Goal: Task Accomplishment & Management: Use online tool/utility

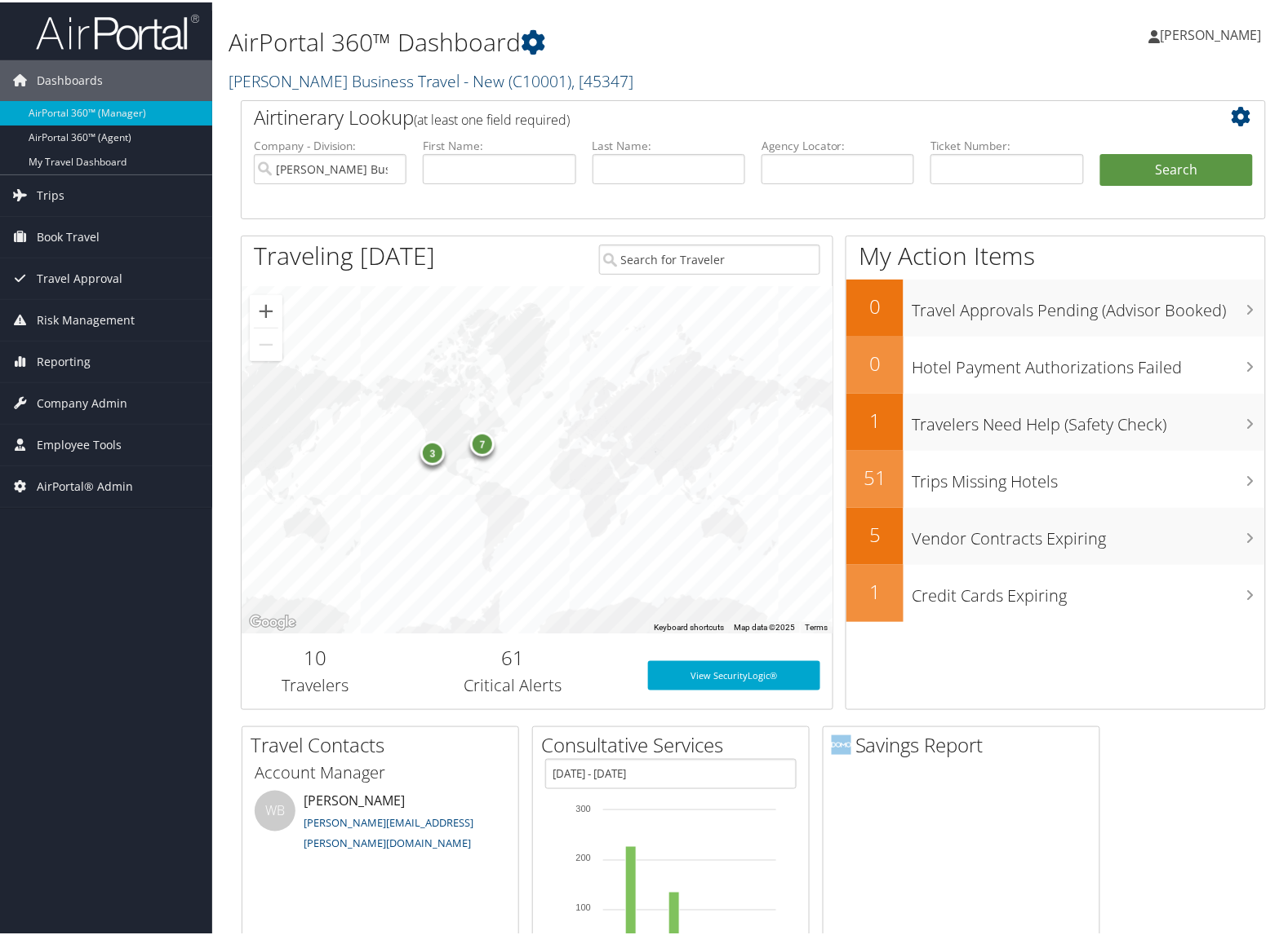
click at [281, 86] on link "[PERSON_NAME] Business Travel - New ( C10001 ) , [ 45347 ]" at bounding box center [431, 78] width 405 height 22
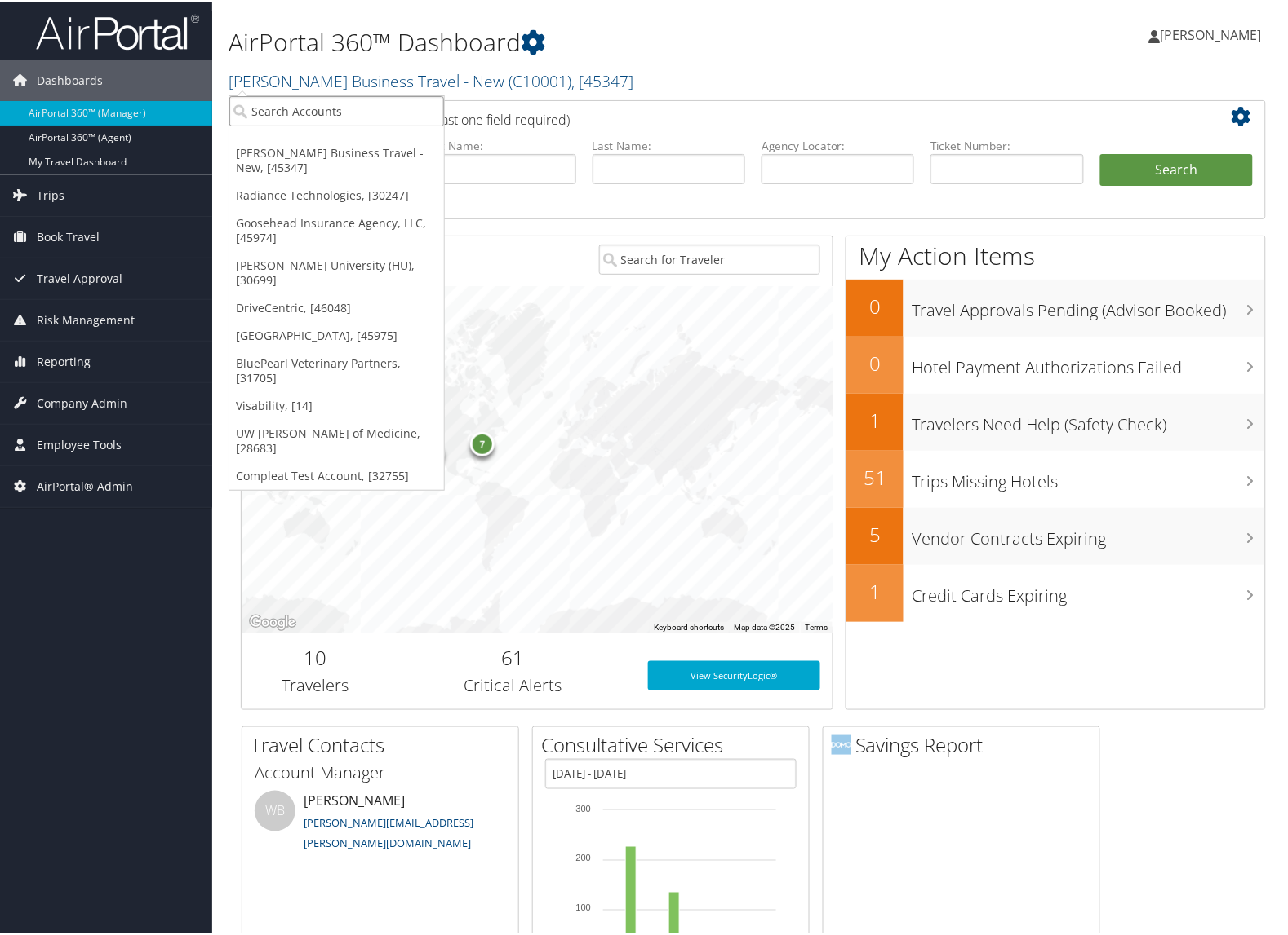
click at [286, 107] on input "search" at bounding box center [337, 108] width 215 height 30
type input "001101"
click at [298, 106] on input "001101" at bounding box center [337, 108] width 215 height 30
click at [298, 106] on input "search" at bounding box center [337, 108] width 215 height 30
type input "002500"
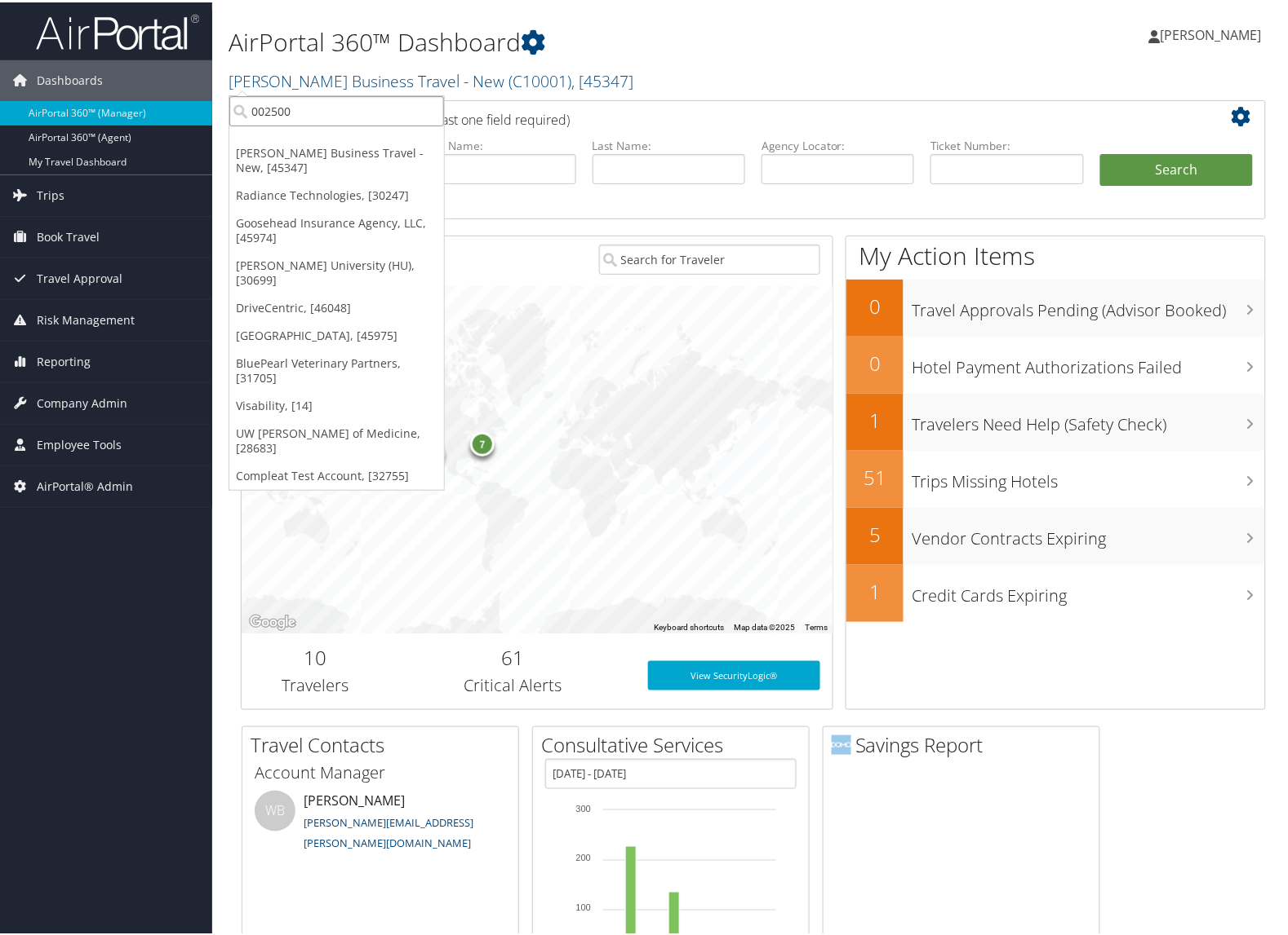
click at [377, 107] on input "002500" at bounding box center [337, 108] width 215 height 30
click at [377, 107] on input "search" at bounding box center [337, 108] width 215 height 30
type input "044800"
click at [300, 115] on input "044800" at bounding box center [337, 108] width 215 height 30
type input "044800"
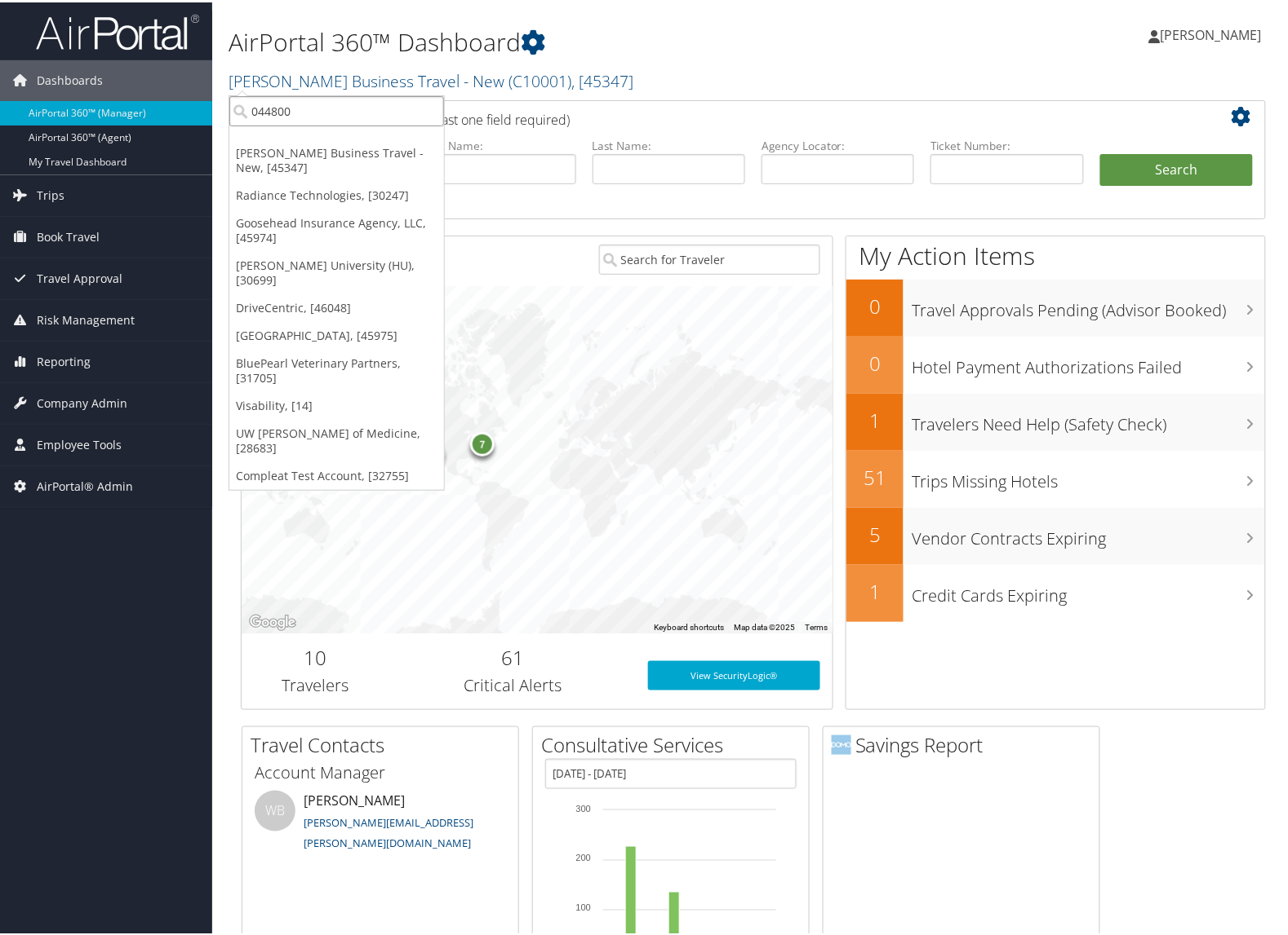
click at [347, 106] on input "044800" at bounding box center [337, 108] width 215 height 30
click at [347, 106] on input "search" at bounding box center [337, 108] width 215 height 30
type input "0ca018"
click at [282, 96] on input "0ca018" at bounding box center [337, 108] width 215 height 30
click at [282, 96] on input "search" at bounding box center [337, 108] width 215 height 30
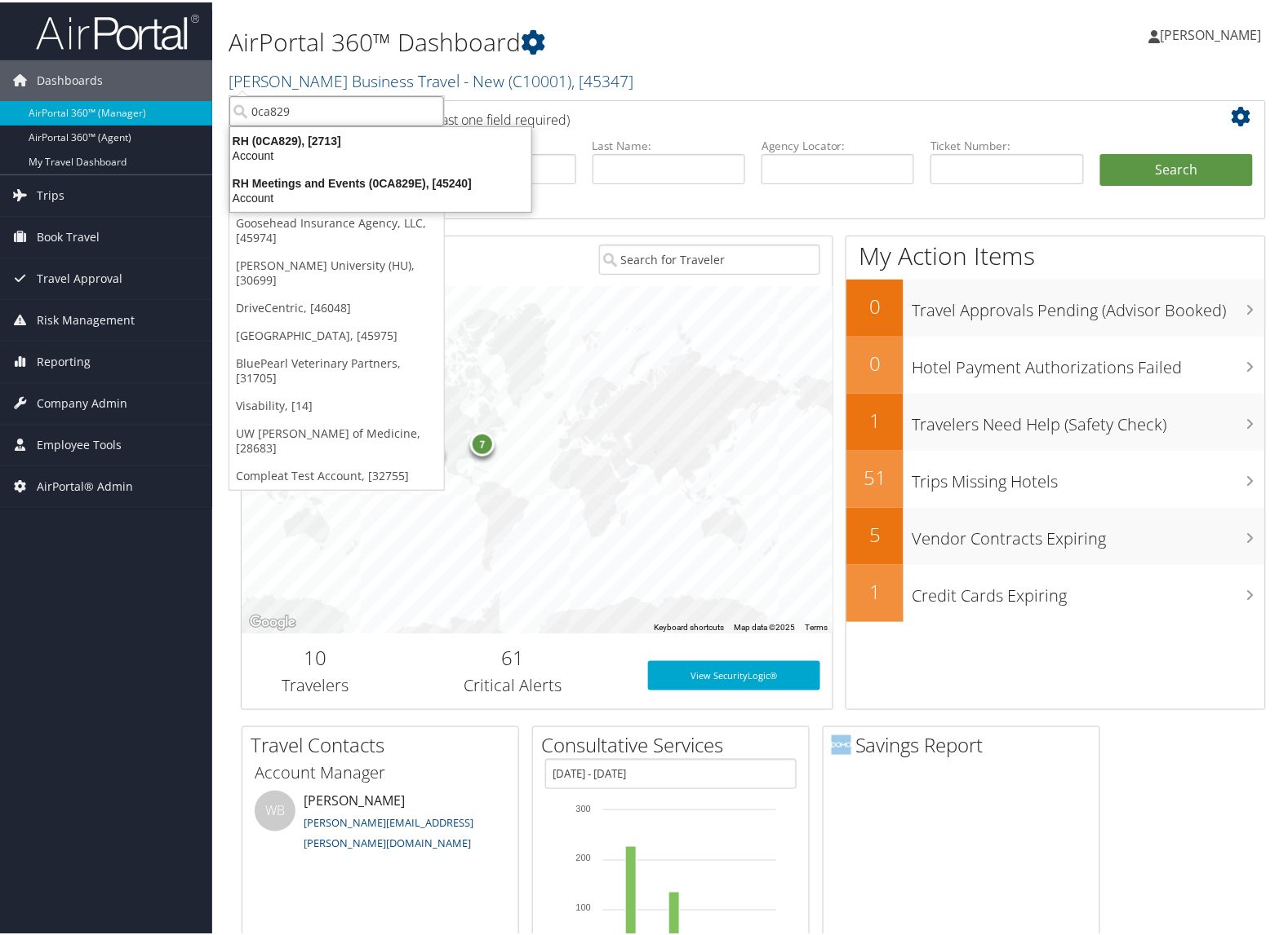
type input "0ca829"
click at [349, 98] on input "0ca829" at bounding box center [337, 108] width 215 height 30
click at [349, 98] on input "search" at bounding box center [337, 108] width 215 height 30
type input "1031"
click at [318, 112] on input "1031" at bounding box center [337, 108] width 215 height 30
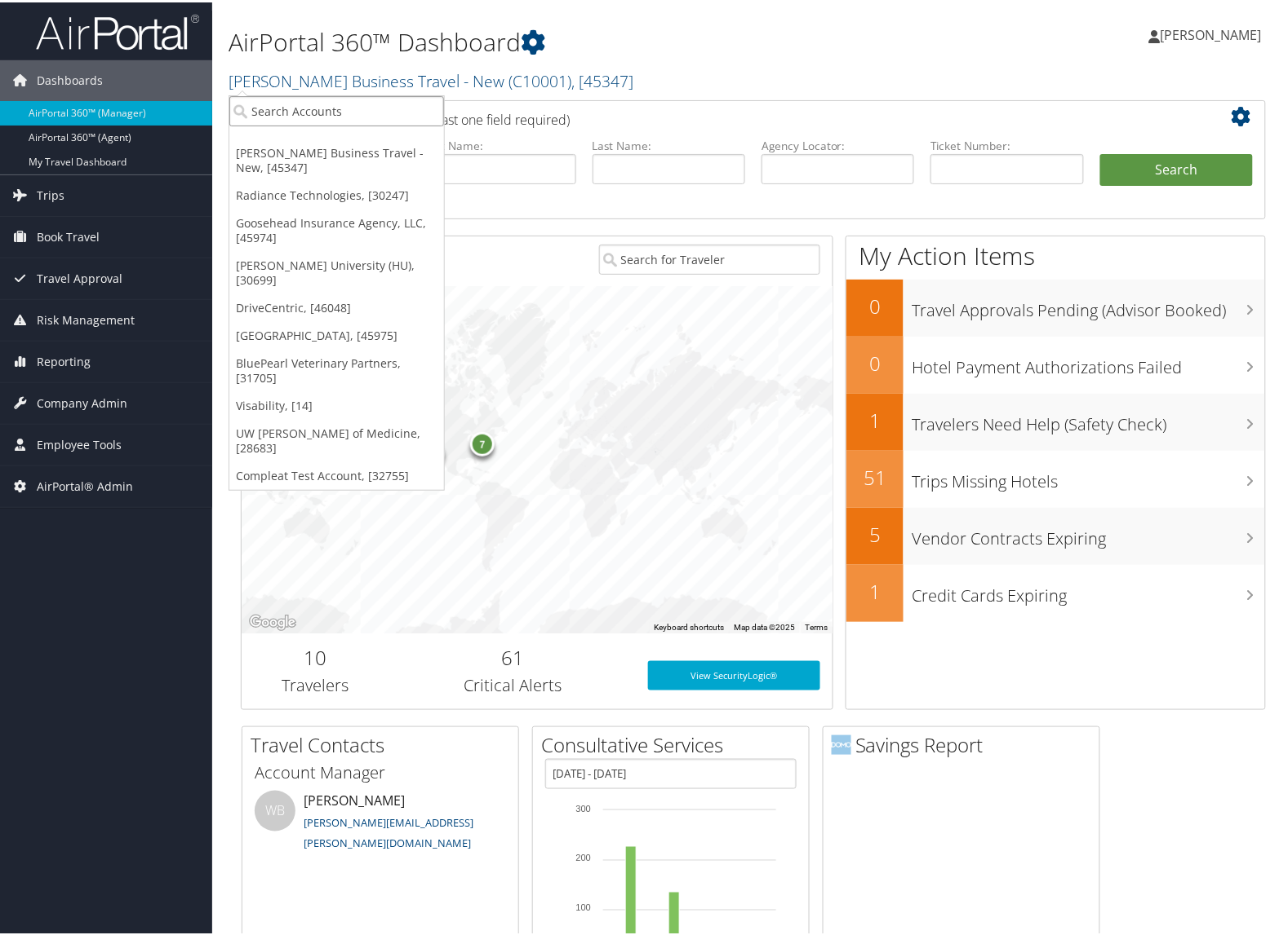
click at [318, 112] on input "search" at bounding box center [337, 108] width 215 height 30
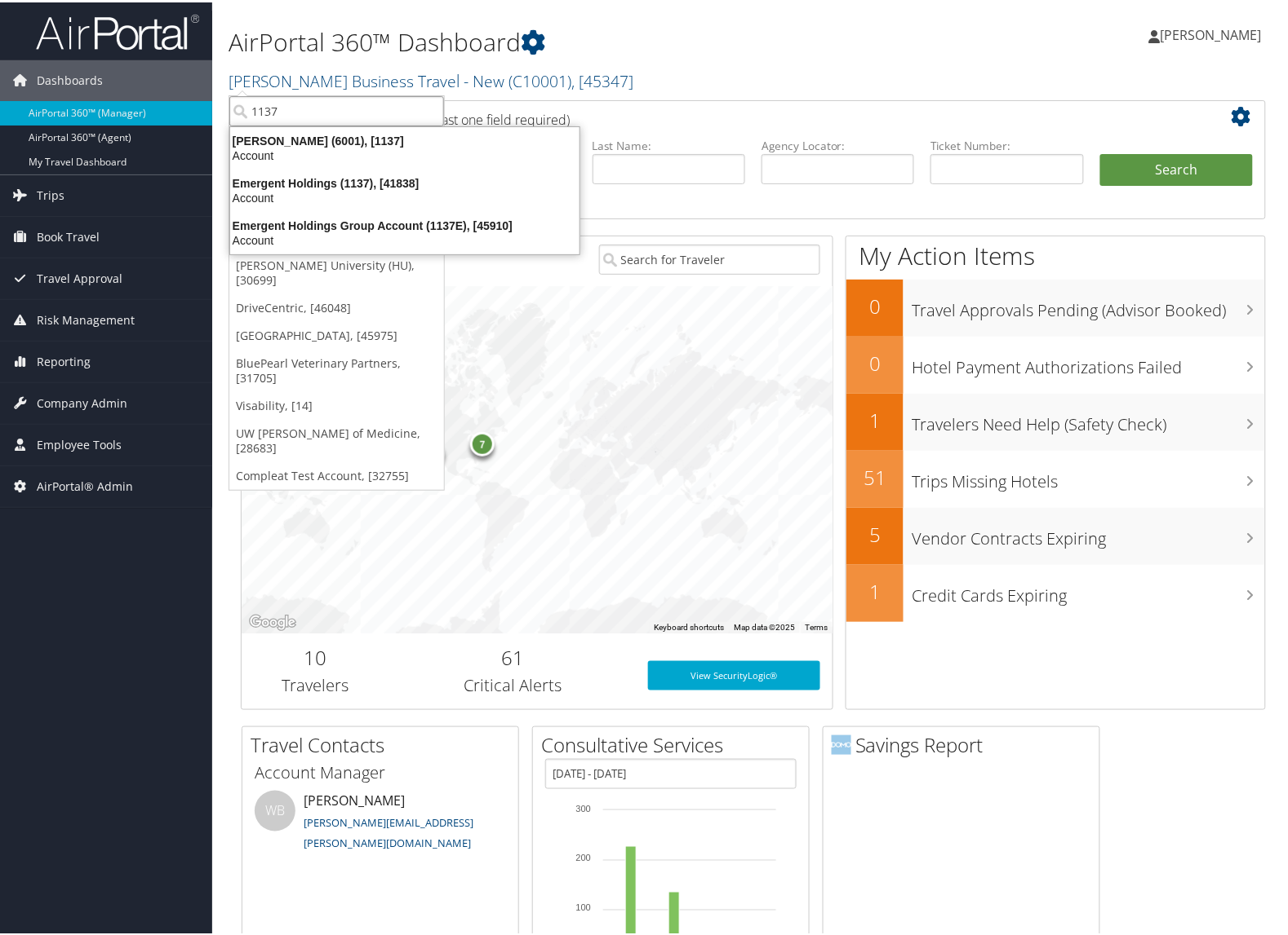
type input "1137"
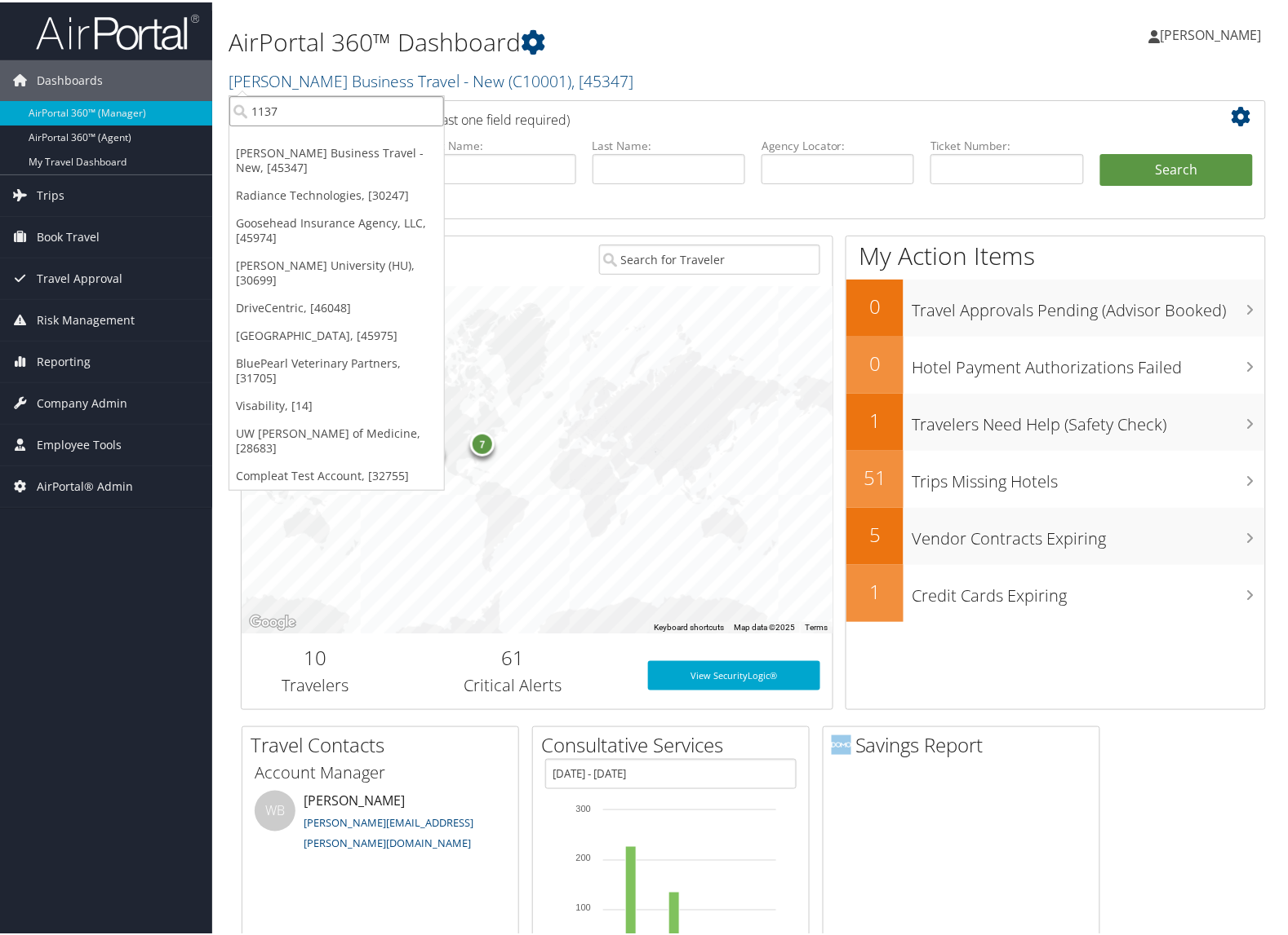
click at [319, 117] on input "1137" at bounding box center [337, 108] width 215 height 30
click at [319, 116] on input "search" at bounding box center [337, 108] width 215 height 30
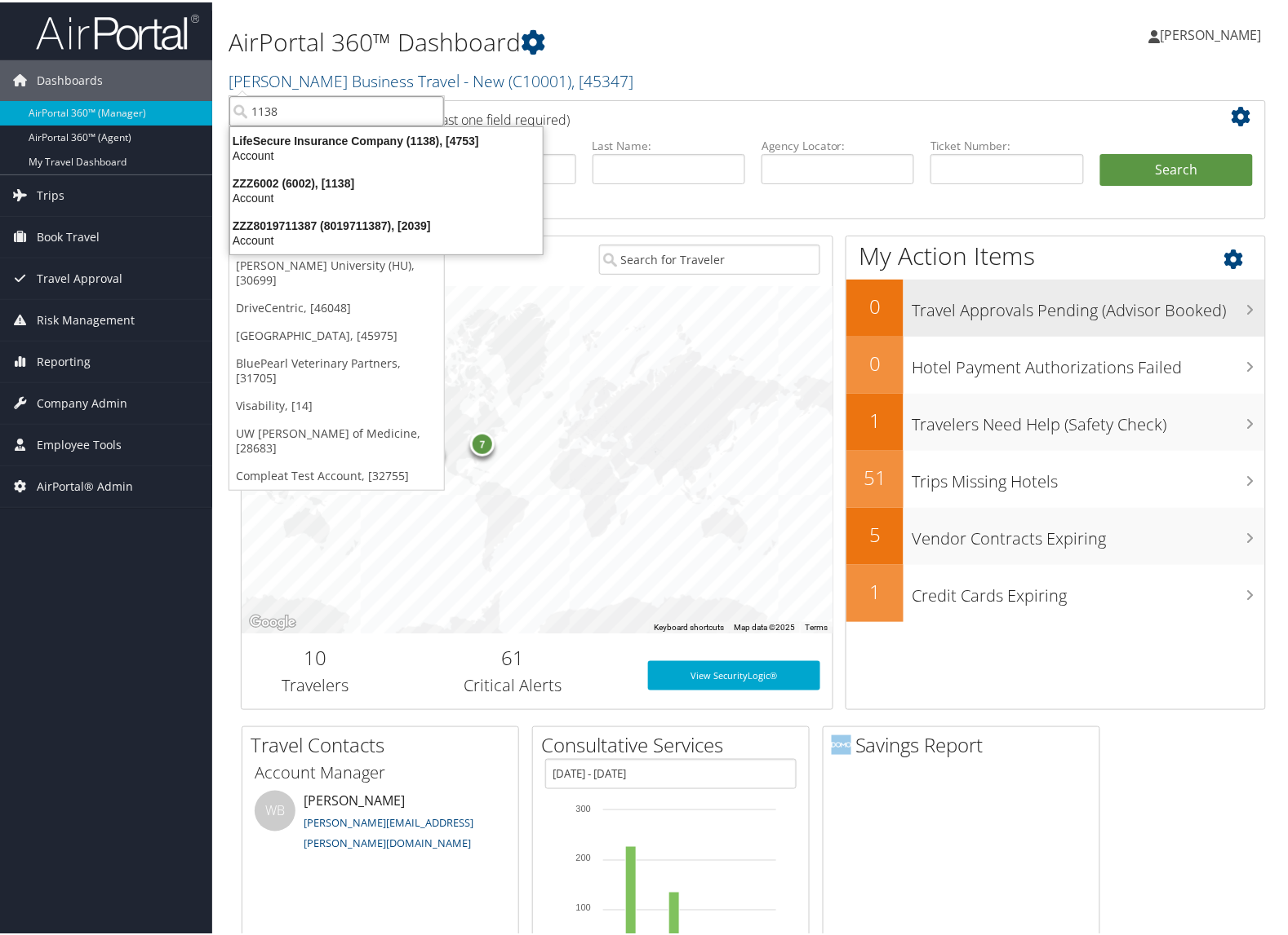
type input "1138"
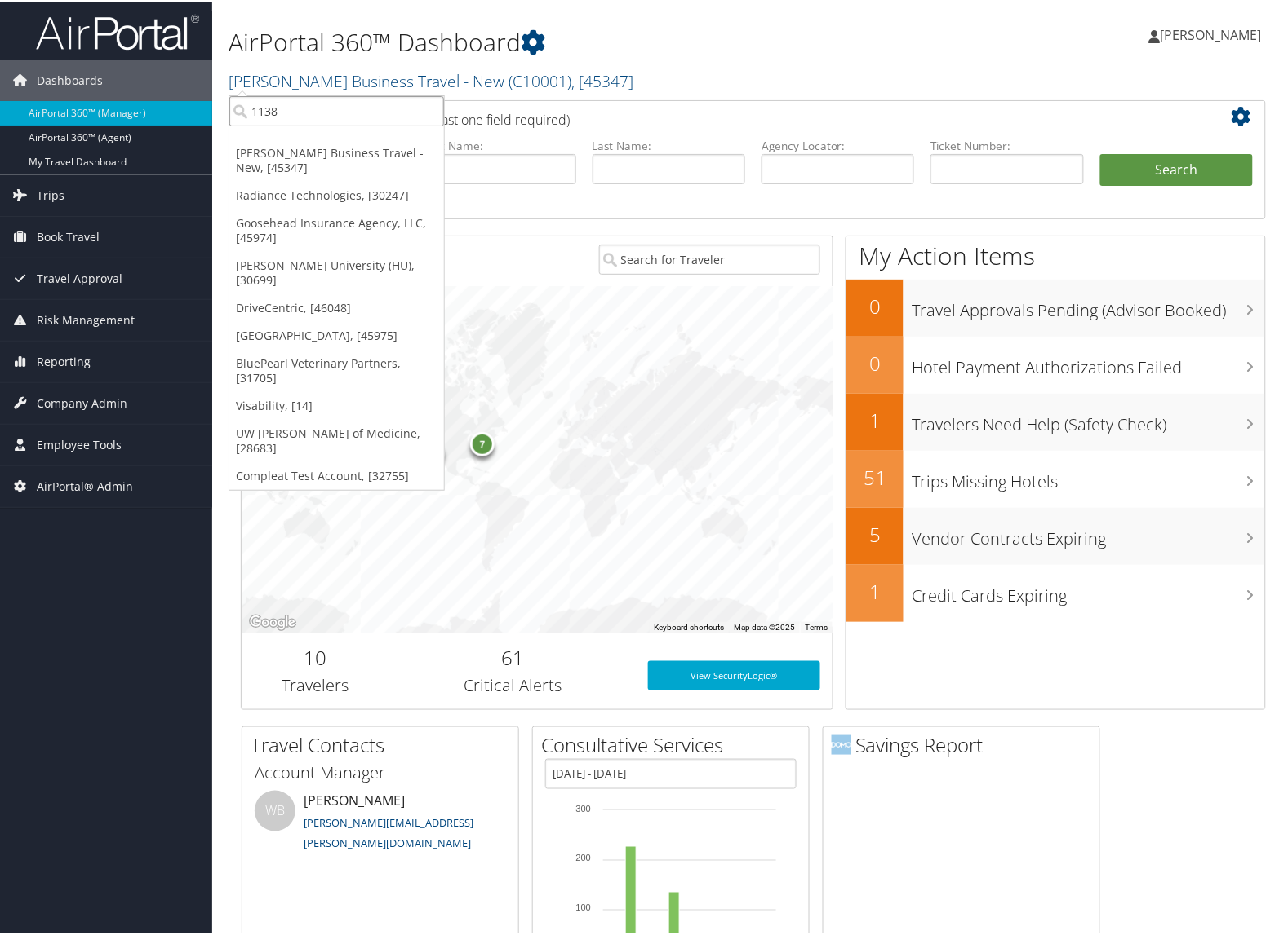
click at [323, 108] on input "1138" at bounding box center [337, 108] width 215 height 30
click at [323, 108] on input "search" at bounding box center [337, 108] width 215 height 30
type input "2497"
click at [313, 112] on input "2497" at bounding box center [337, 108] width 215 height 30
click at [313, 107] on input "search" at bounding box center [337, 108] width 215 height 30
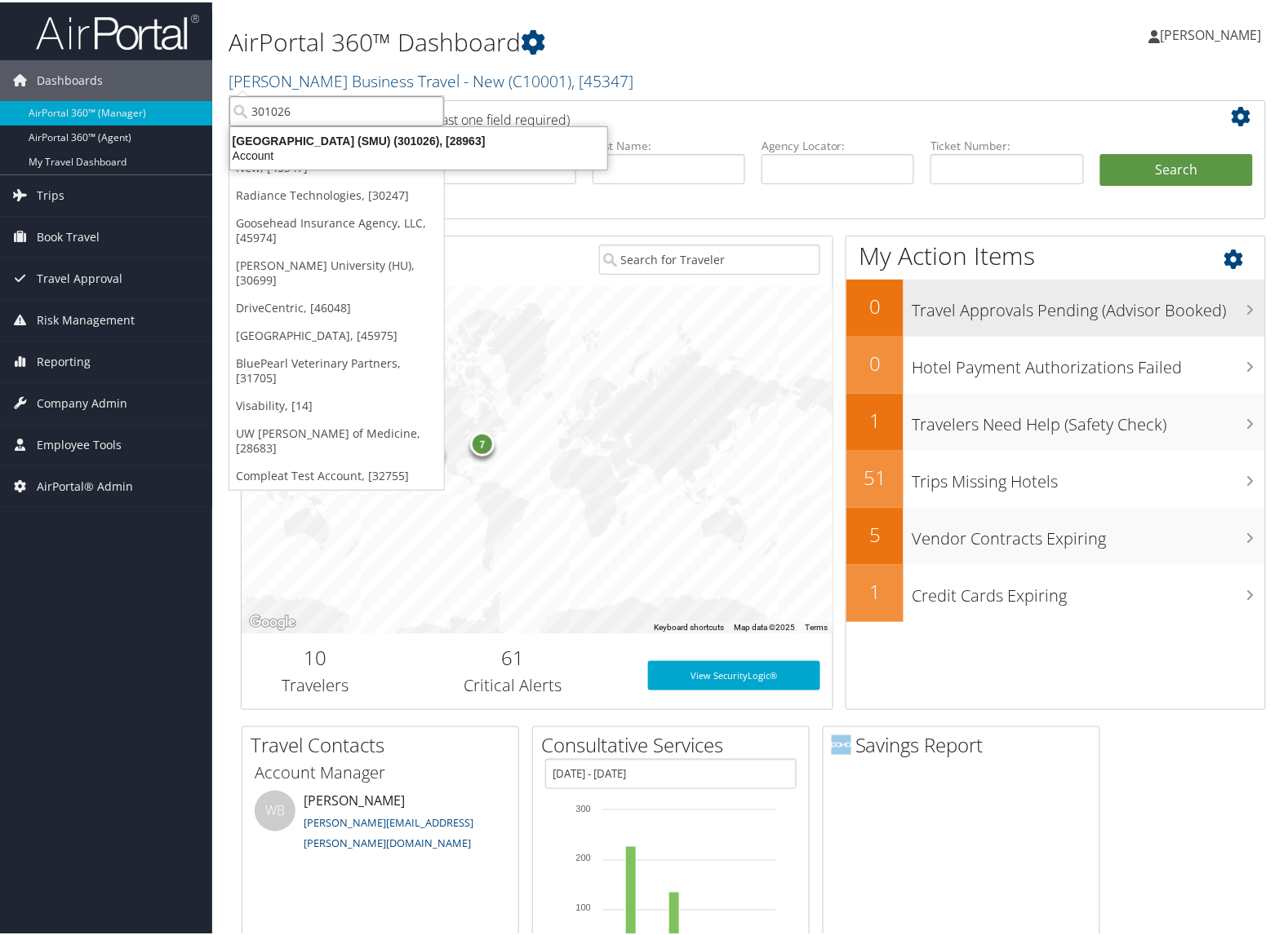
type input "301026"
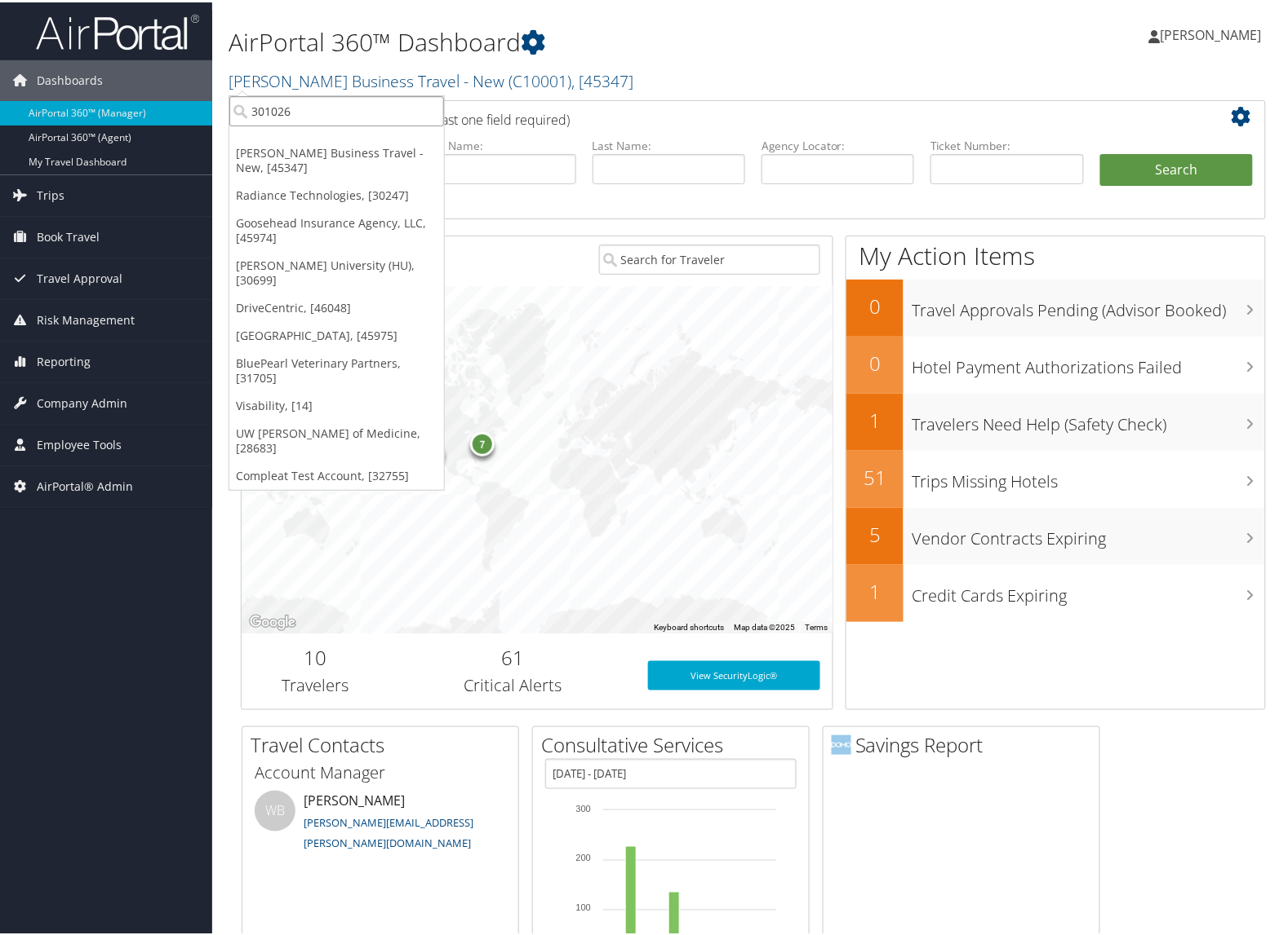
click at [332, 112] on input "301026" at bounding box center [337, 108] width 215 height 30
click at [332, 112] on input "search" at bounding box center [337, 108] width 215 height 30
type input "301047"
click at [343, 115] on input "301047" at bounding box center [337, 108] width 215 height 30
click at [343, 115] on input "search" at bounding box center [337, 108] width 215 height 30
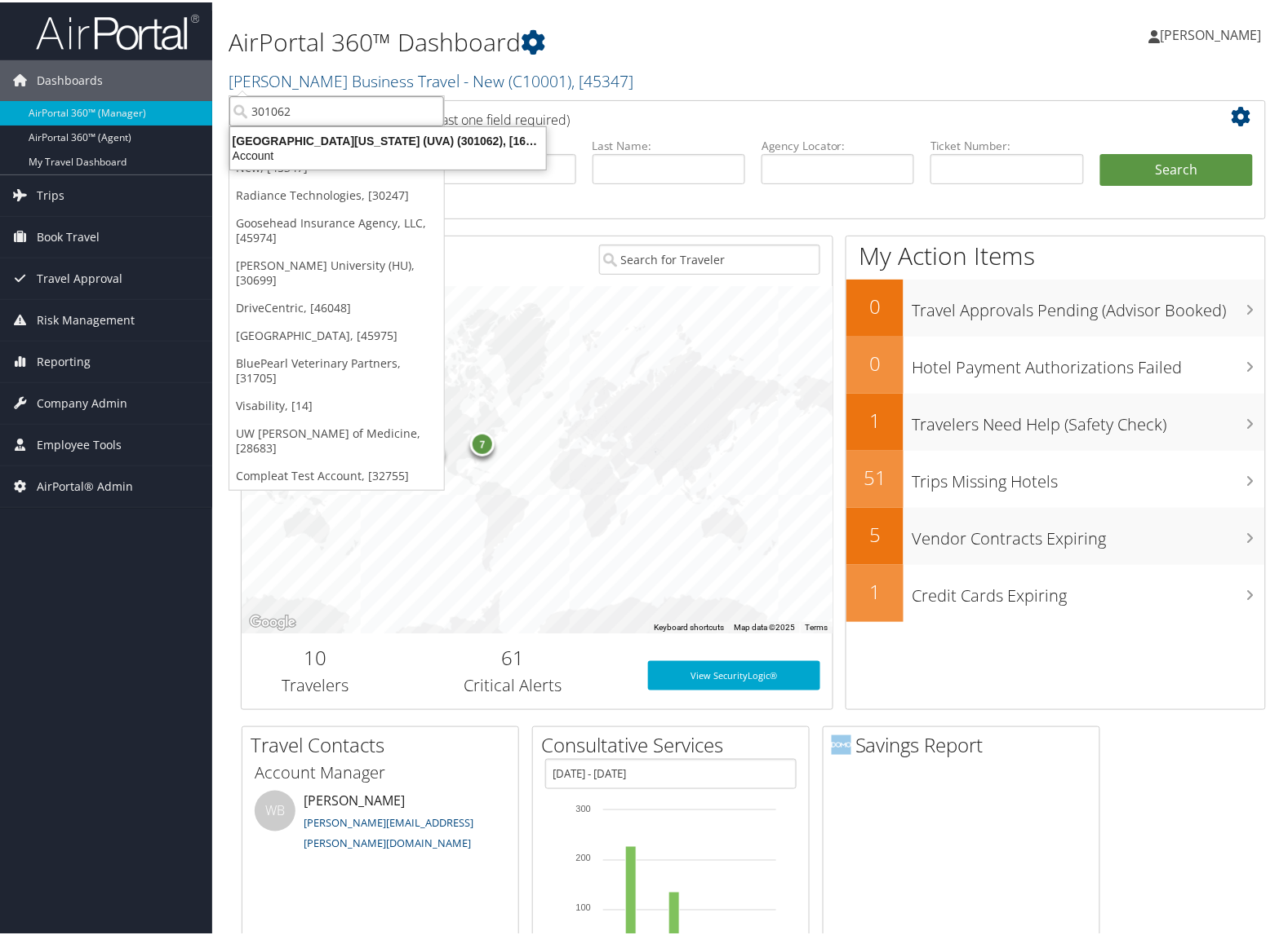
type input "301062"
click at [344, 102] on input "301062" at bounding box center [337, 108] width 215 height 30
click at [344, 102] on input "search" at bounding box center [337, 108] width 215 height 30
type input "301076"
click at [270, 112] on input "301076" at bounding box center [337, 108] width 215 height 30
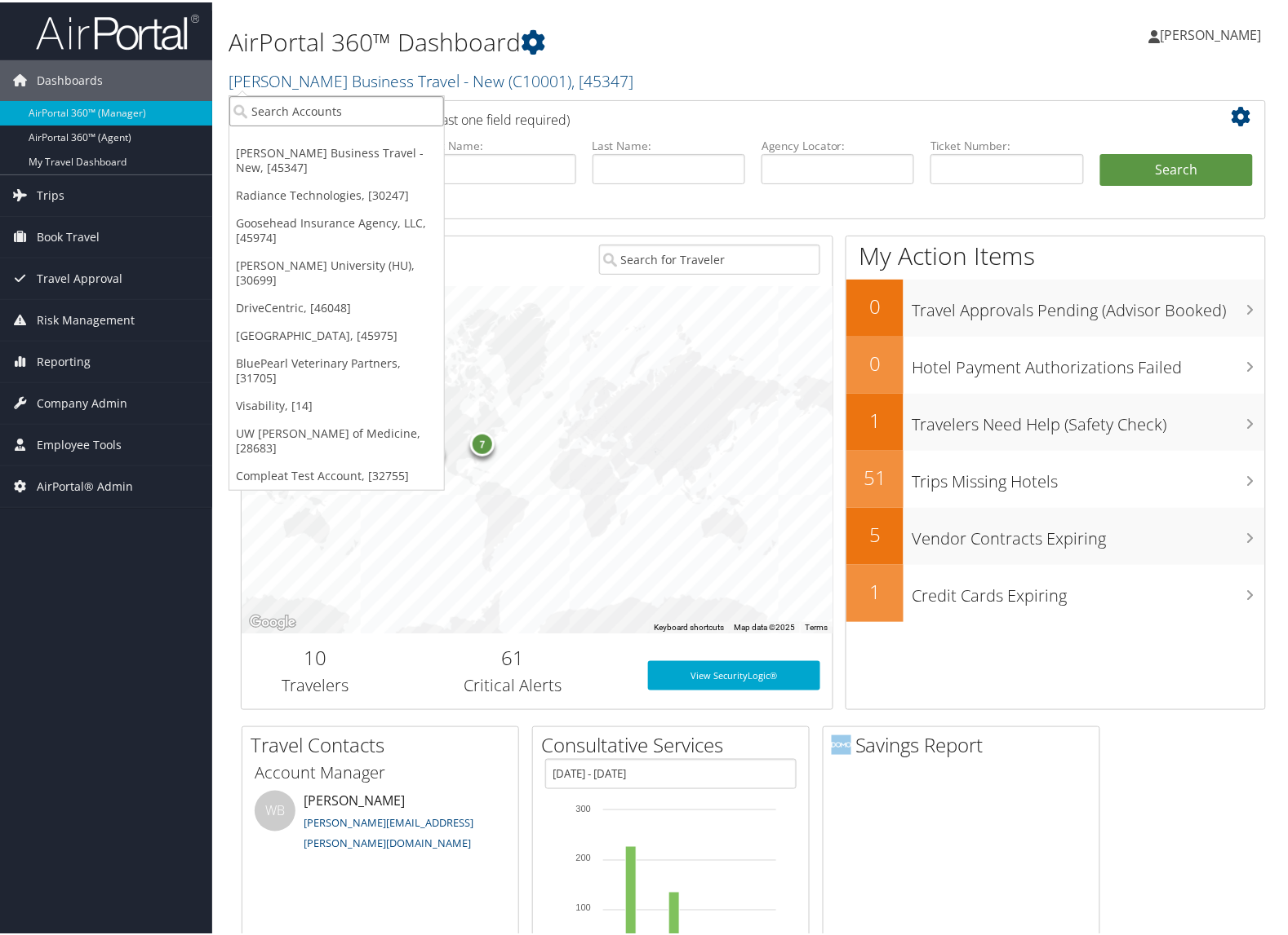
click at [270, 112] on input "search" at bounding box center [337, 108] width 215 height 30
type input "301094"
click at [365, 106] on input "301094" at bounding box center [337, 108] width 215 height 30
click at [365, 106] on input "search" at bounding box center [337, 108] width 215 height 30
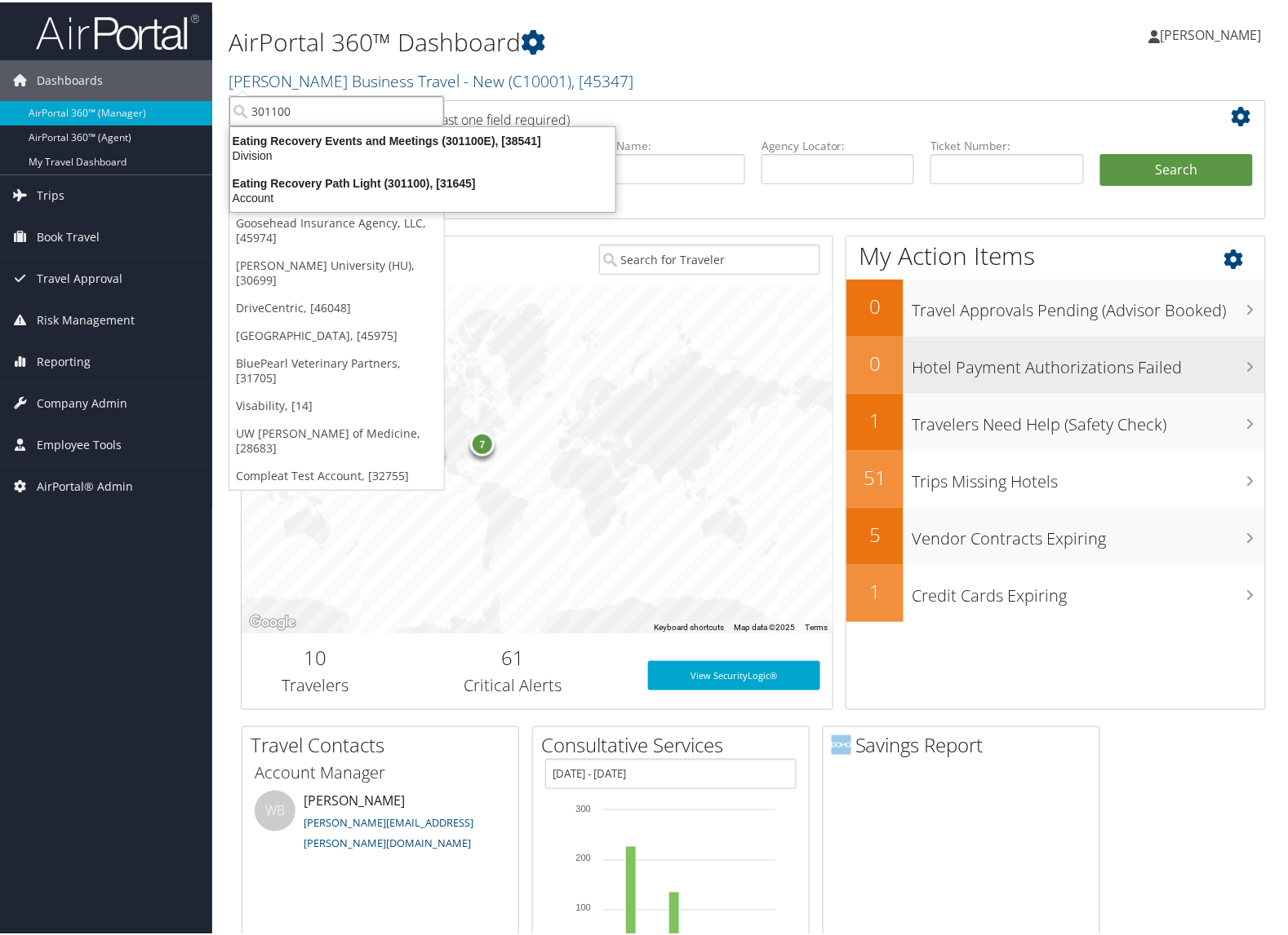
type input "301100"
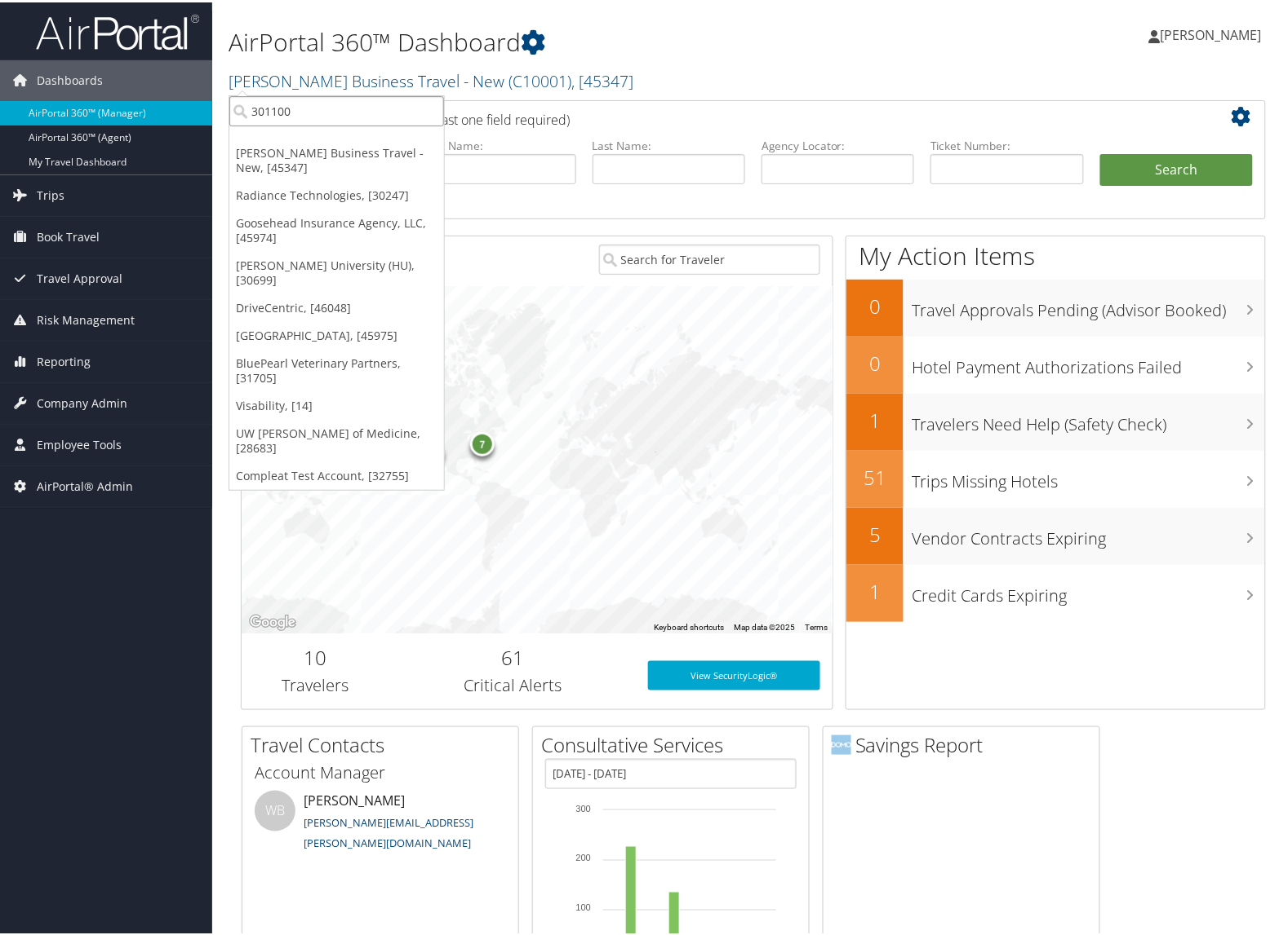
click at [298, 115] on input "301100" at bounding box center [337, 108] width 215 height 30
click at [298, 115] on input "search" at bounding box center [337, 108] width 215 height 30
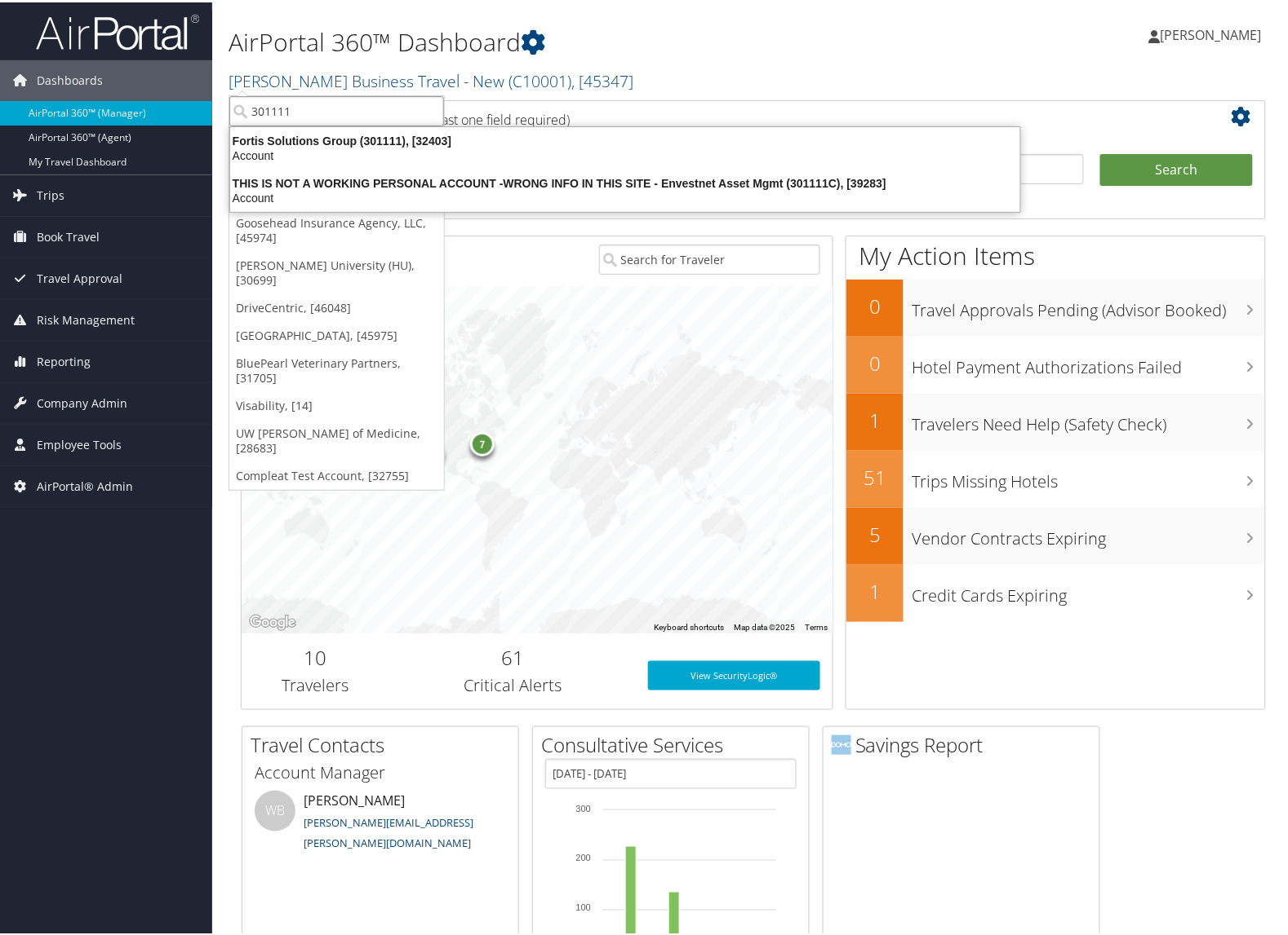
type input "301111"
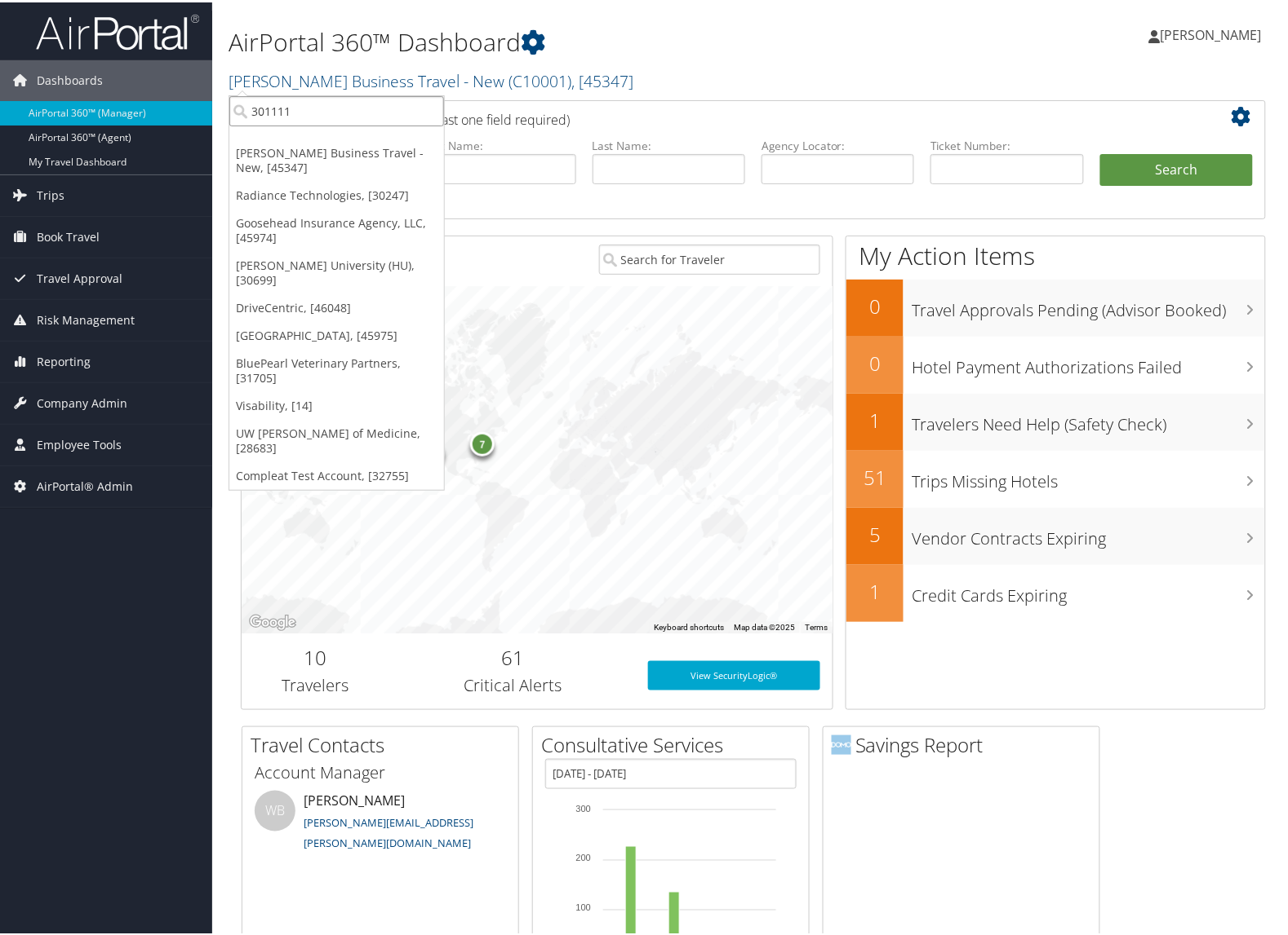
click at [299, 117] on input "301111" at bounding box center [337, 108] width 215 height 30
click at [299, 117] on input "search" at bounding box center [337, 108] width 215 height 30
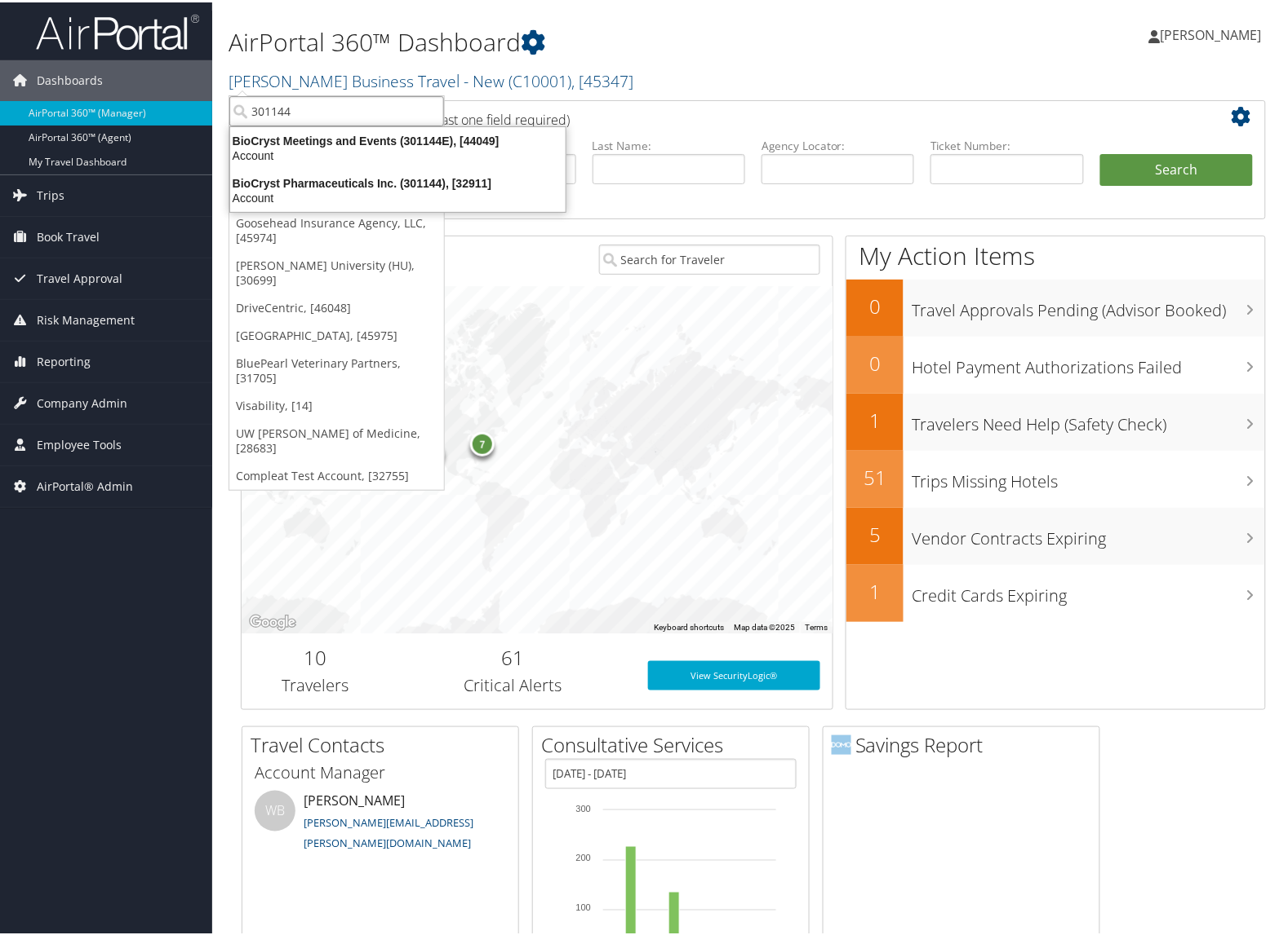
type input "301144"
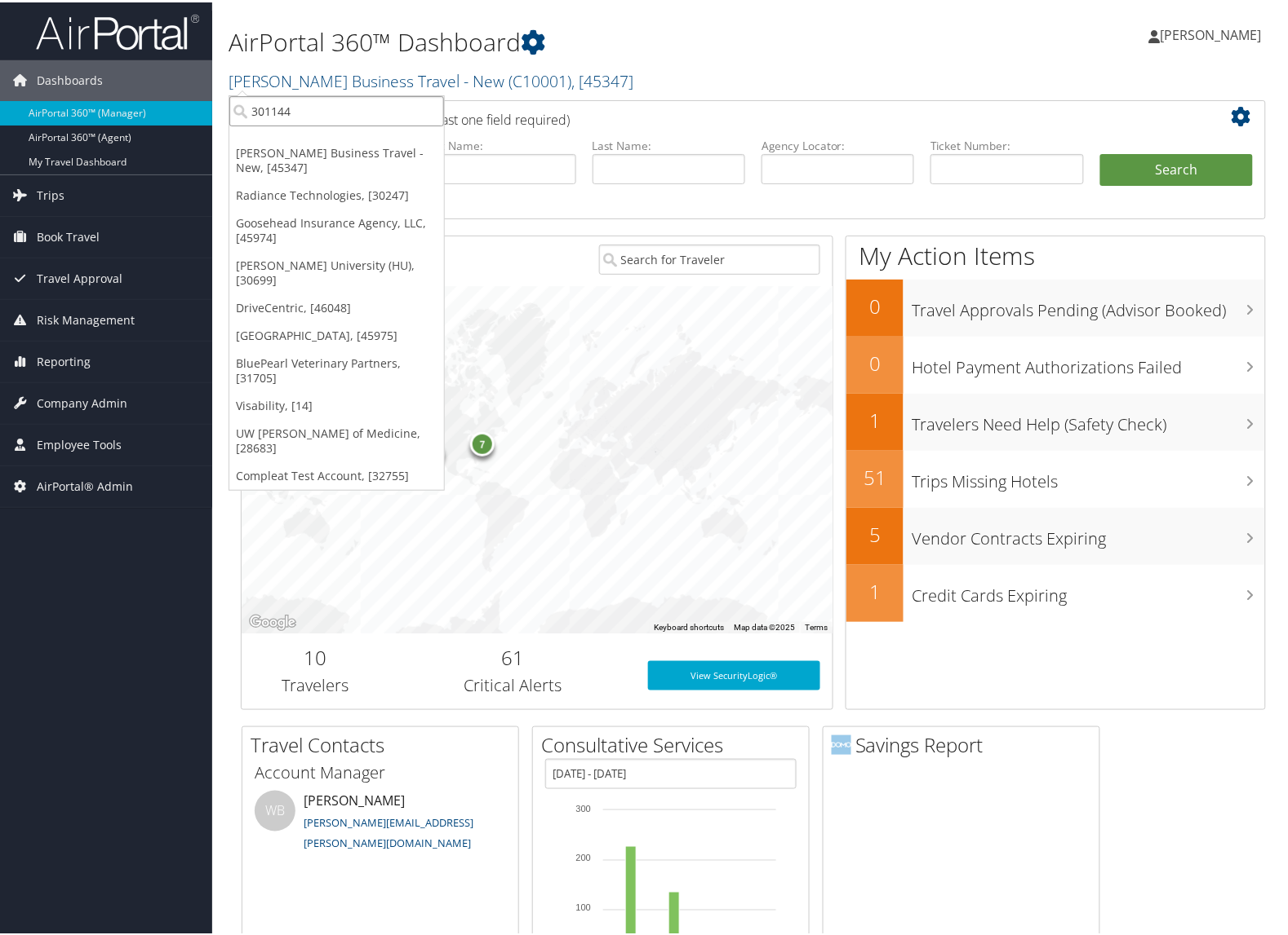
click at [341, 107] on input "301144" at bounding box center [337, 108] width 215 height 30
click at [341, 107] on input "search" at bounding box center [337, 108] width 215 height 30
click at [357, 111] on input "search" at bounding box center [337, 108] width 215 height 30
type input "301160"
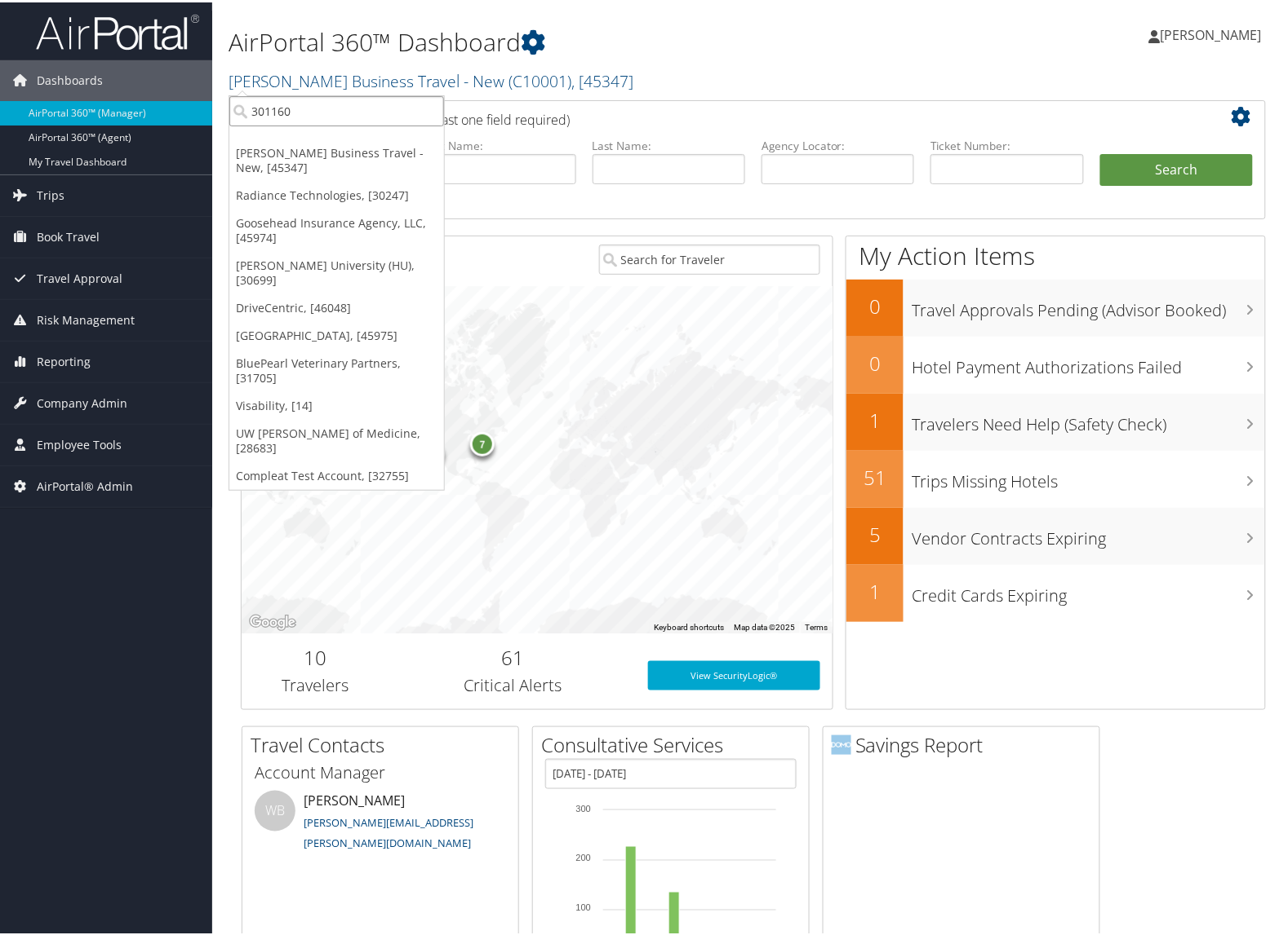
click at [408, 114] on input "301160" at bounding box center [337, 108] width 215 height 30
click at [408, 114] on input "search" at bounding box center [337, 108] width 215 height 30
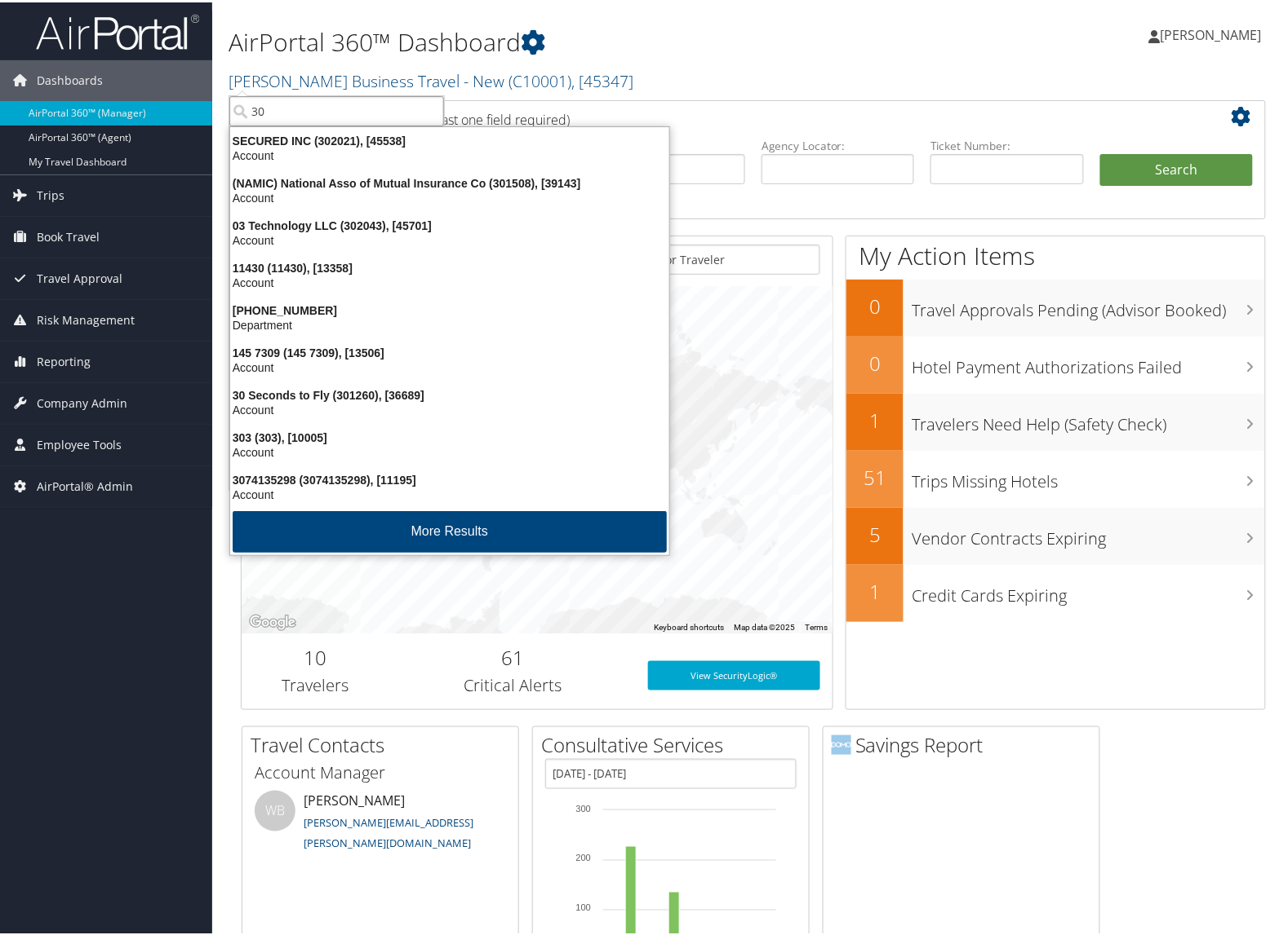
type input "3"
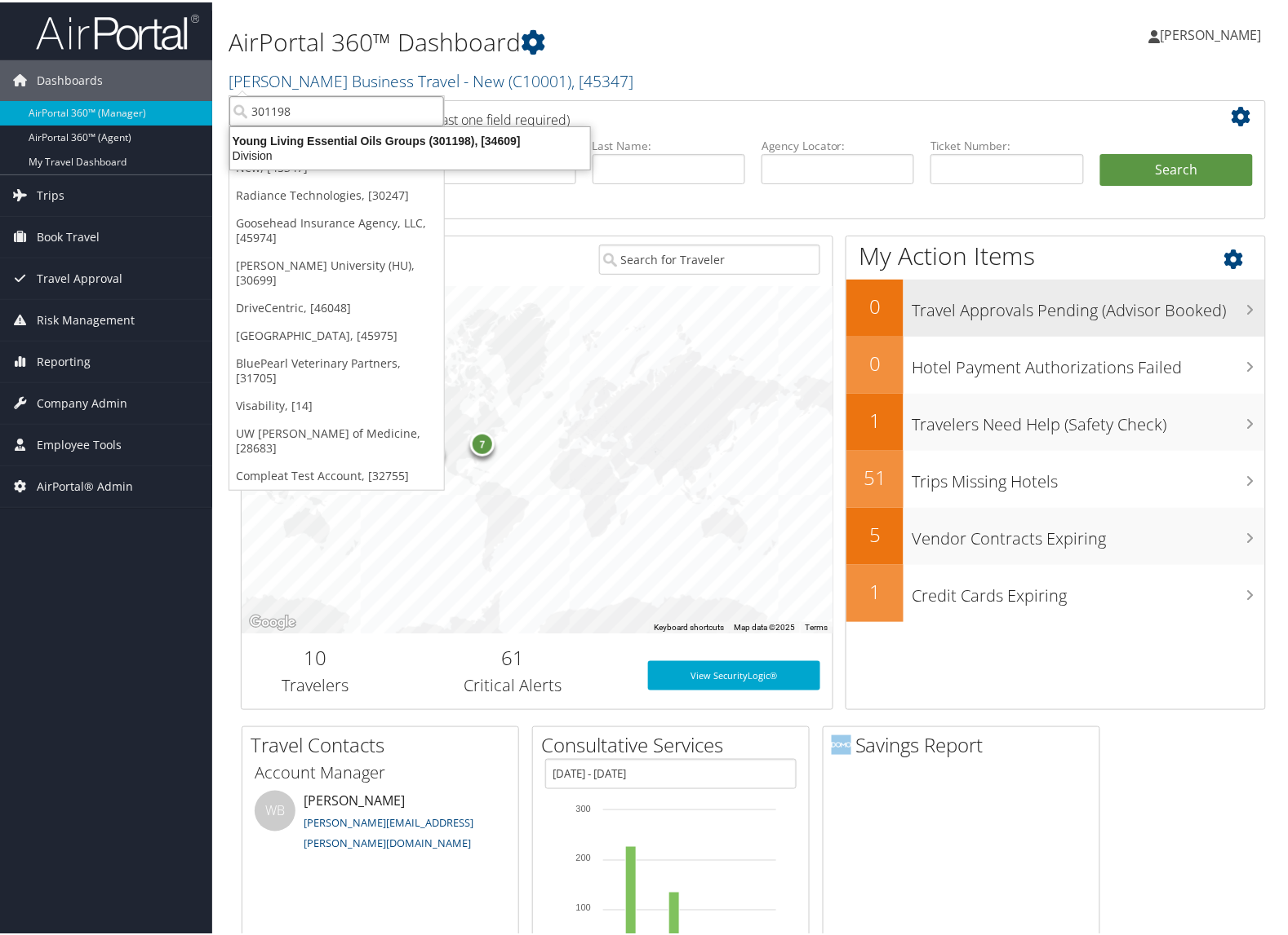
type input "301198"
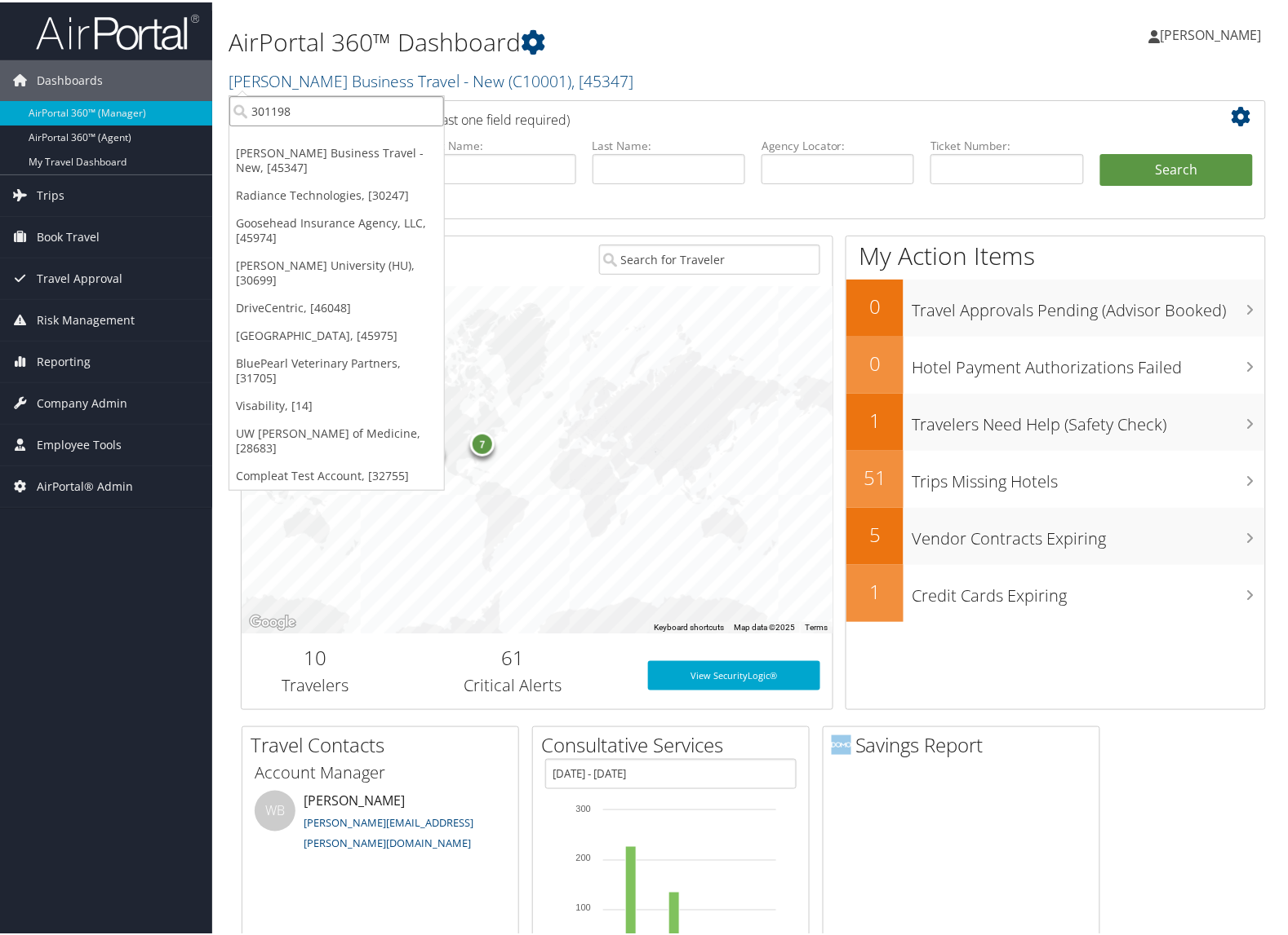
click at [315, 116] on input "301198" at bounding box center [337, 108] width 215 height 30
click at [315, 116] on input "search" at bounding box center [337, 108] width 215 height 30
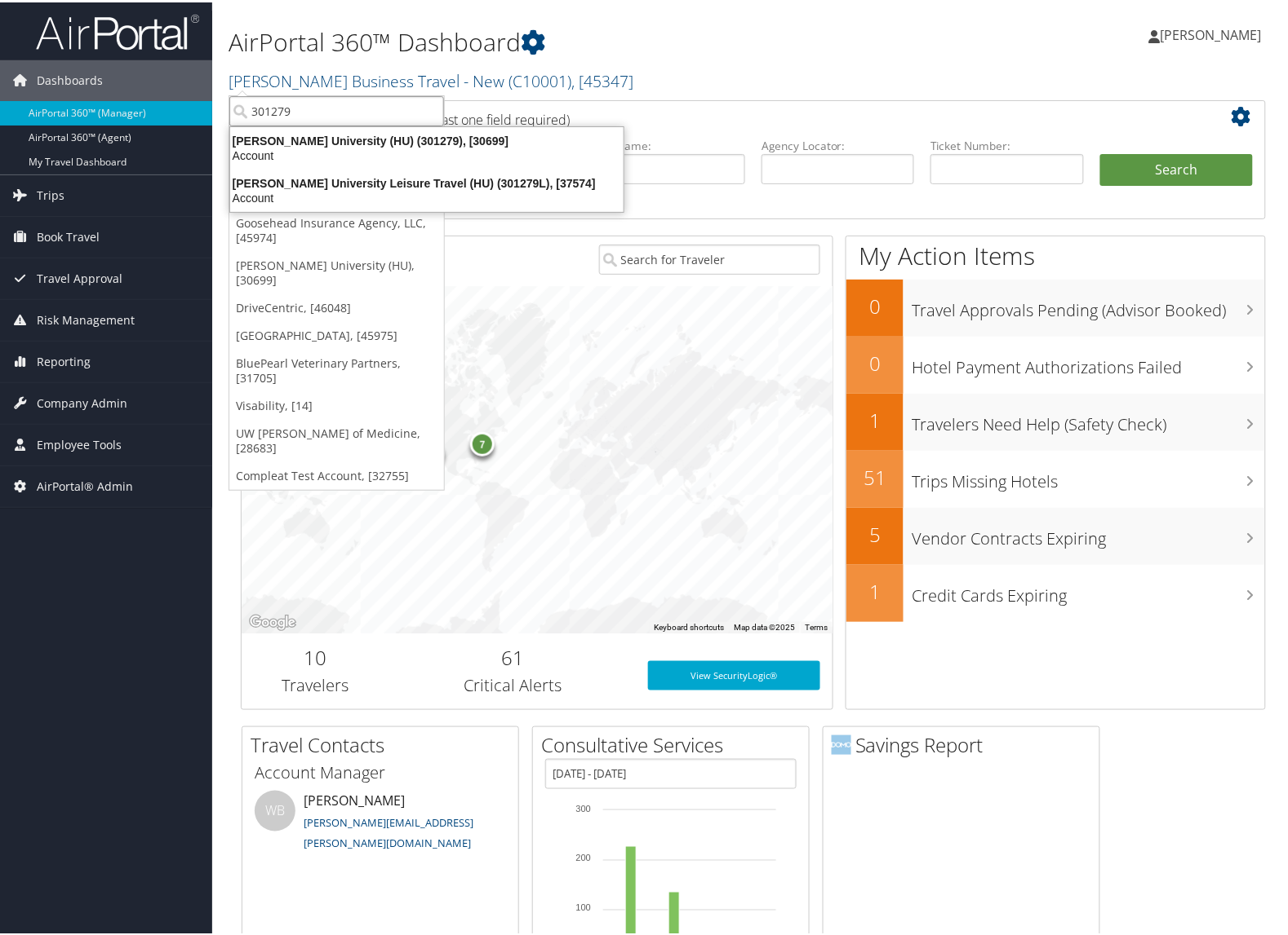
type input "301279"
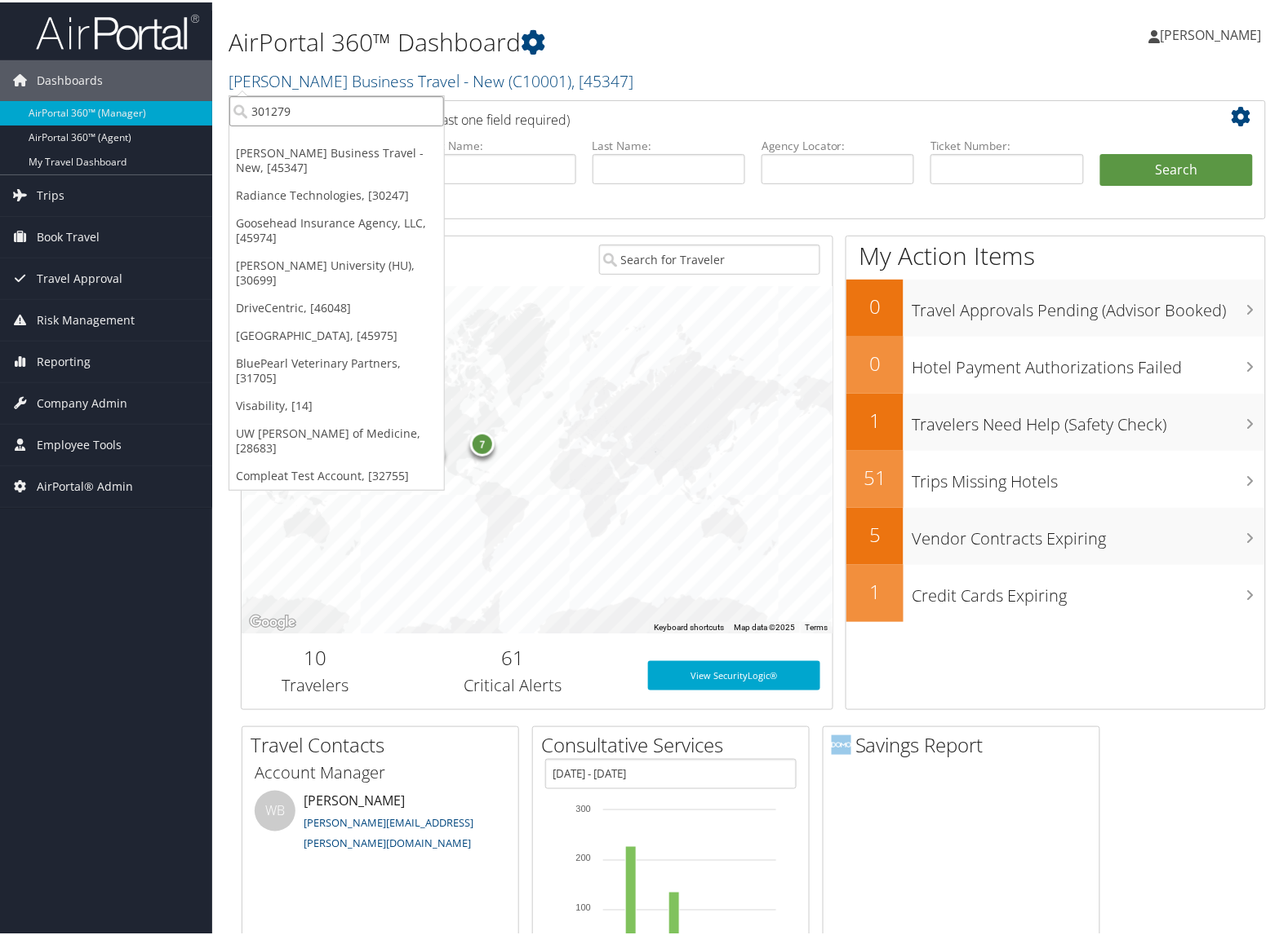
click at [335, 104] on input "301279" at bounding box center [337, 108] width 215 height 30
type input "8"
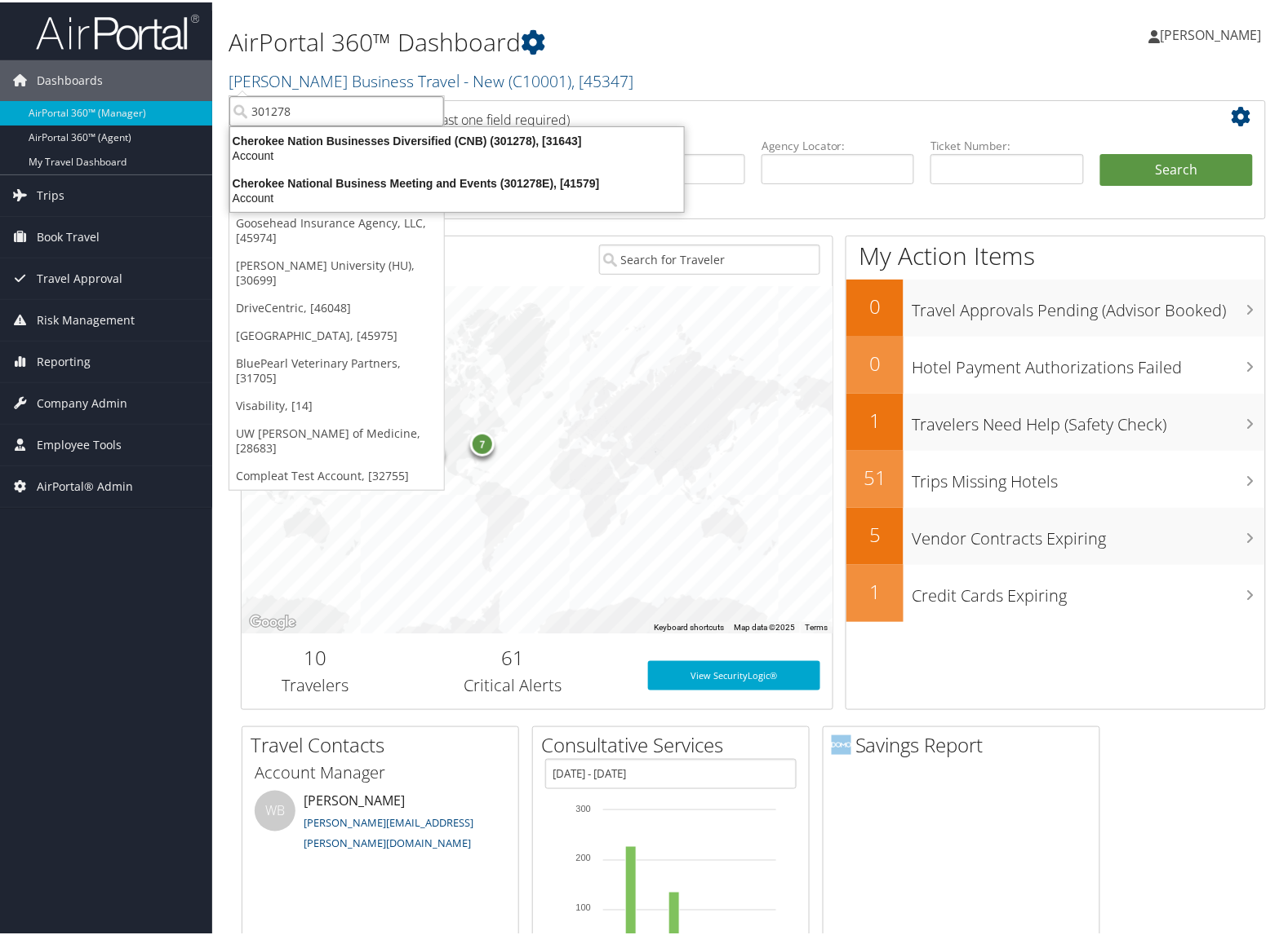
type input "301278"
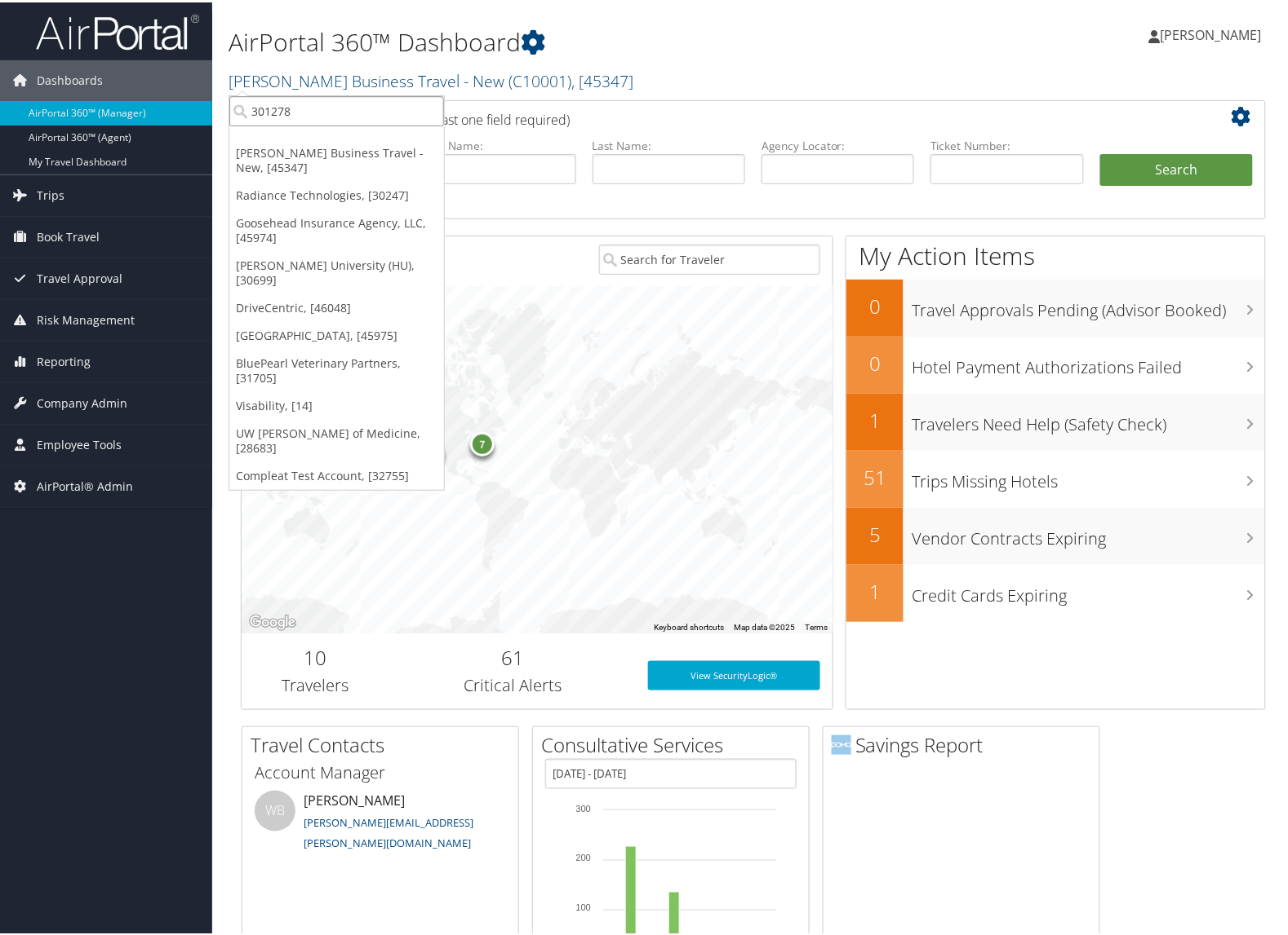
click at [360, 112] on input "301278" at bounding box center [337, 108] width 215 height 30
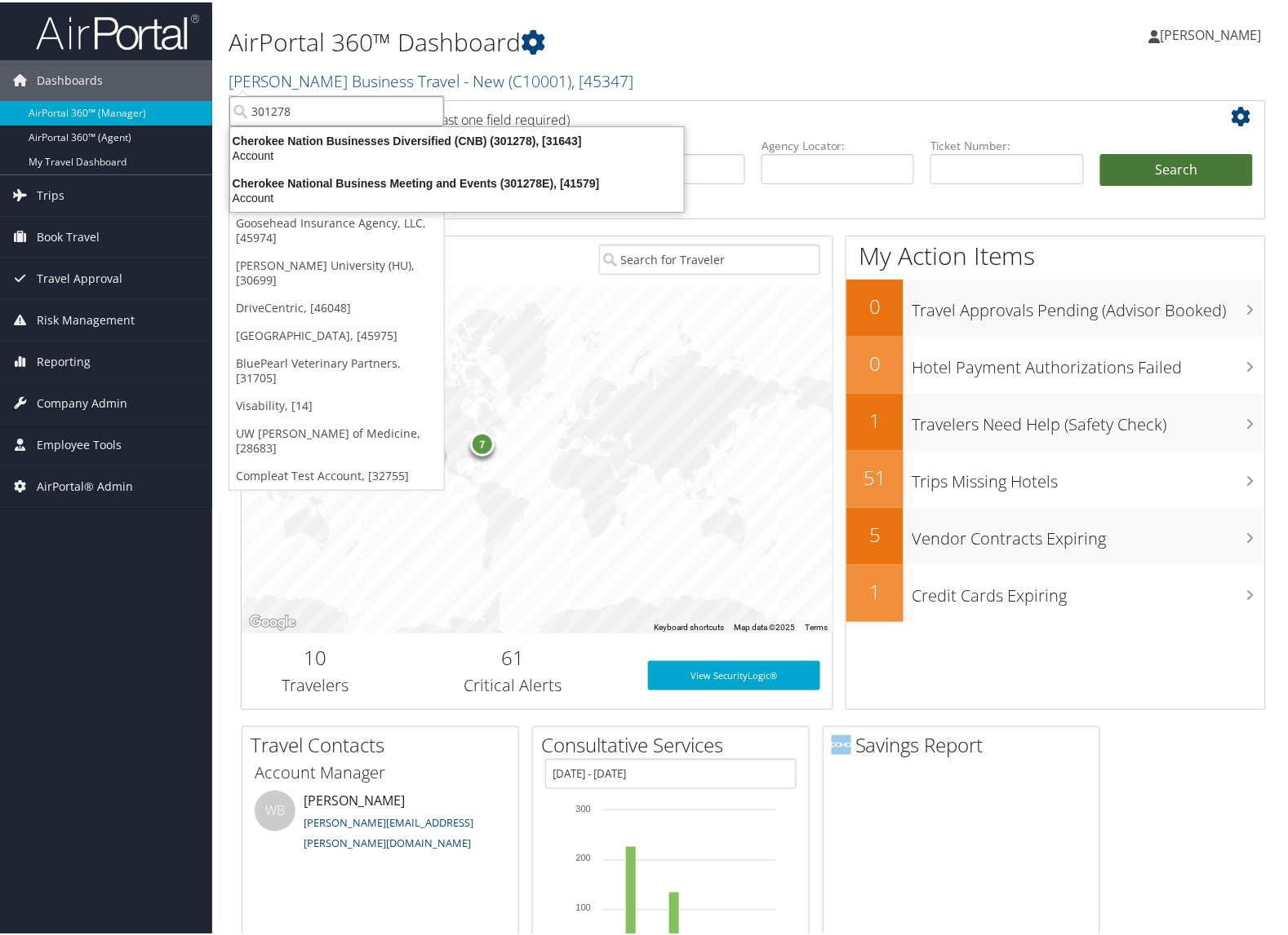
type input "301278"
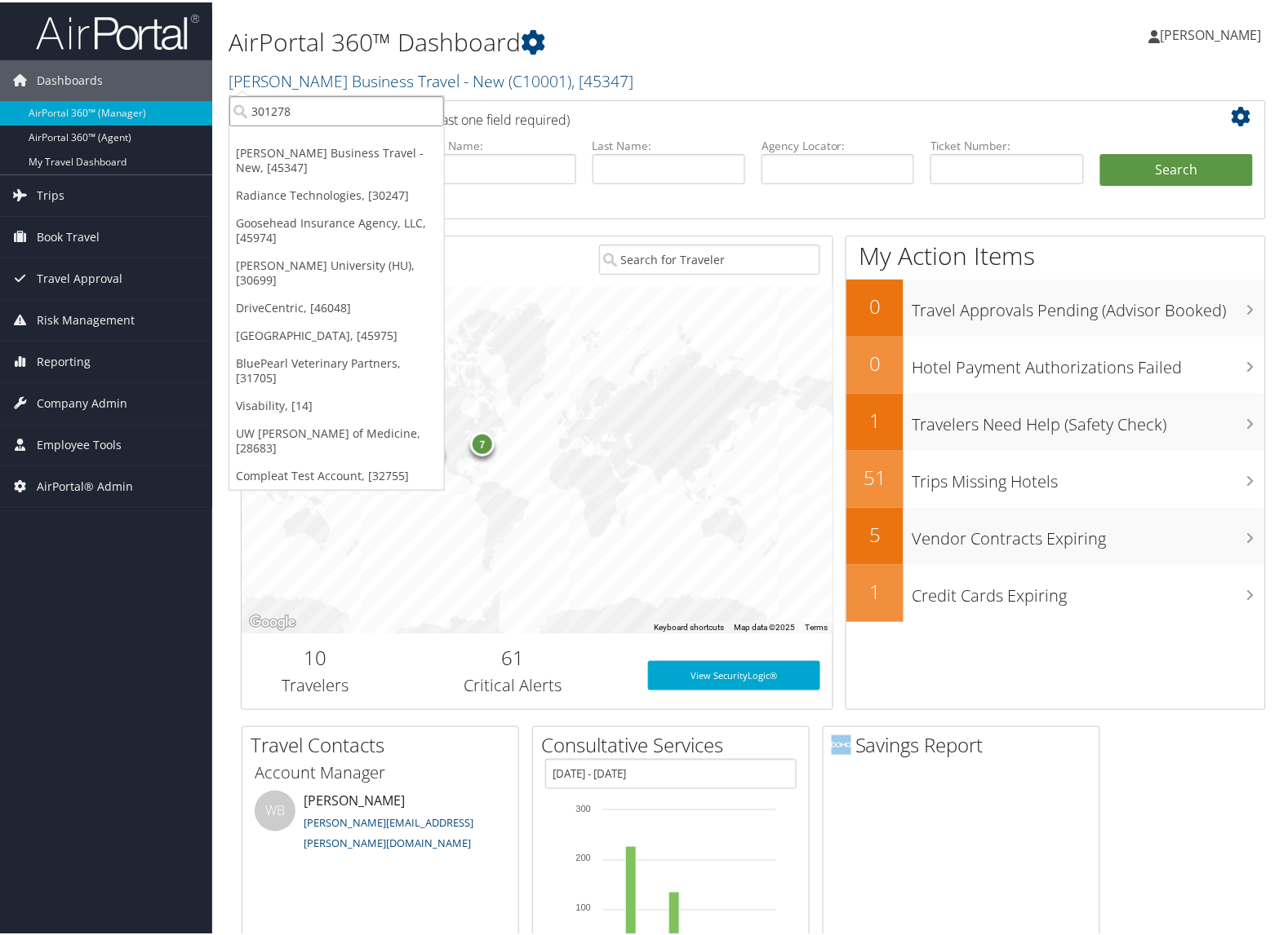
click at [309, 115] on input "301278" at bounding box center [337, 108] width 215 height 30
click at [309, 114] on input "search" at bounding box center [337, 108] width 215 height 30
type input "301304"
click at [350, 117] on input "301304" at bounding box center [337, 108] width 215 height 30
click at [350, 117] on input "search" at bounding box center [337, 108] width 215 height 30
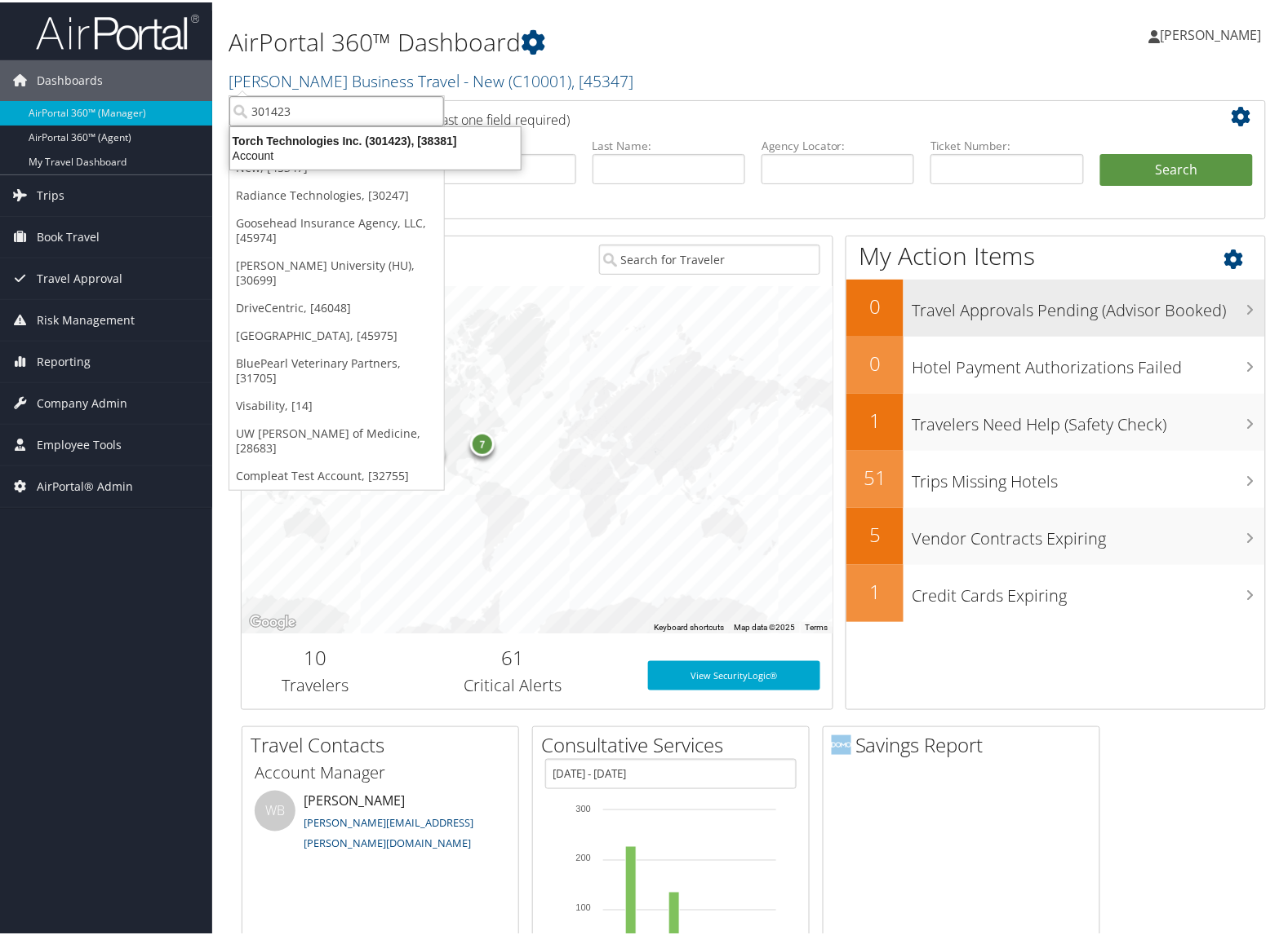
type input "301423"
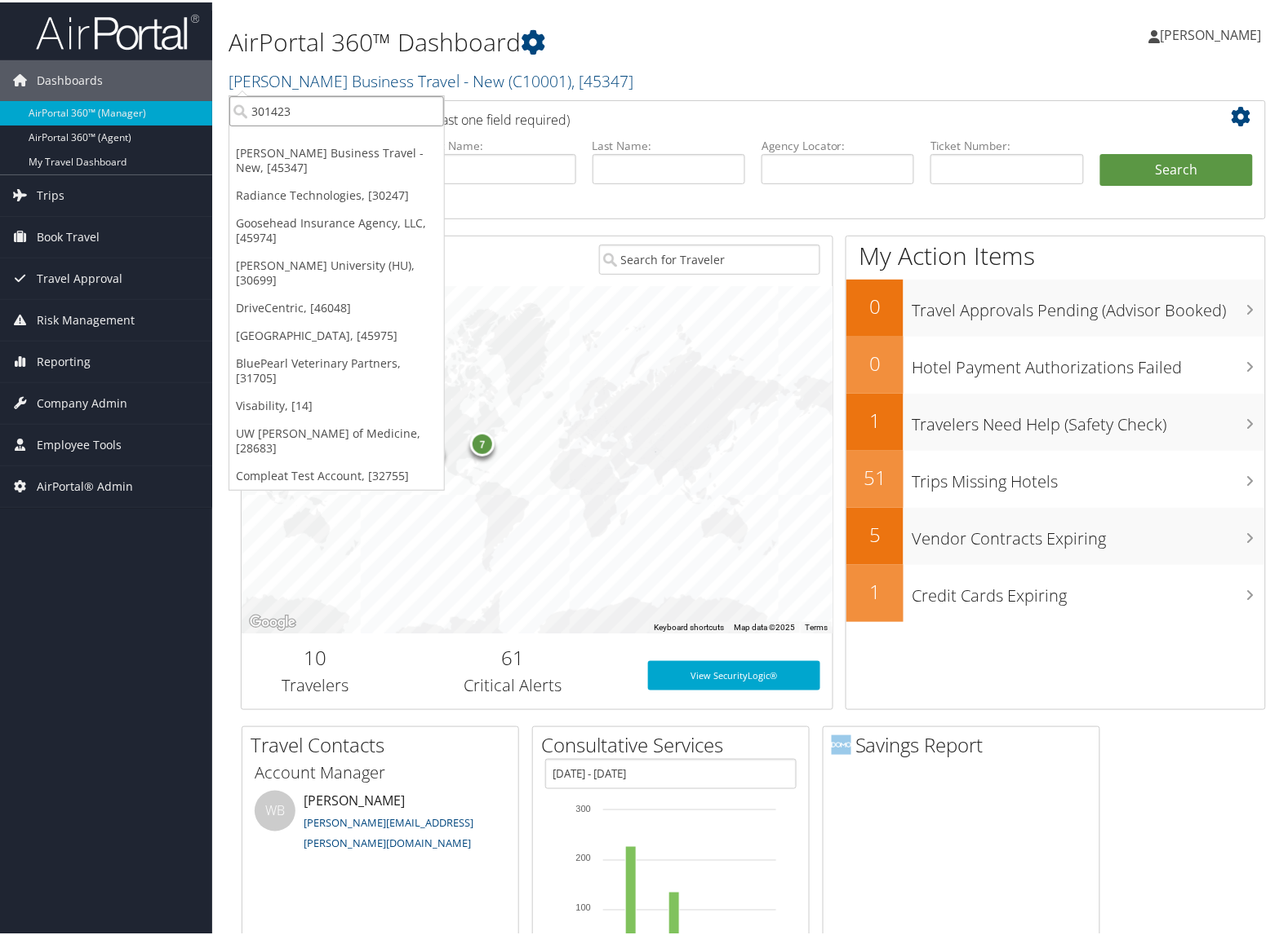
click at [344, 115] on input "301423" at bounding box center [337, 108] width 215 height 30
click at [343, 111] on input "search" at bounding box center [337, 108] width 215 height 30
type input "301428"
click at [319, 103] on input "301428" at bounding box center [337, 108] width 215 height 30
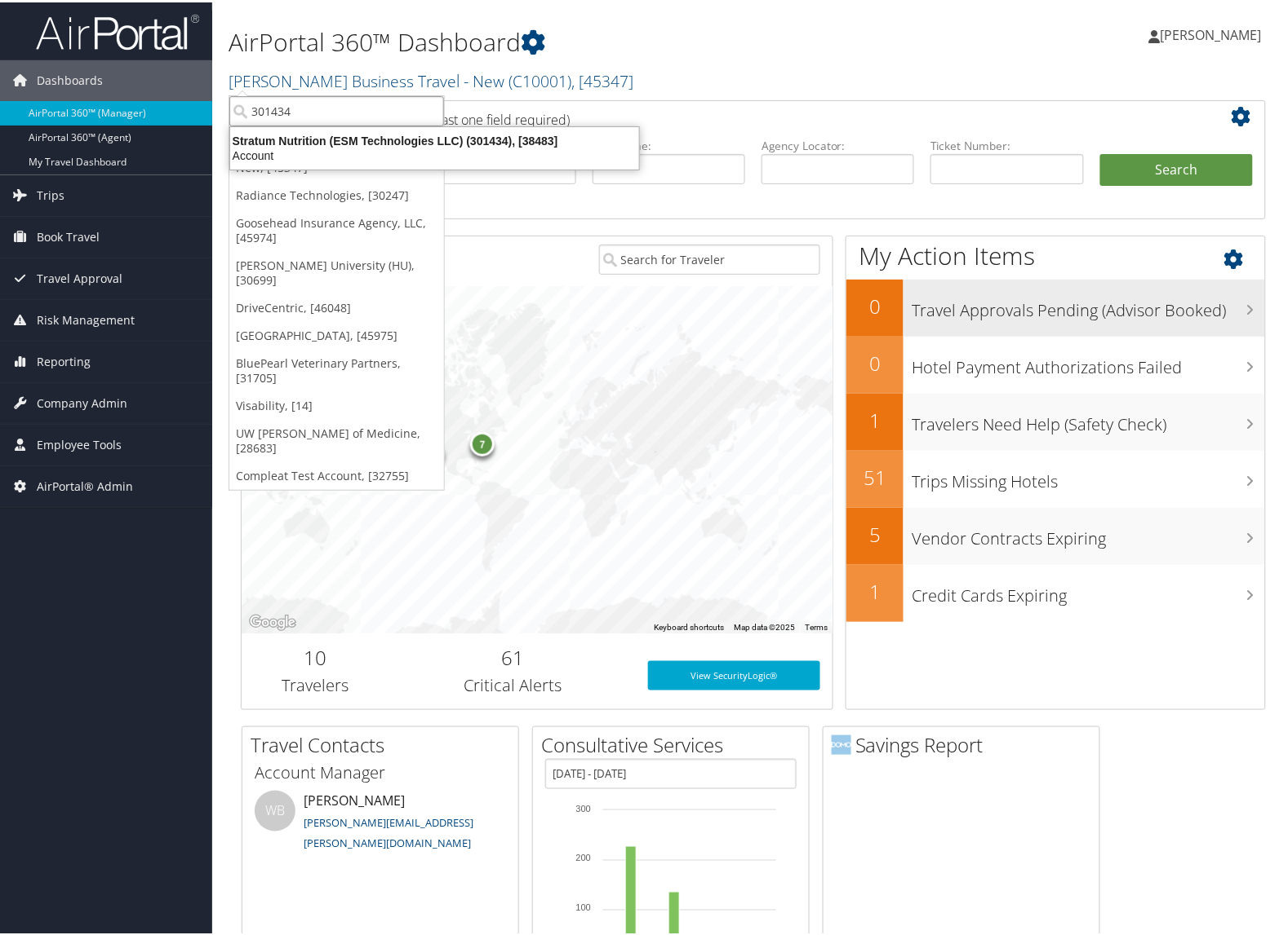
type input "301434"
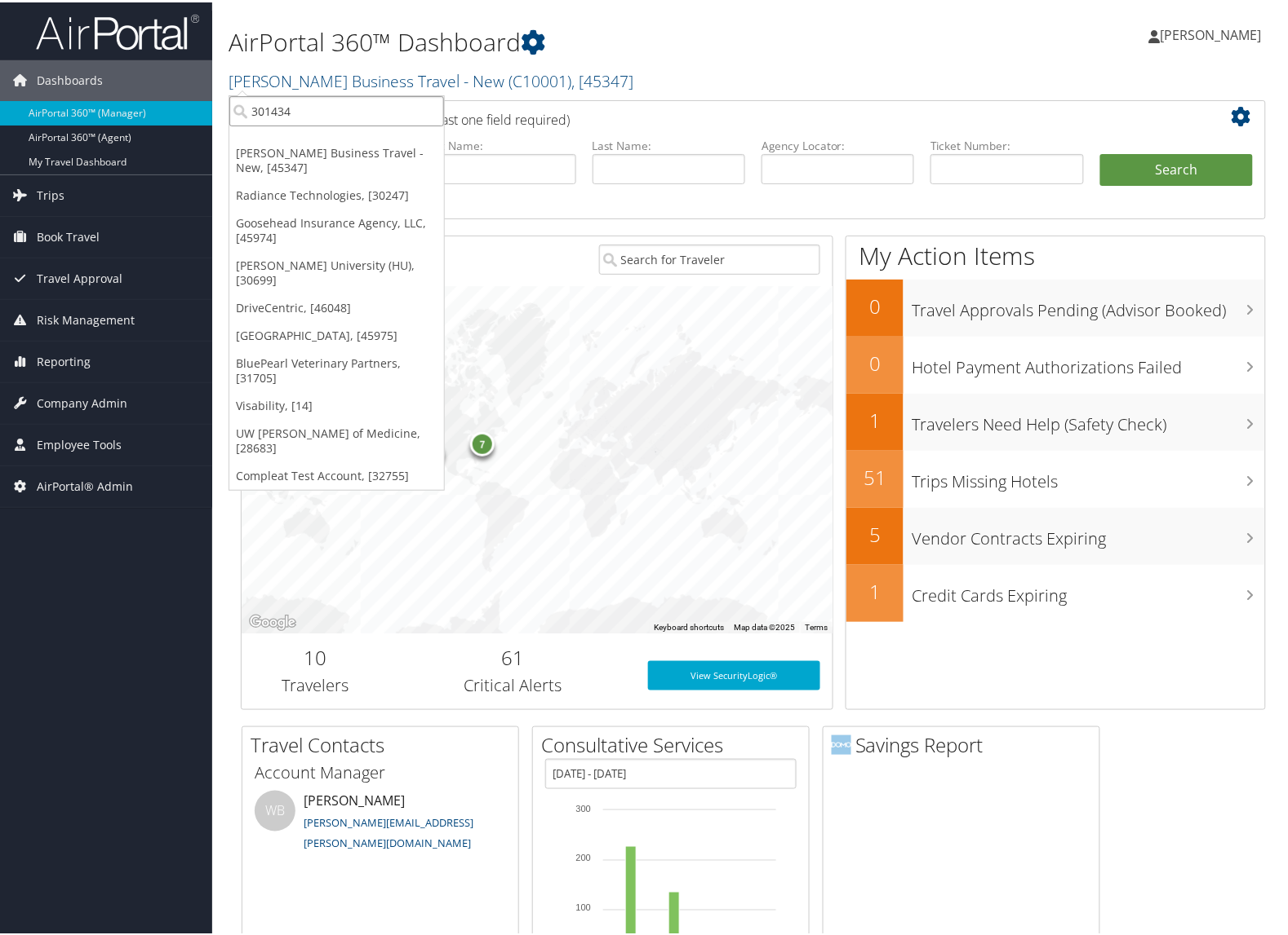
click at [353, 106] on input "301434" at bounding box center [337, 108] width 215 height 30
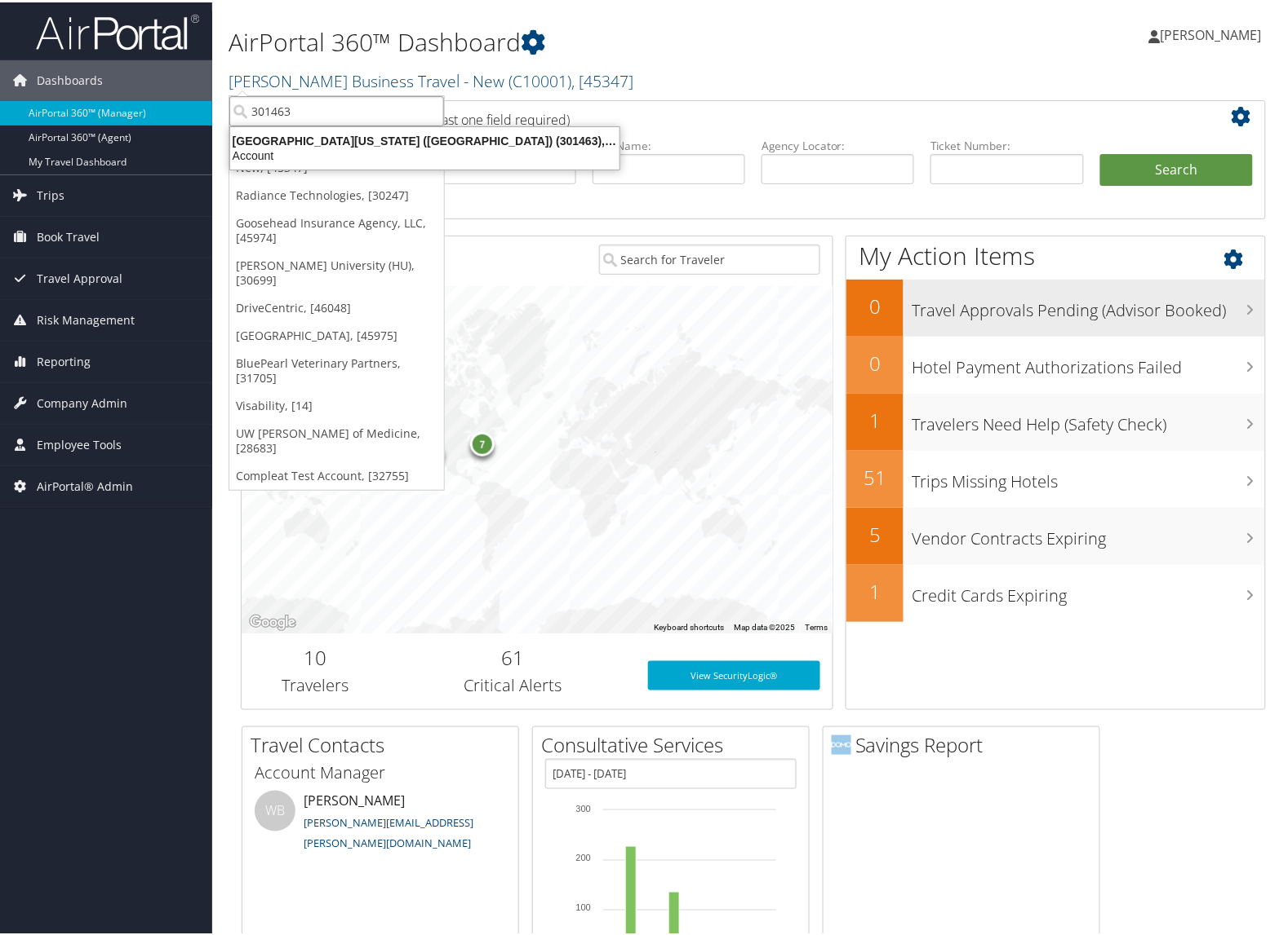
type input "301463"
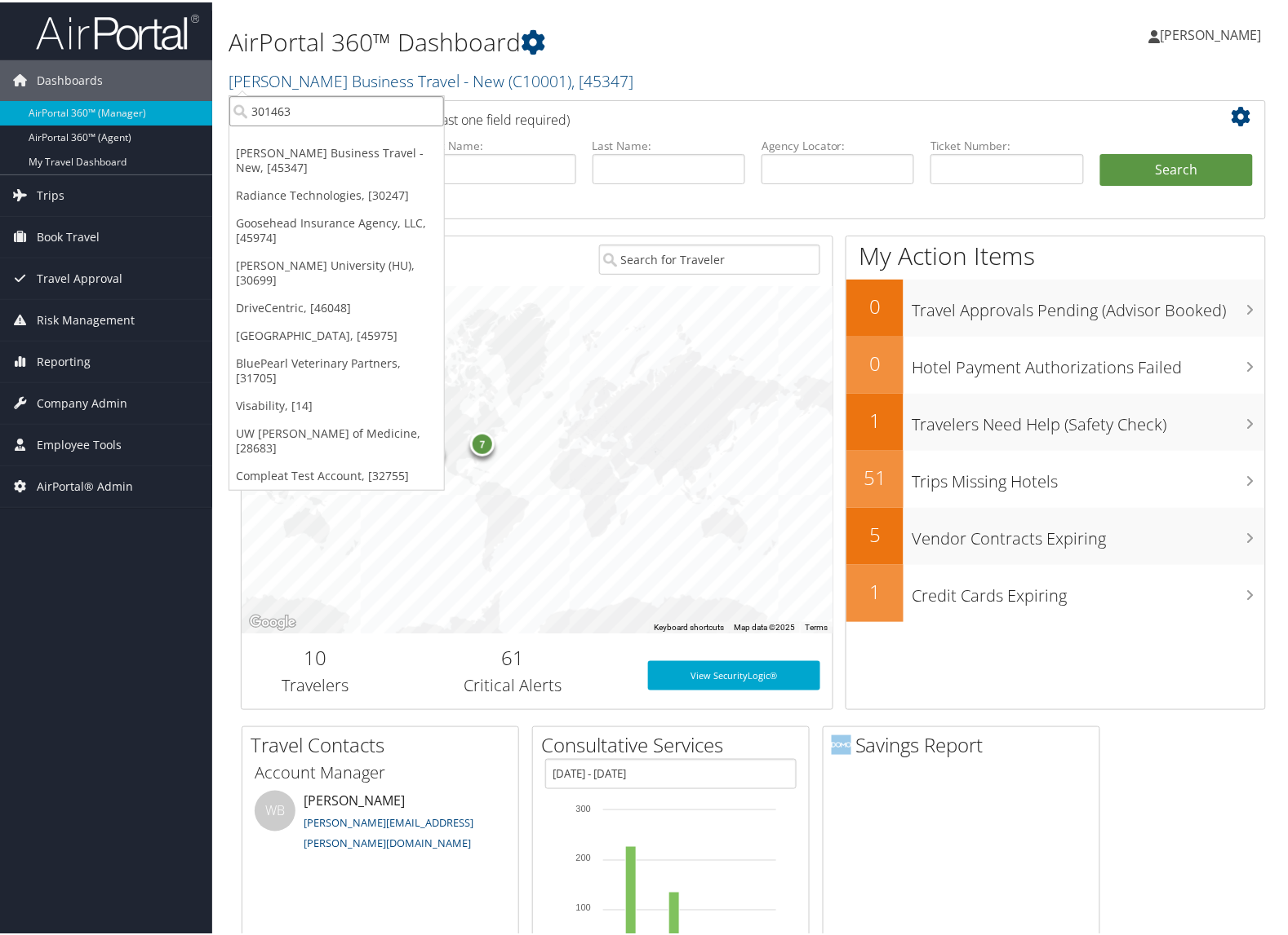
click at [315, 104] on input "301463" at bounding box center [337, 108] width 215 height 30
type input "301520"
click at [336, 112] on input "301520" at bounding box center [337, 108] width 215 height 30
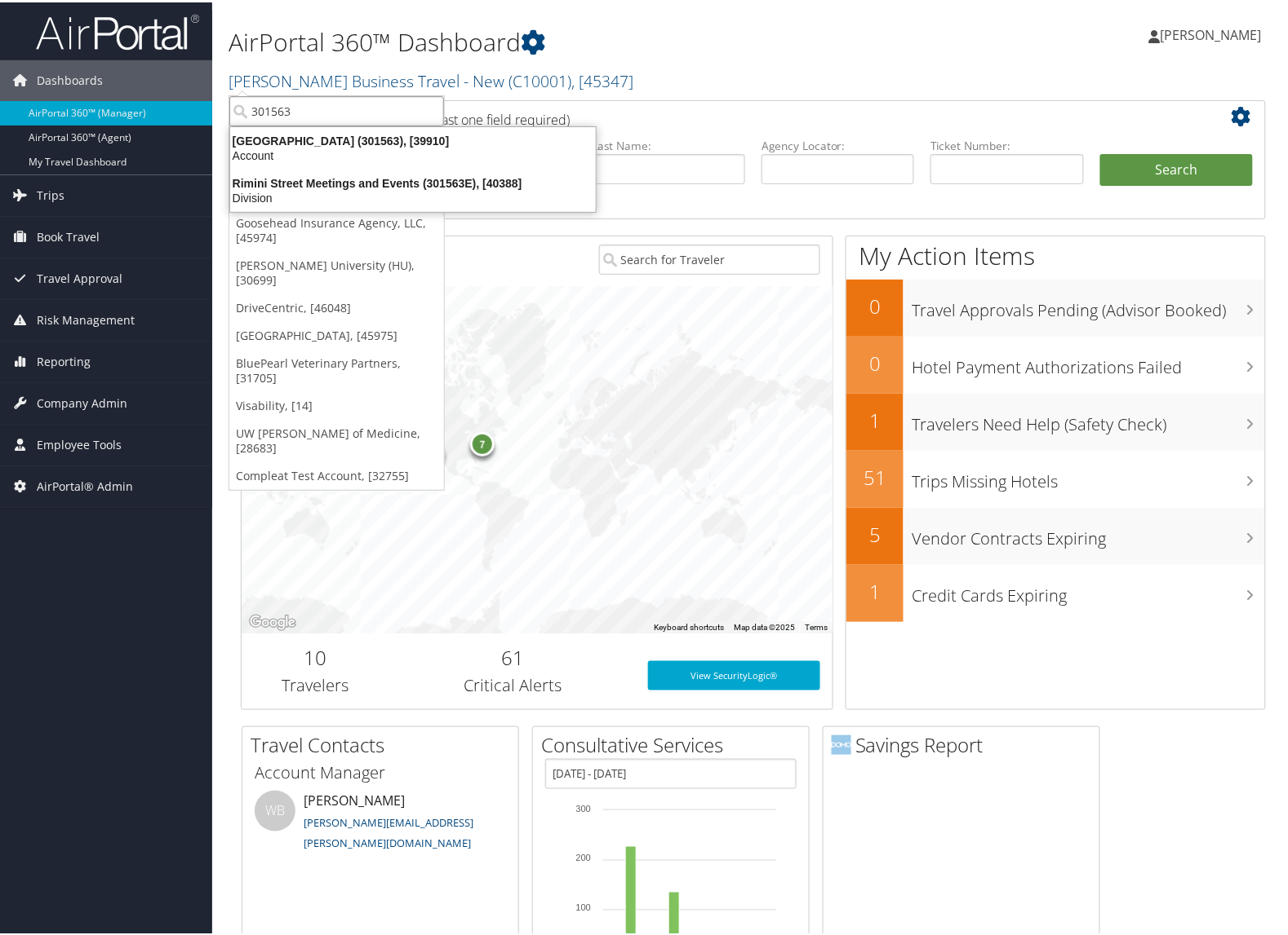
type input "301563"
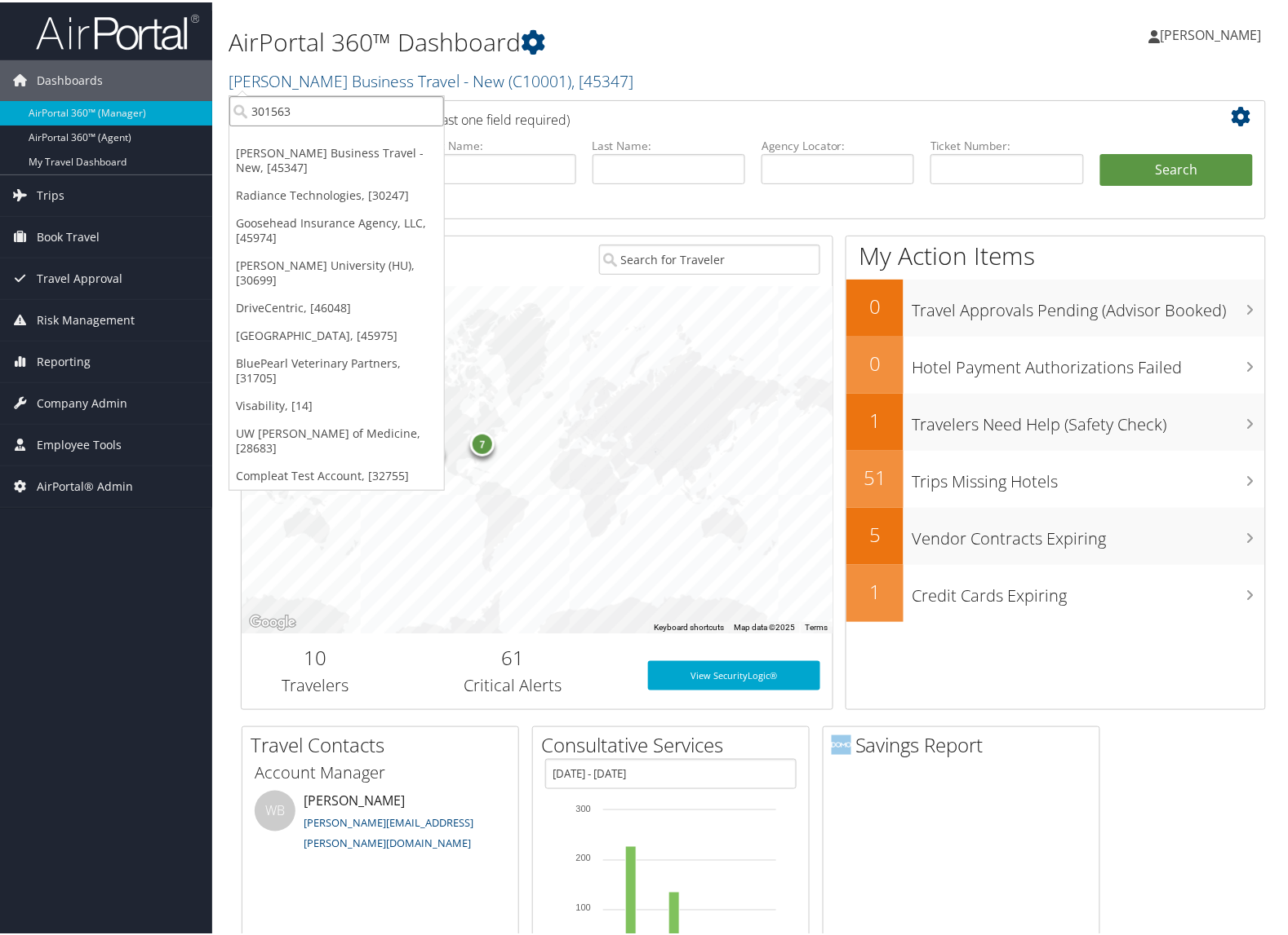
click at [337, 106] on input "301563" at bounding box center [337, 108] width 215 height 30
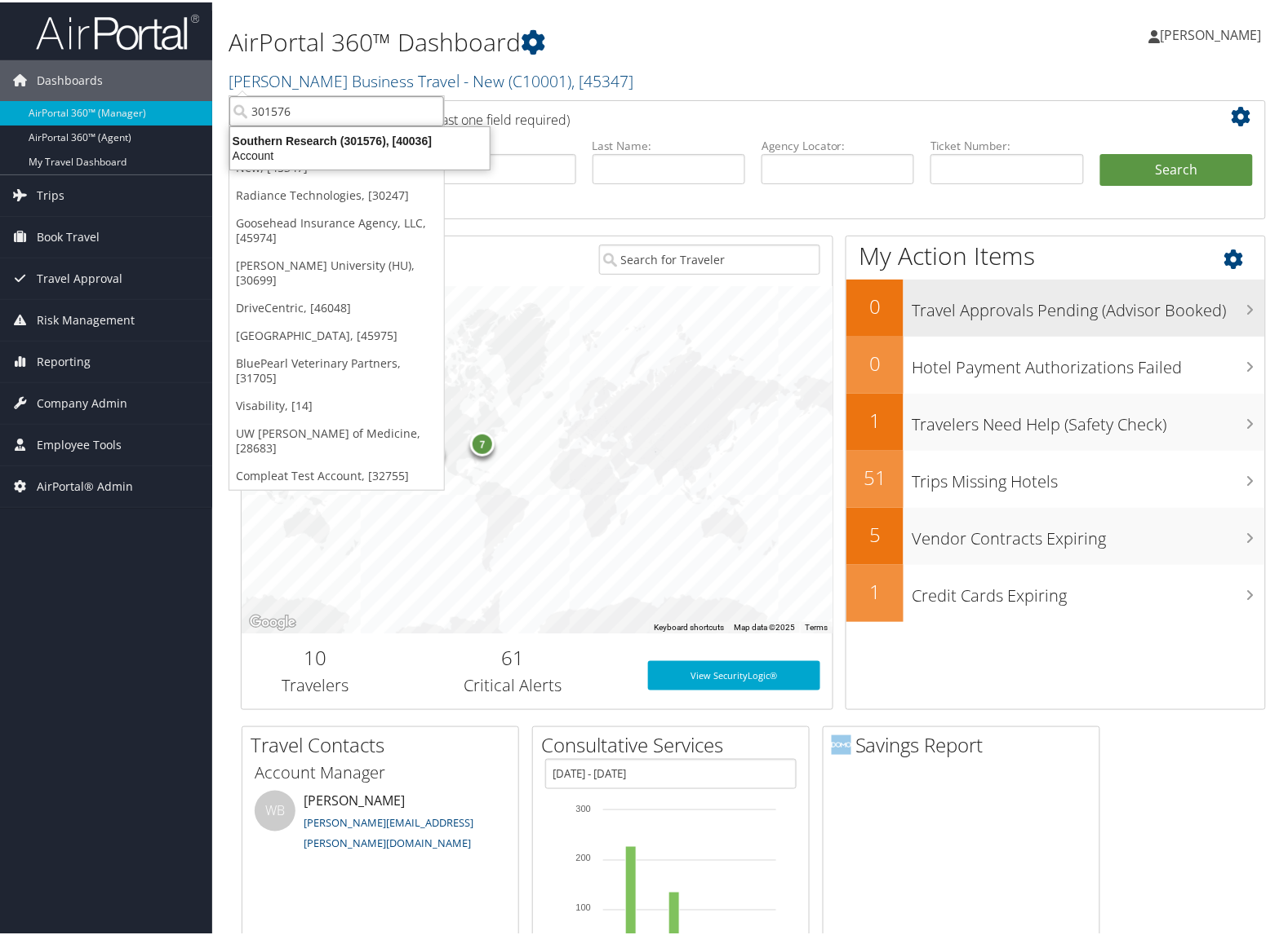
type input "301576"
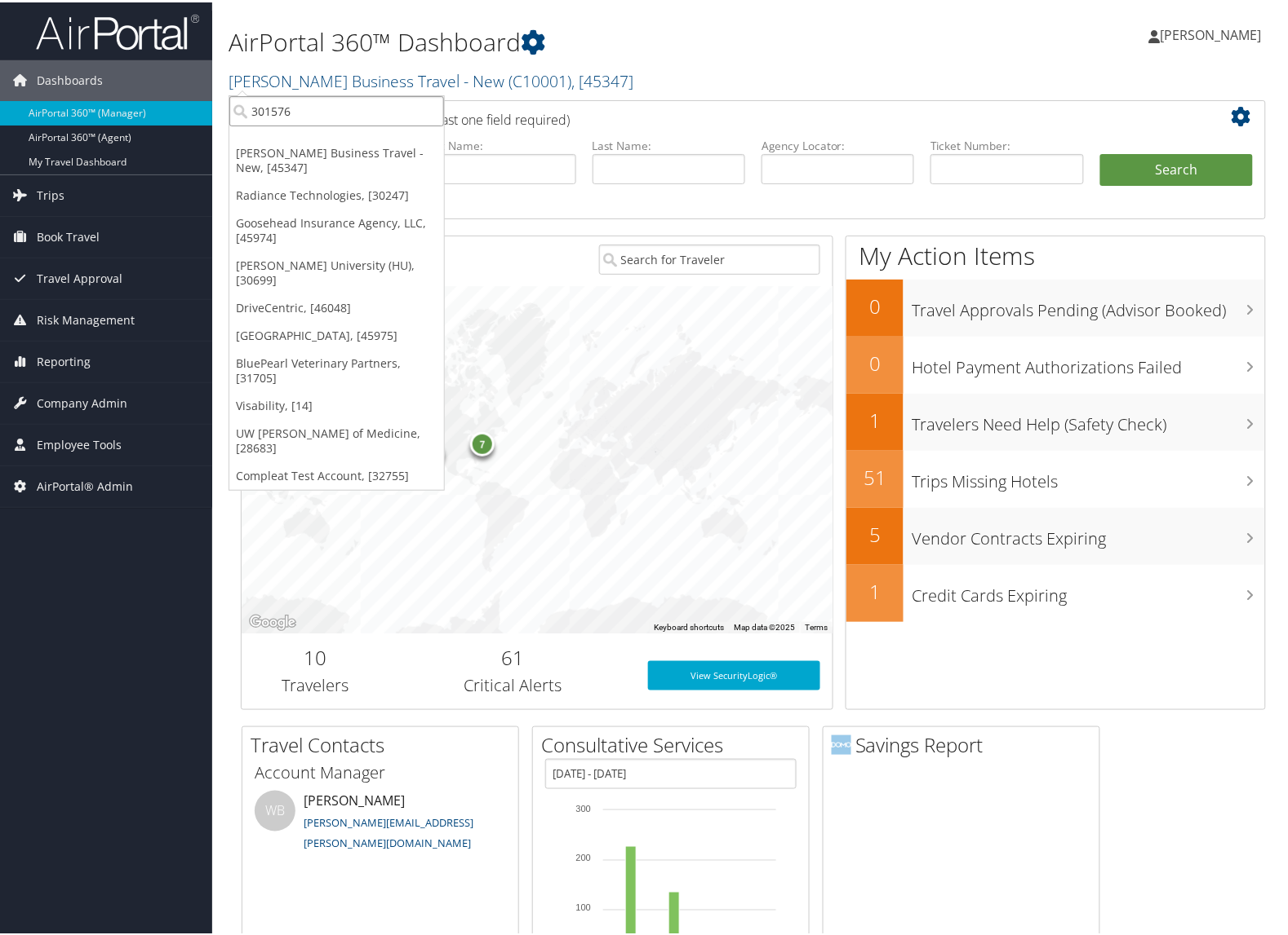
click at [291, 114] on input "301576" at bounding box center [337, 108] width 215 height 30
type input "301621"
click at [280, 103] on input "301621" at bounding box center [337, 108] width 215 height 30
type input "301629"
click at [311, 112] on input "301629" at bounding box center [337, 108] width 215 height 30
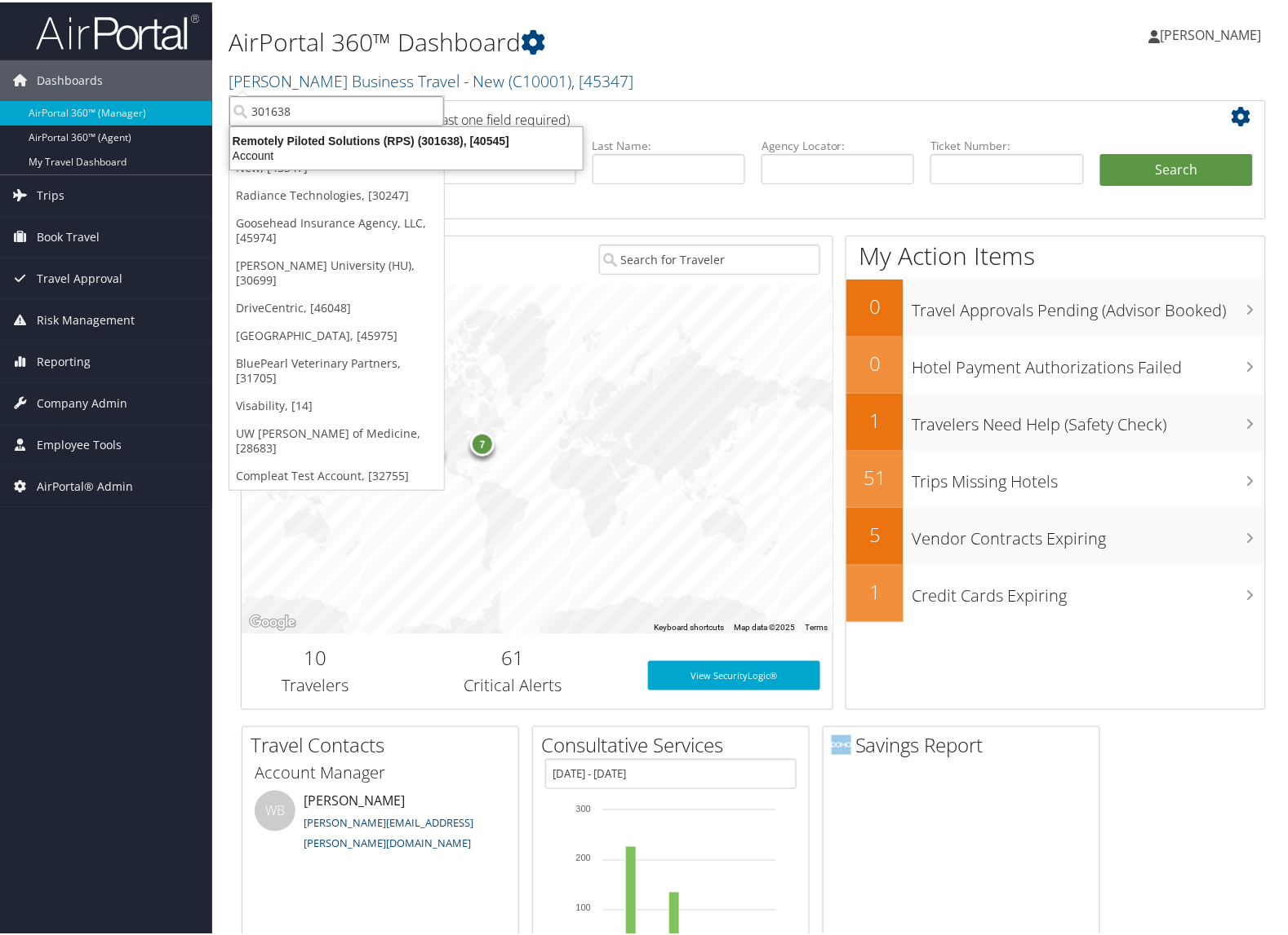
type input "301638"
click at [350, 108] on input "301638" at bounding box center [337, 108] width 215 height 30
type input "301659"
click at [377, 114] on input "301659" at bounding box center [337, 108] width 215 height 30
type input "301659"
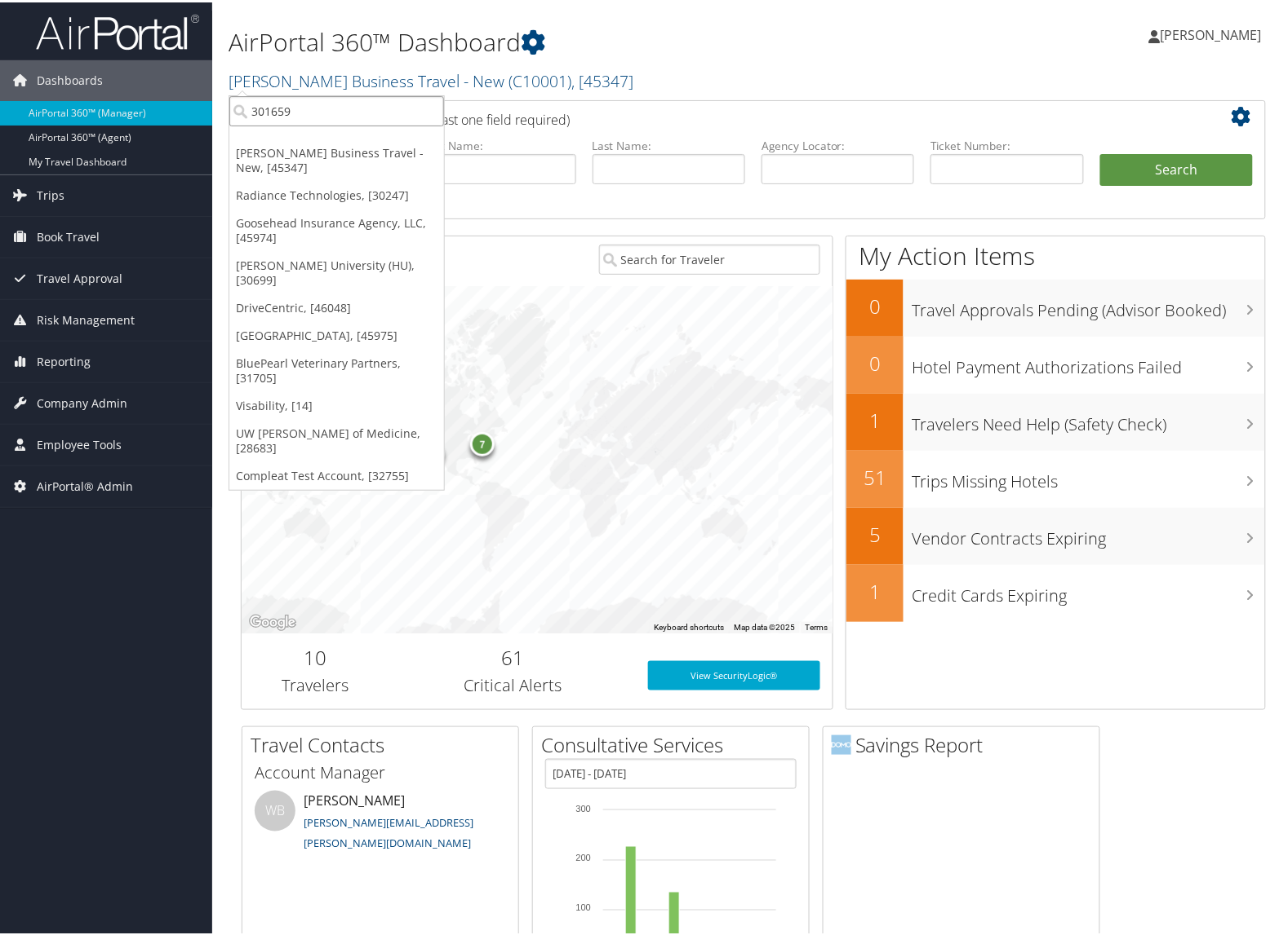
click at [304, 111] on input "301659" at bounding box center [337, 108] width 215 height 30
type input "301755"
click at [275, 112] on input "301755" at bounding box center [337, 108] width 215 height 30
type input "301677"
click at [332, 115] on input "301677" at bounding box center [337, 108] width 215 height 30
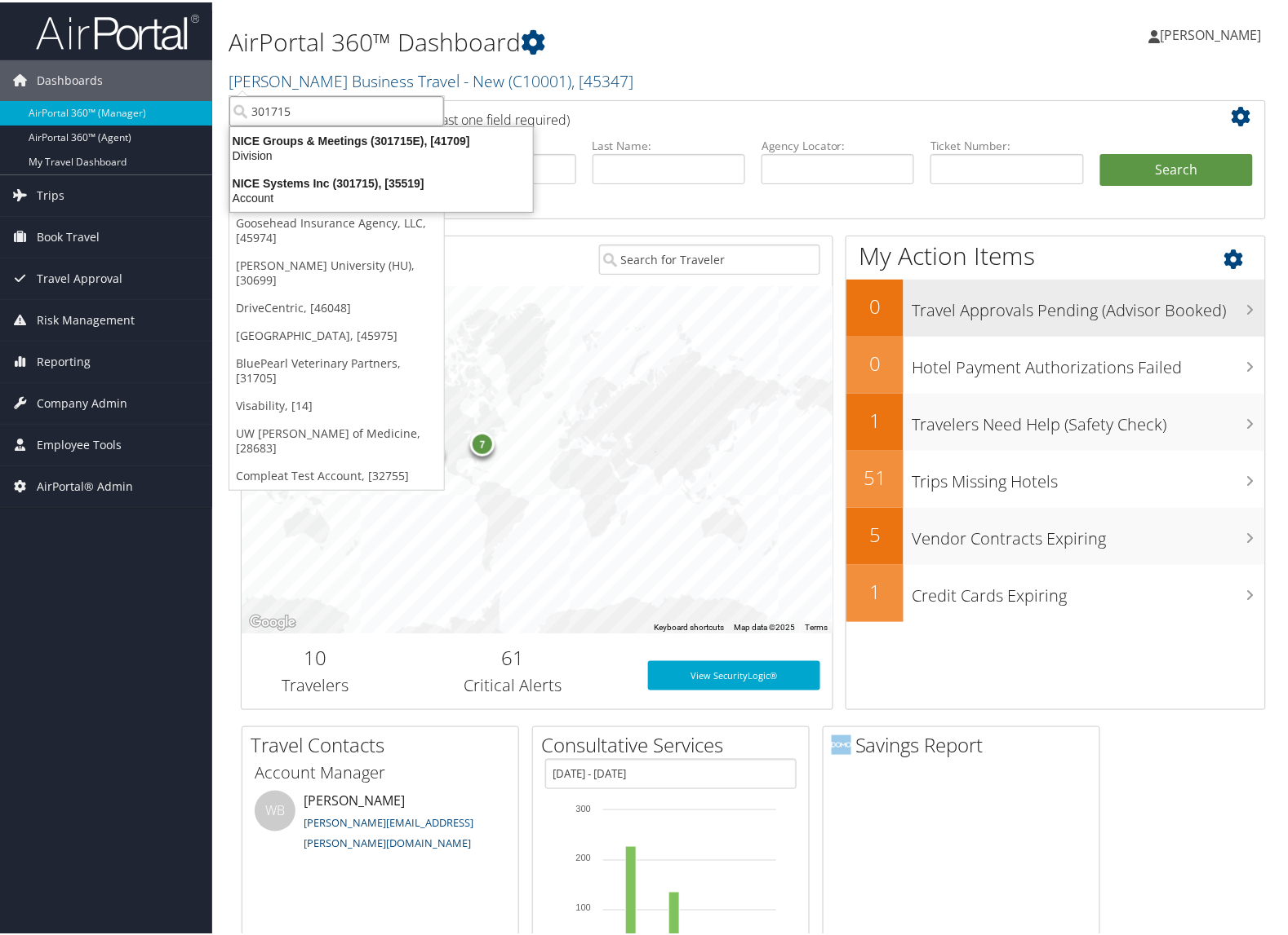
type input "301715"
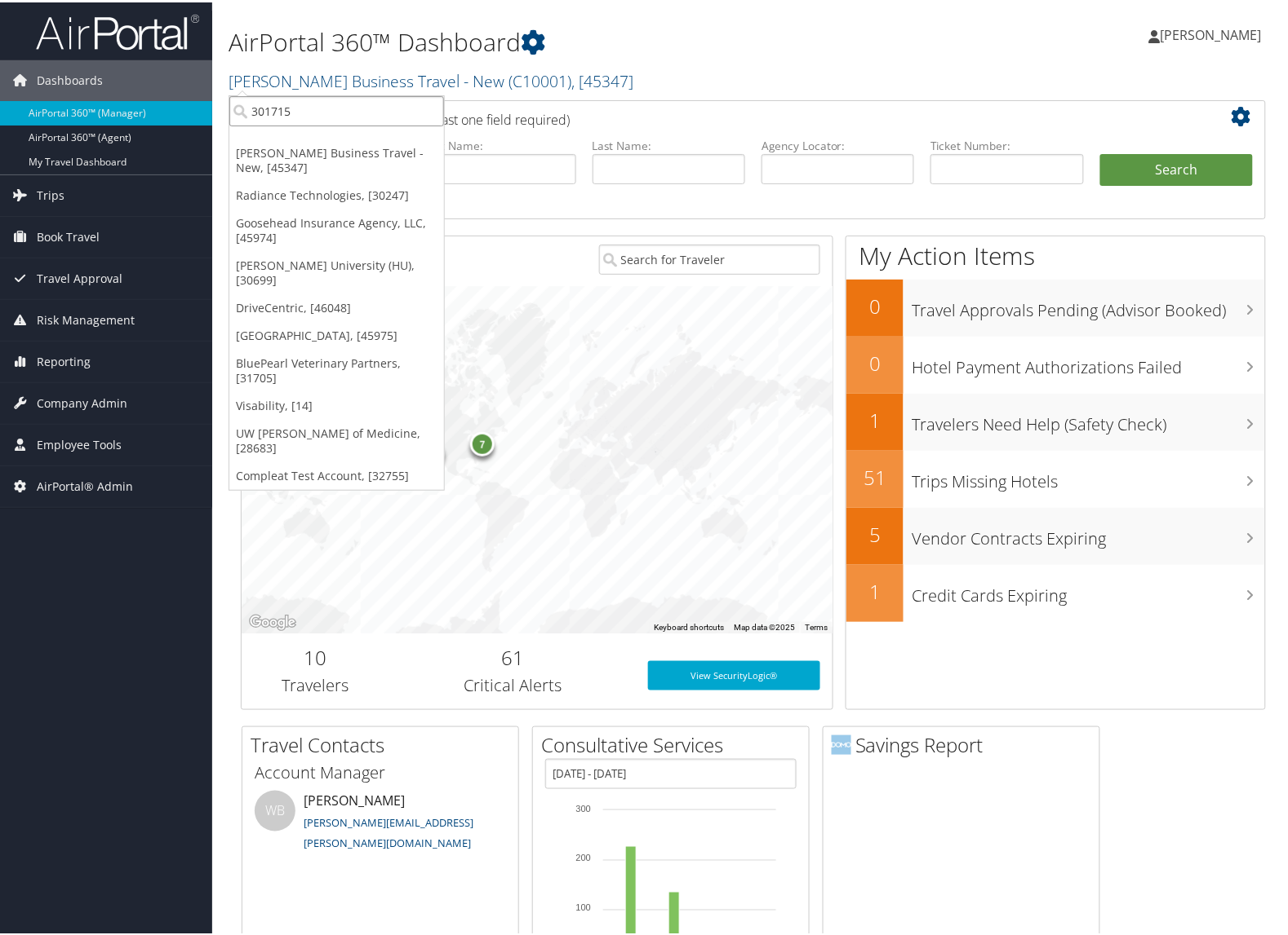
click at [409, 115] on input "301715" at bounding box center [337, 108] width 215 height 30
type input "301821"
click at [299, 100] on input "301821" at bounding box center [337, 108] width 215 height 30
type input "301821"
click at [393, 112] on input "301821" at bounding box center [337, 108] width 215 height 30
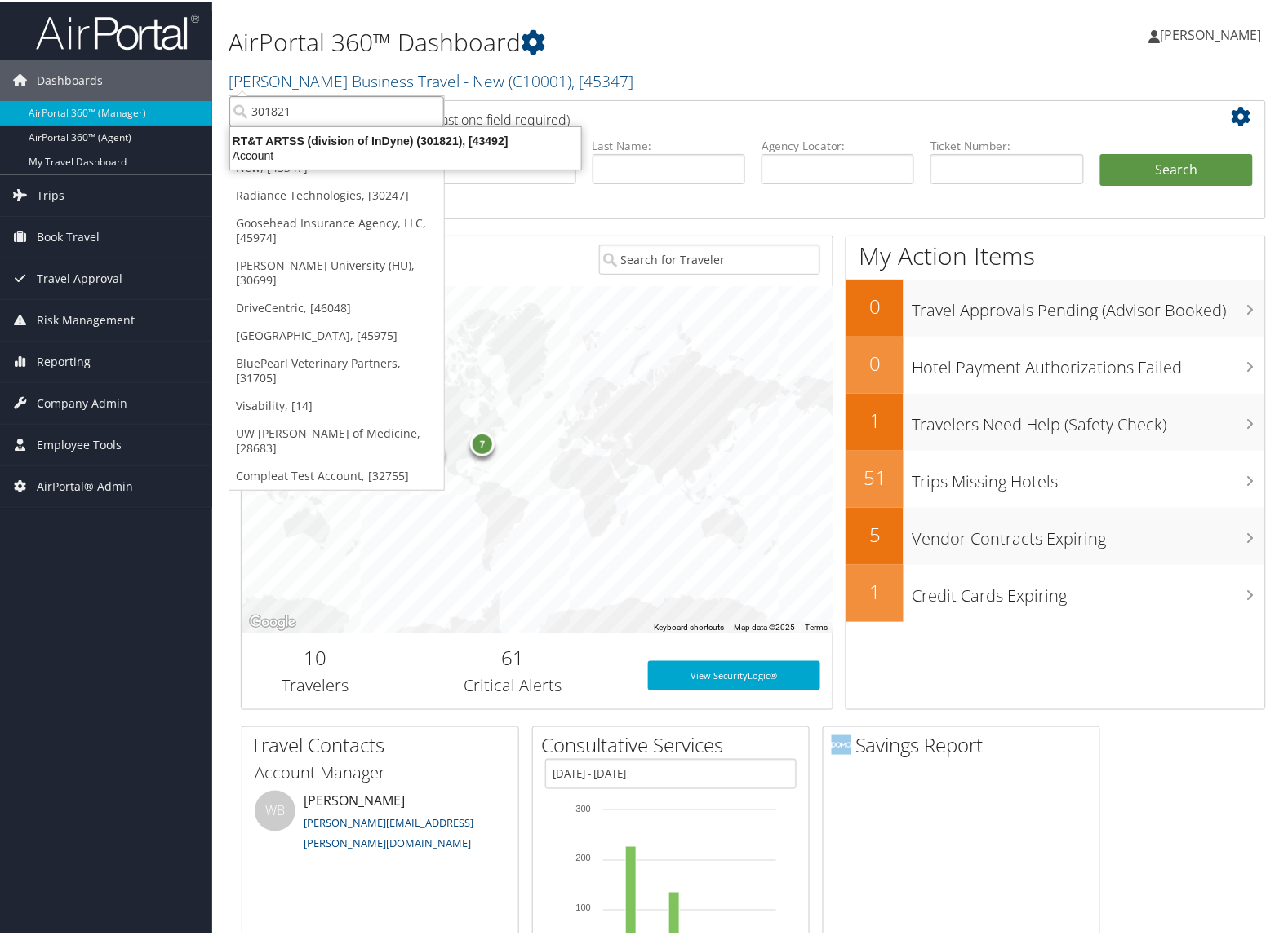
type input "301821"
click at [373, 115] on input "301821" at bounding box center [337, 108] width 215 height 30
type input "301857"
click at [348, 116] on input "301857" at bounding box center [337, 108] width 215 height 30
type input "301905"
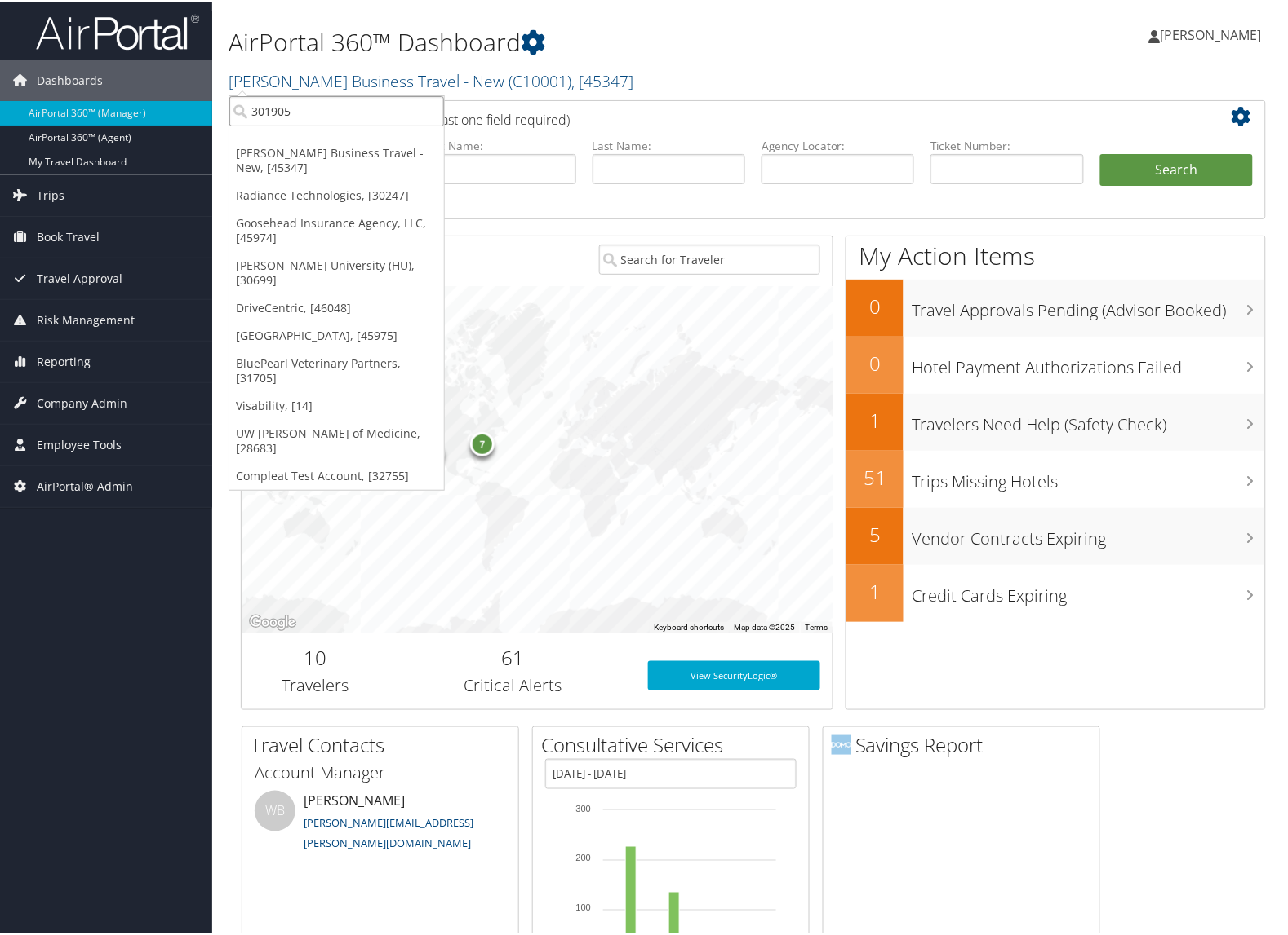
click at [306, 114] on input "301905" at bounding box center [337, 108] width 215 height 30
type input "301920"
click at [325, 112] on input "301920" at bounding box center [337, 108] width 215 height 30
type input "301931"
click at [295, 95] on input "301931" at bounding box center [337, 108] width 215 height 30
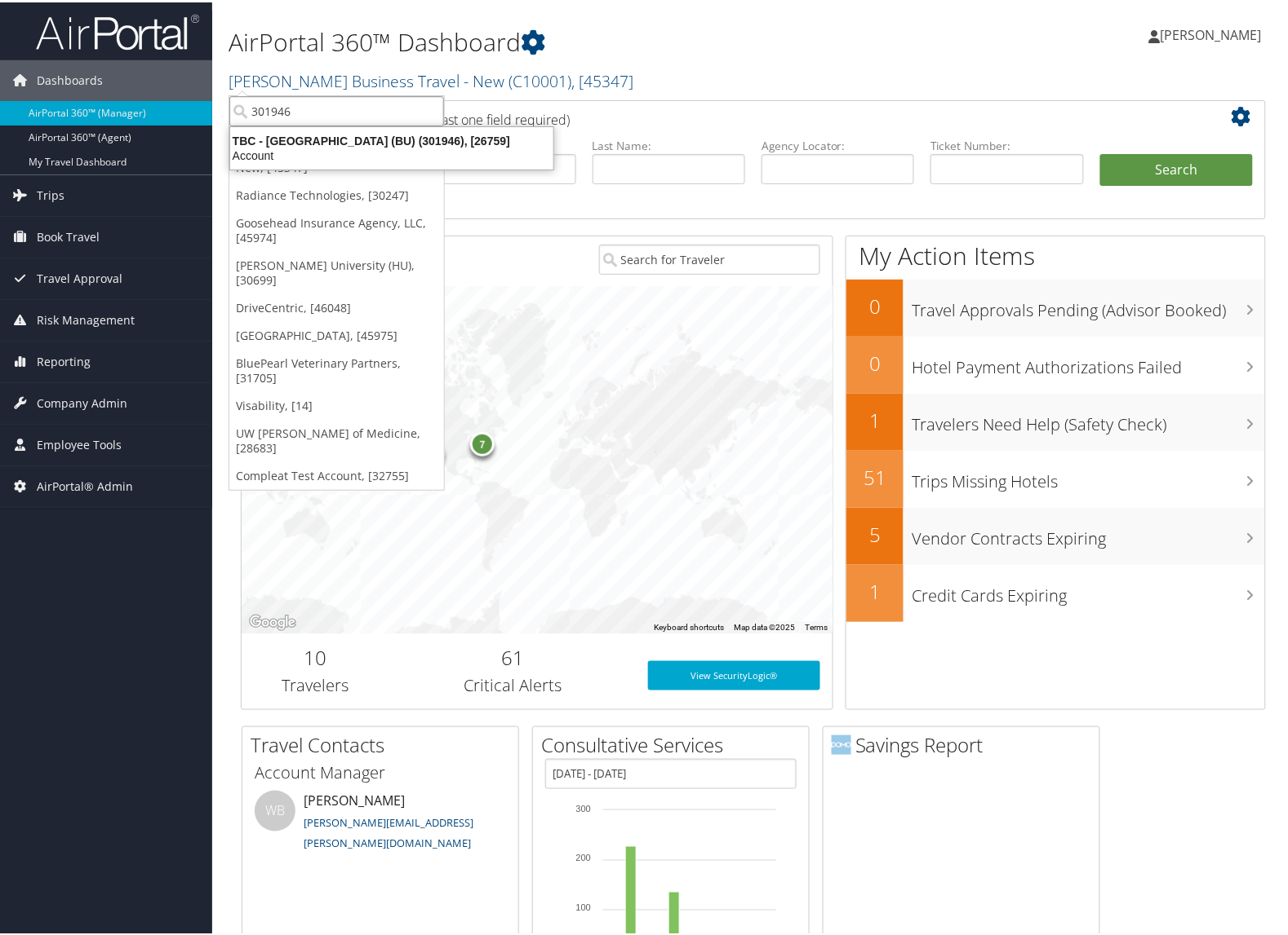
type input "301946"
click at [317, 112] on input "301946" at bounding box center [337, 108] width 215 height 30
type input "301946"
click at [310, 117] on input "301946" at bounding box center [337, 108] width 215 height 30
type input "301950"
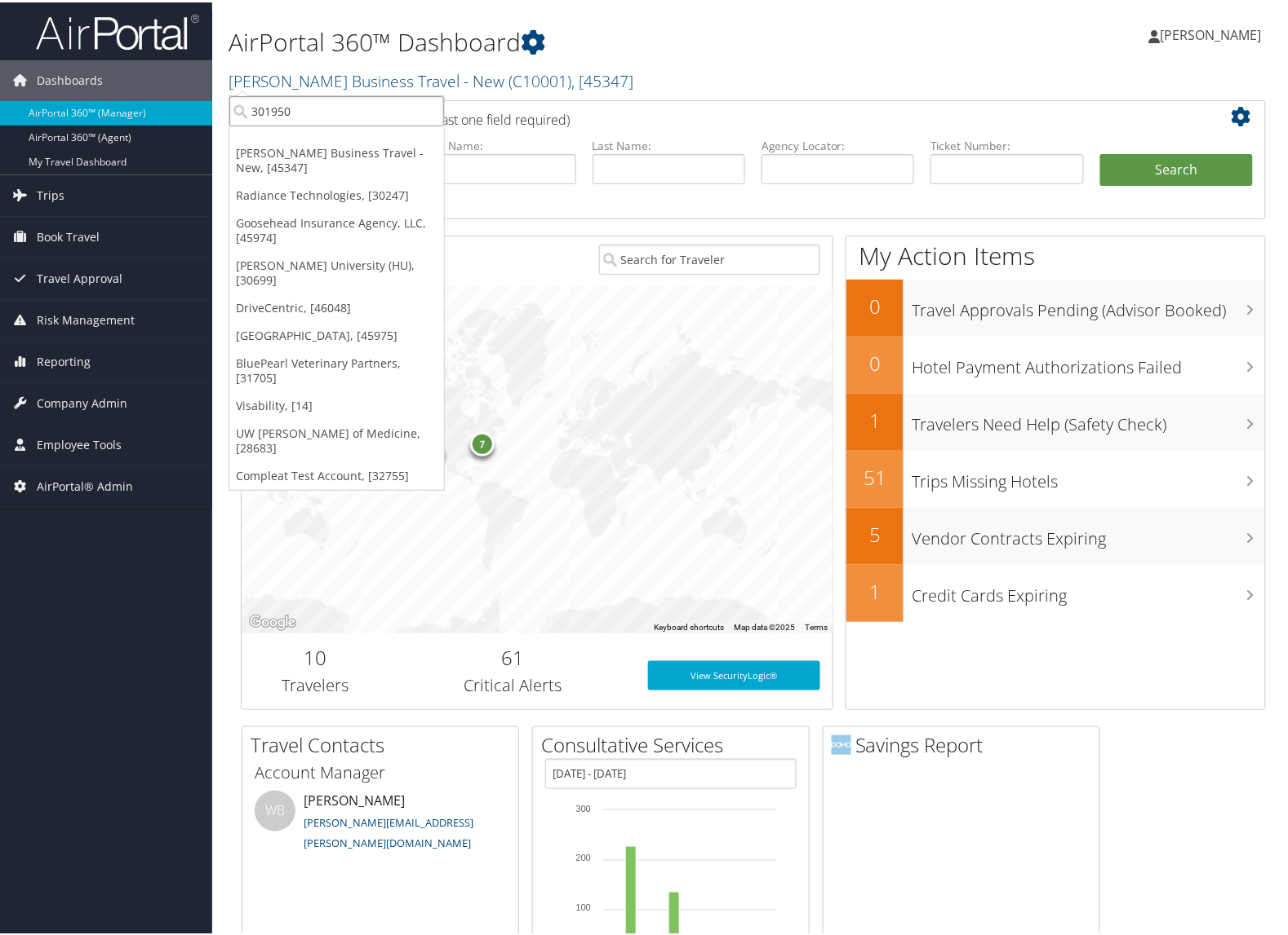
click at [382, 123] on input "301950" at bounding box center [337, 108] width 215 height 30
type input "301953"
click at [309, 103] on input "301953" at bounding box center [337, 108] width 215 height 30
type input "3"
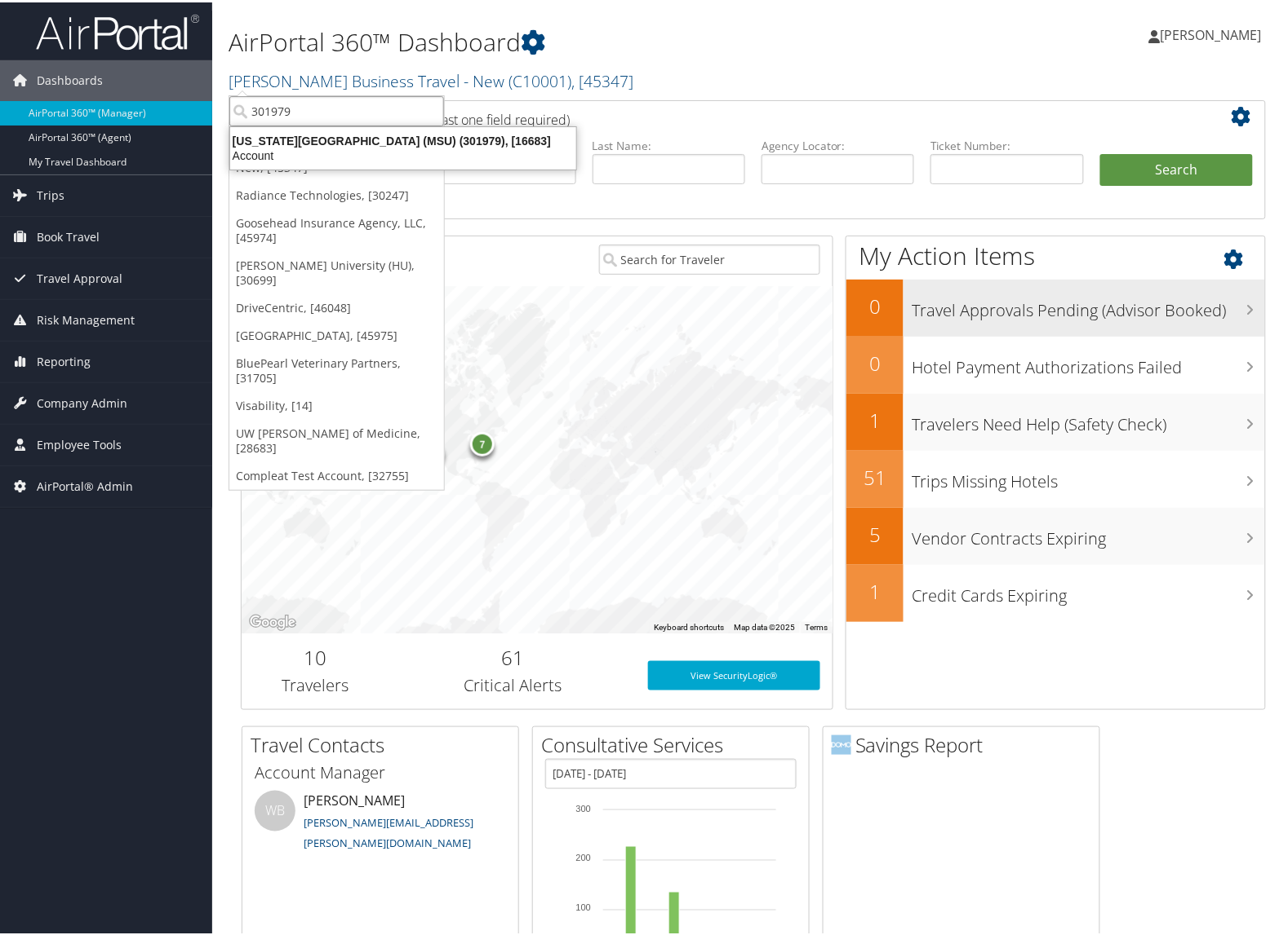
type input "301979"
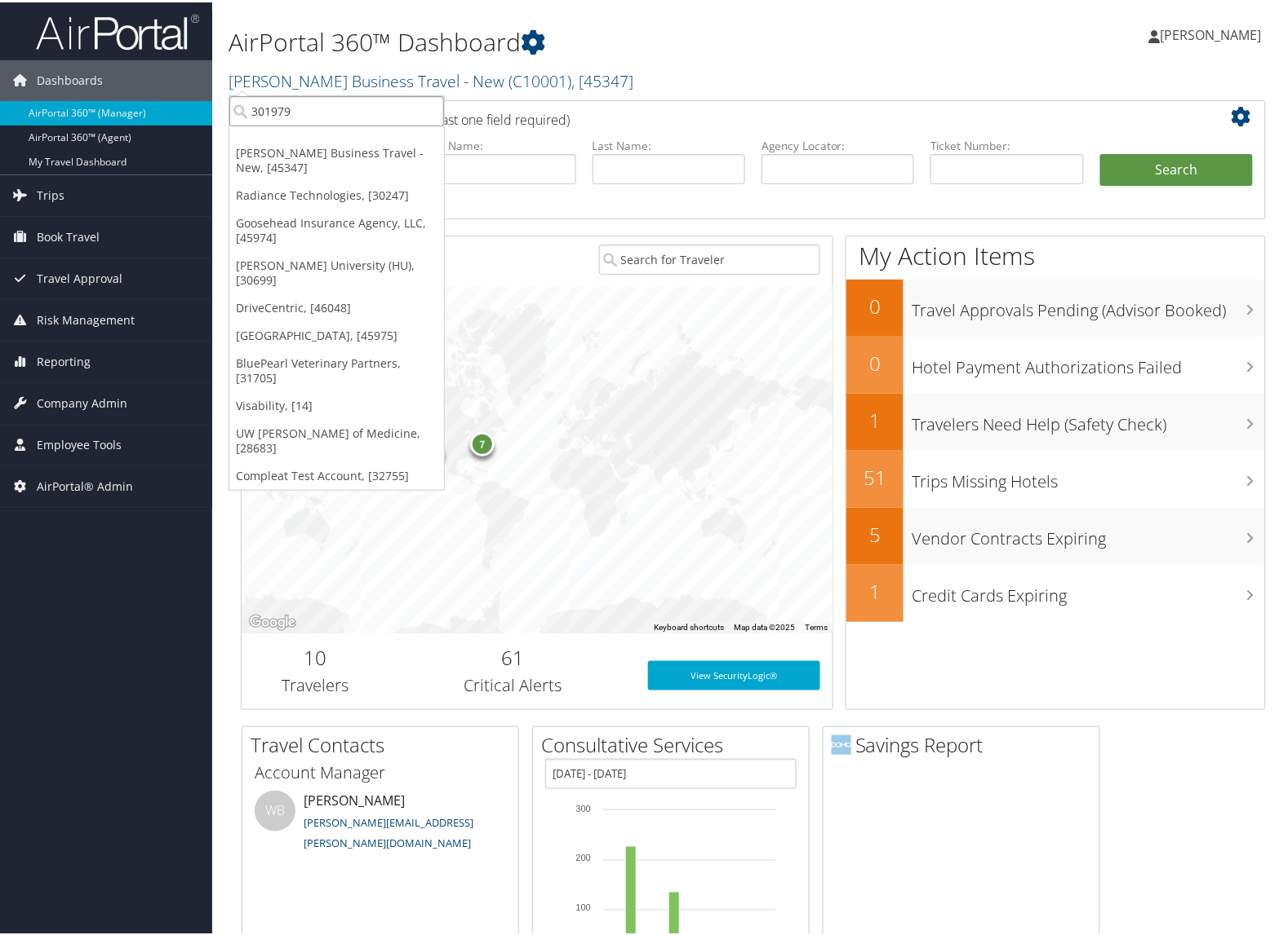
click at [363, 122] on input "301979" at bounding box center [337, 108] width 215 height 30
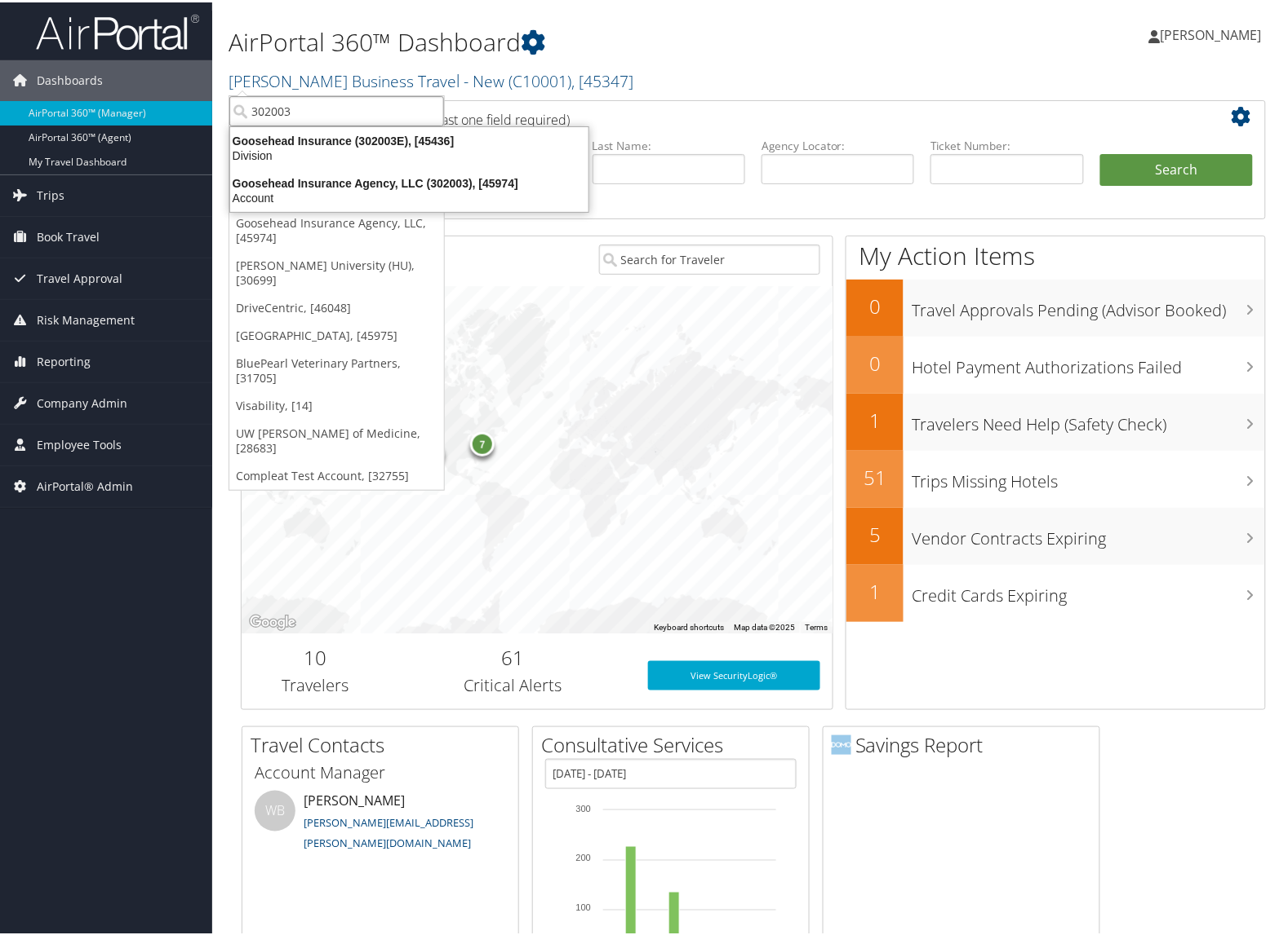
type input "302003"
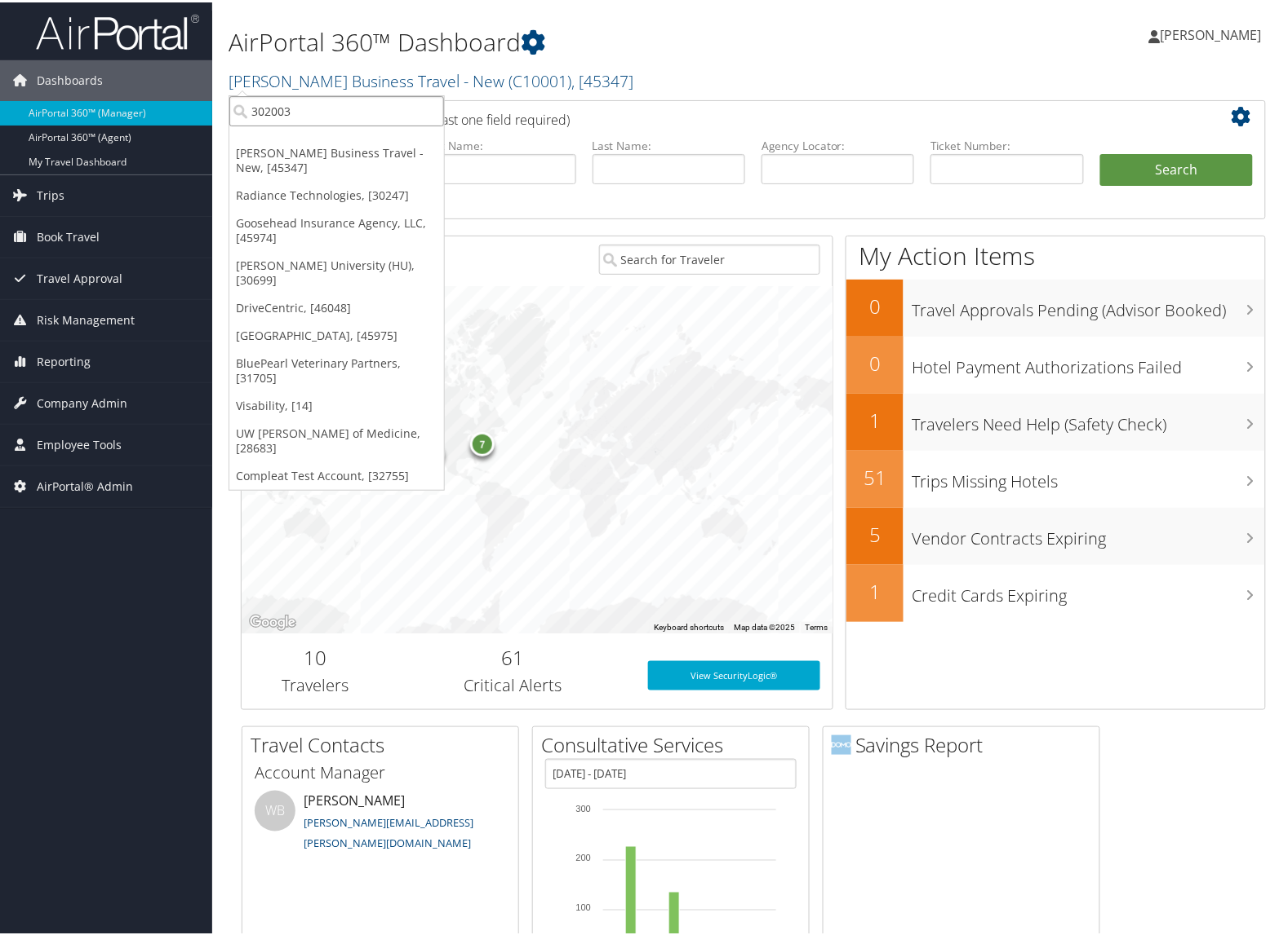
click at [324, 107] on input "302003" at bounding box center [337, 108] width 215 height 30
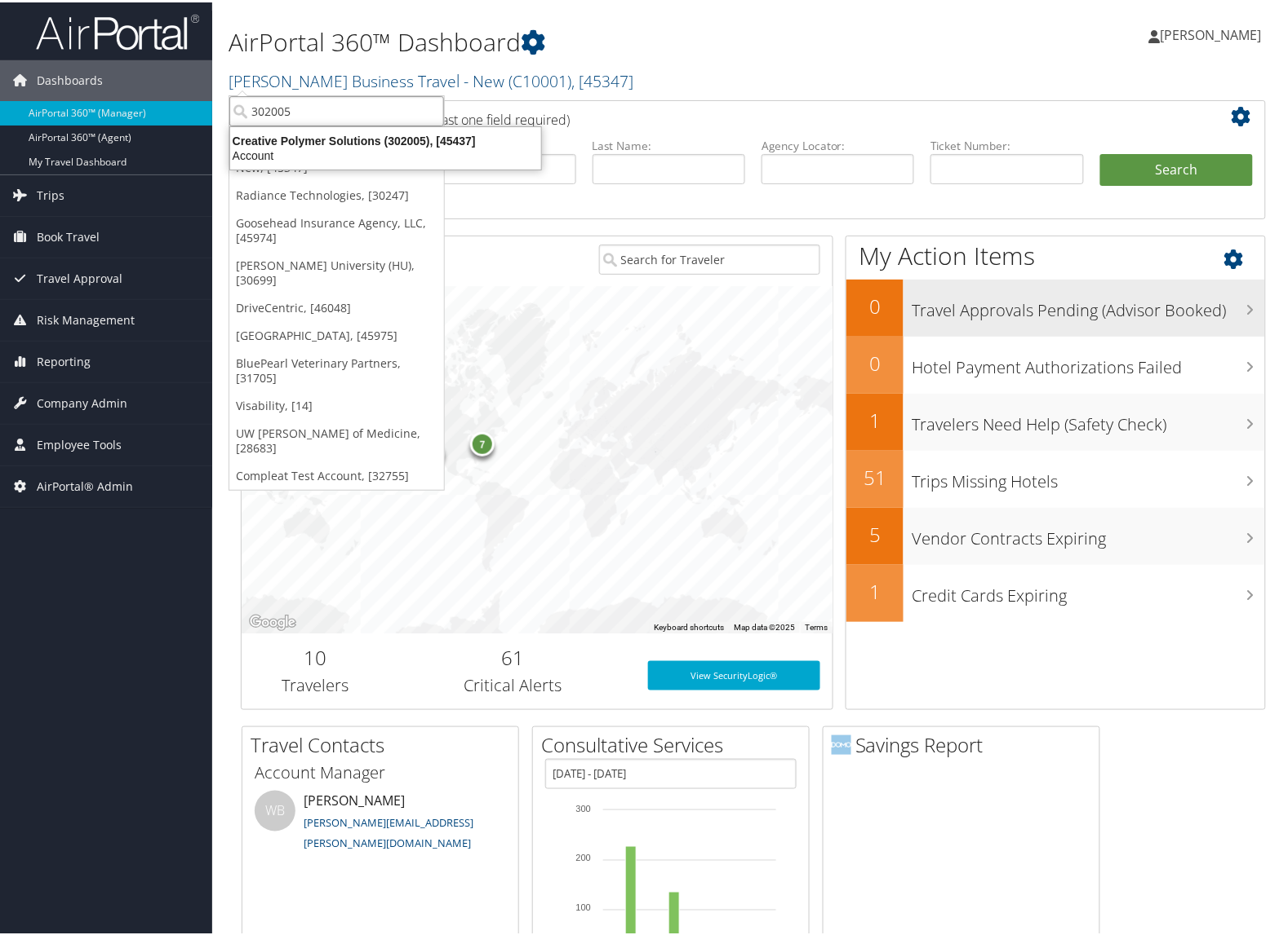
type input "302005"
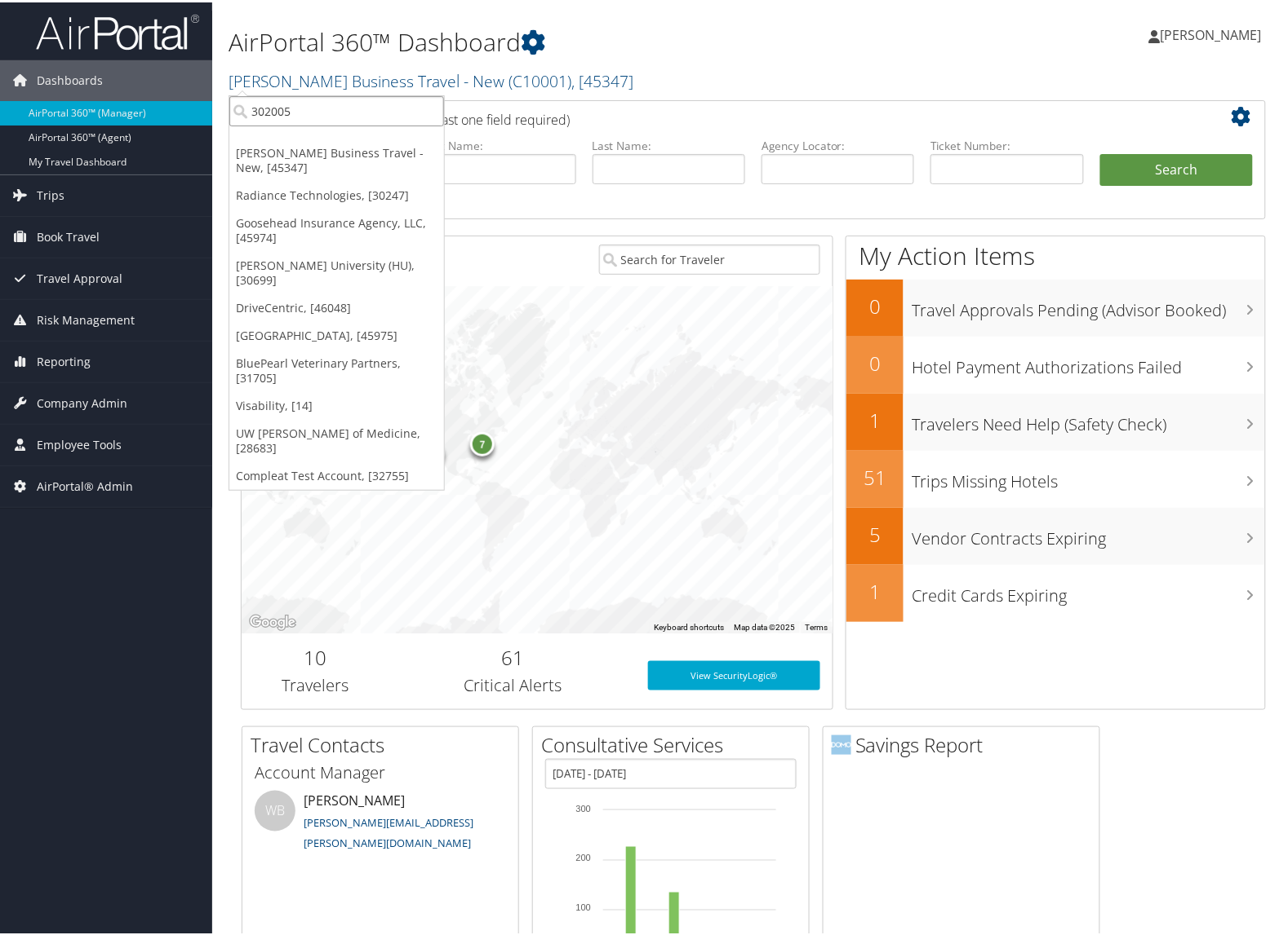
click at [284, 112] on input "302005" at bounding box center [337, 108] width 215 height 30
click at [284, 112] on input "search" at bounding box center [337, 108] width 215 height 30
type input "302028"
click at [357, 118] on input "302028" at bounding box center [337, 108] width 215 height 30
type input "302035"
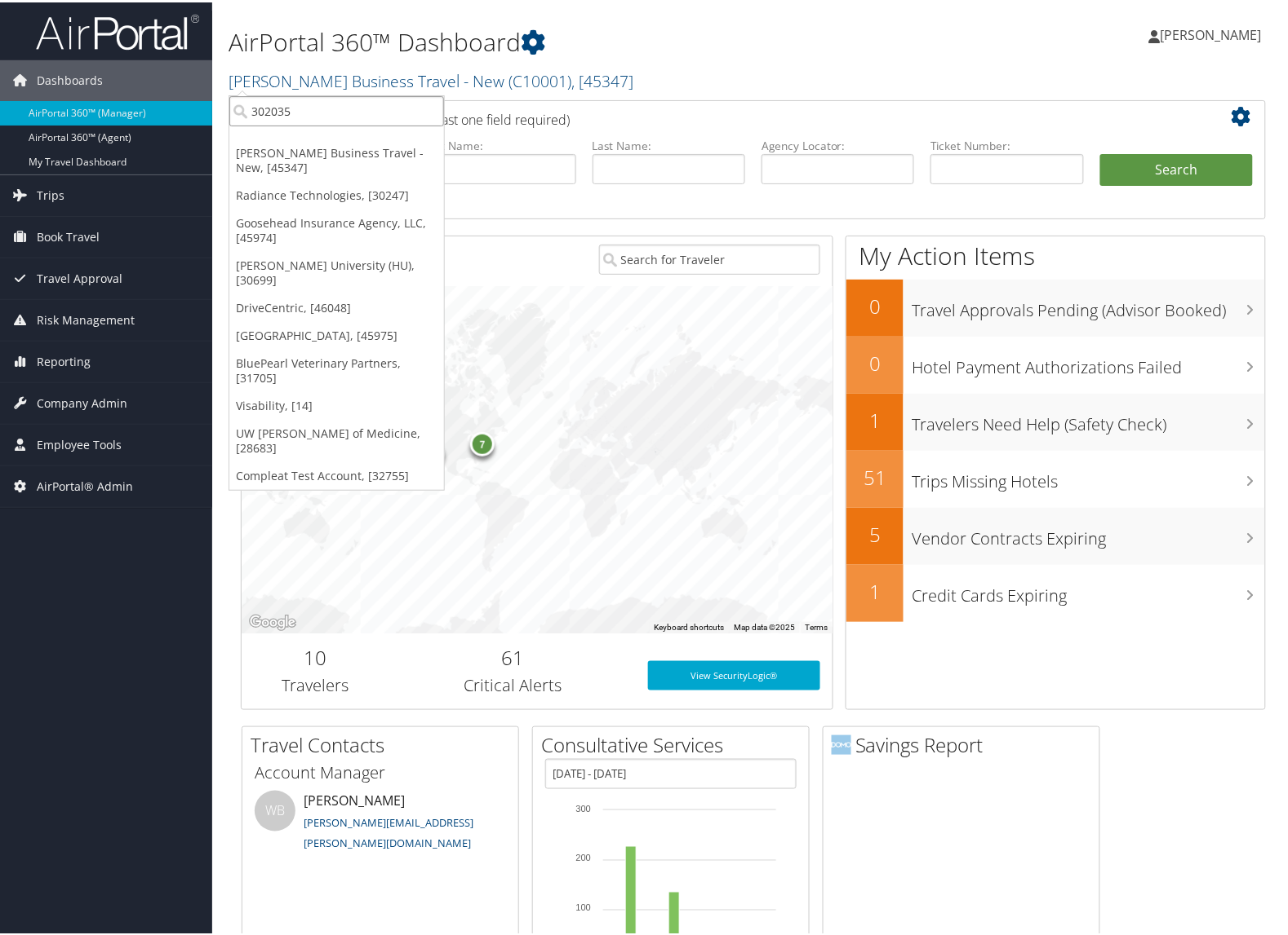
click at [333, 118] on input "302035" at bounding box center [337, 108] width 215 height 30
type input "302037"
click at [346, 107] on input "302037" at bounding box center [337, 108] width 215 height 30
type input "302038"
click at [364, 117] on input "302038" at bounding box center [337, 108] width 215 height 30
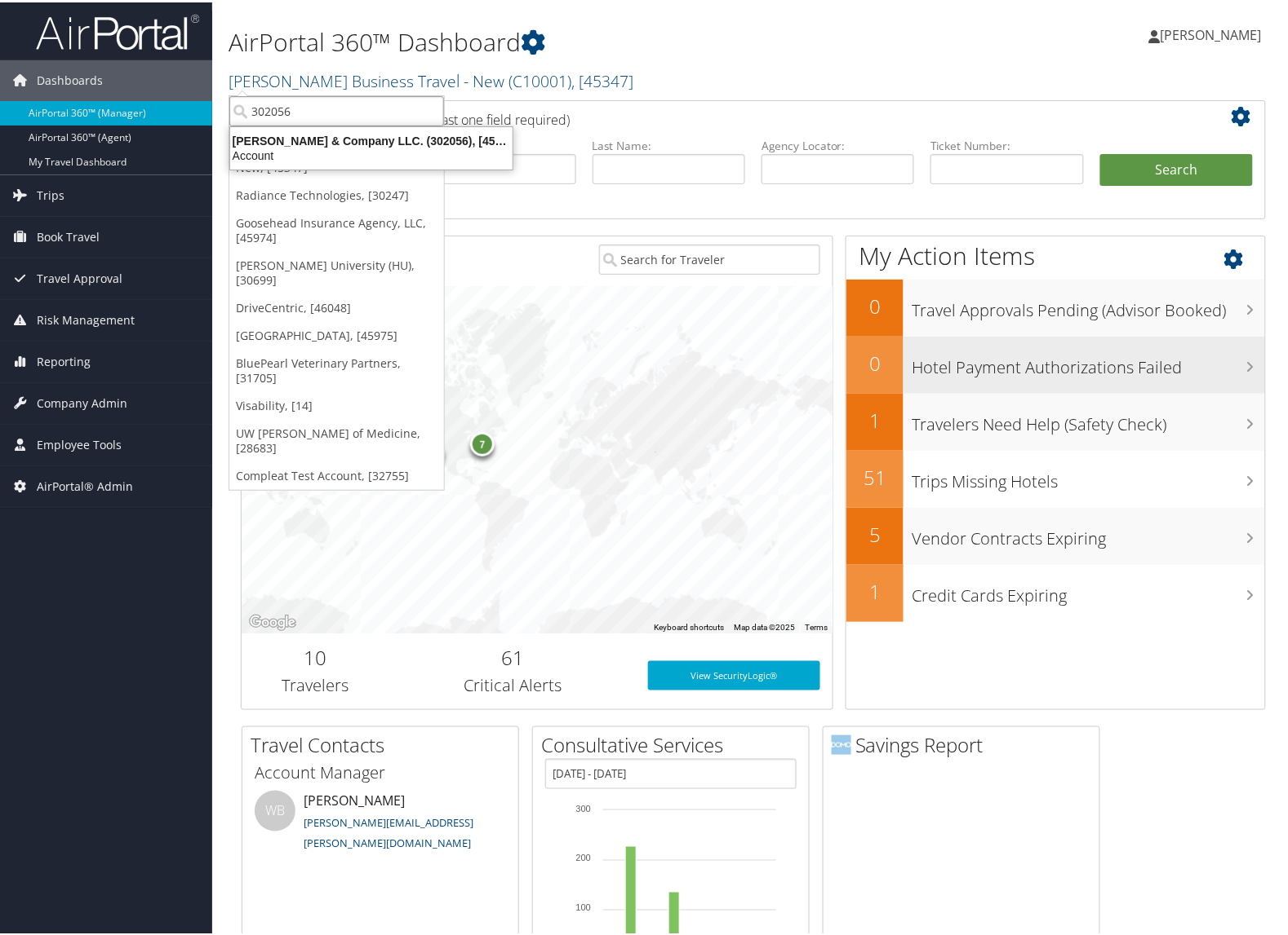
type input "302056"
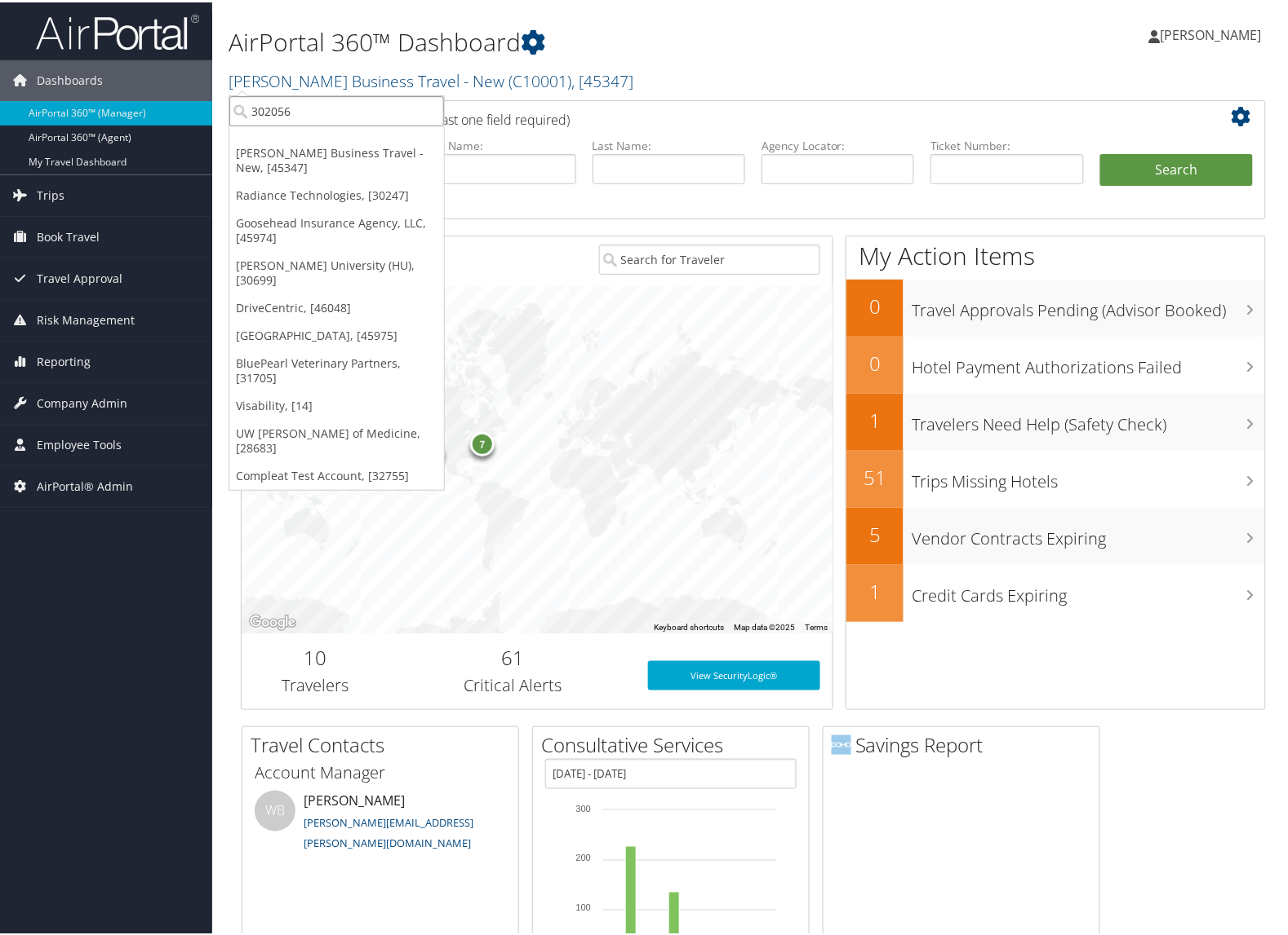
click at [351, 116] on input "302056" at bounding box center [337, 108] width 215 height 30
type input "302057"
click at [386, 120] on input "302057" at bounding box center [337, 108] width 215 height 30
type input "302063"
click at [327, 104] on input "302063" at bounding box center [337, 108] width 215 height 30
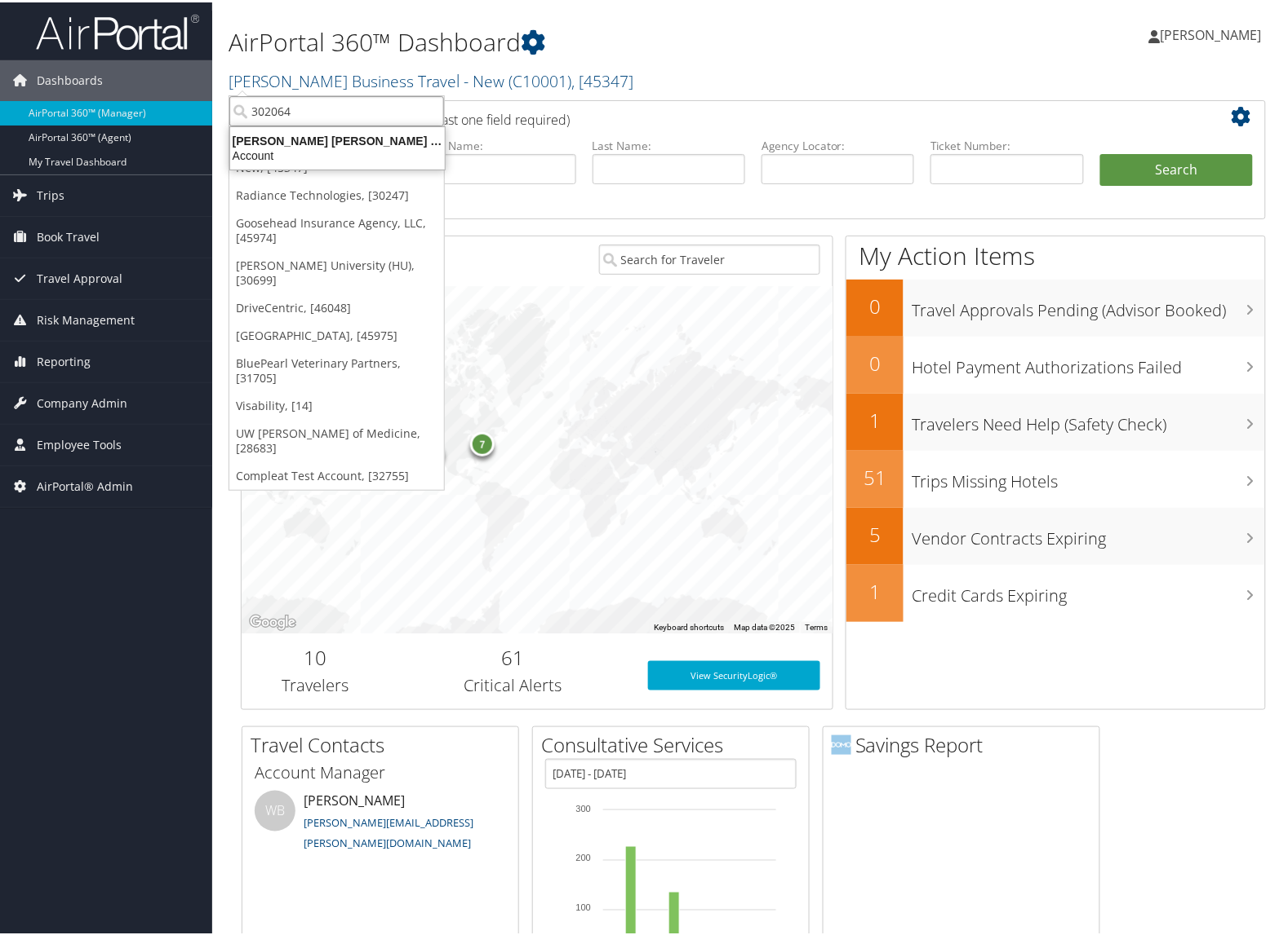
type input "302064"
click at [278, 114] on input "302064" at bounding box center [337, 108] width 215 height 30
type input "302085"
click at [295, 114] on input "302085" at bounding box center [337, 108] width 215 height 30
type input "302093"
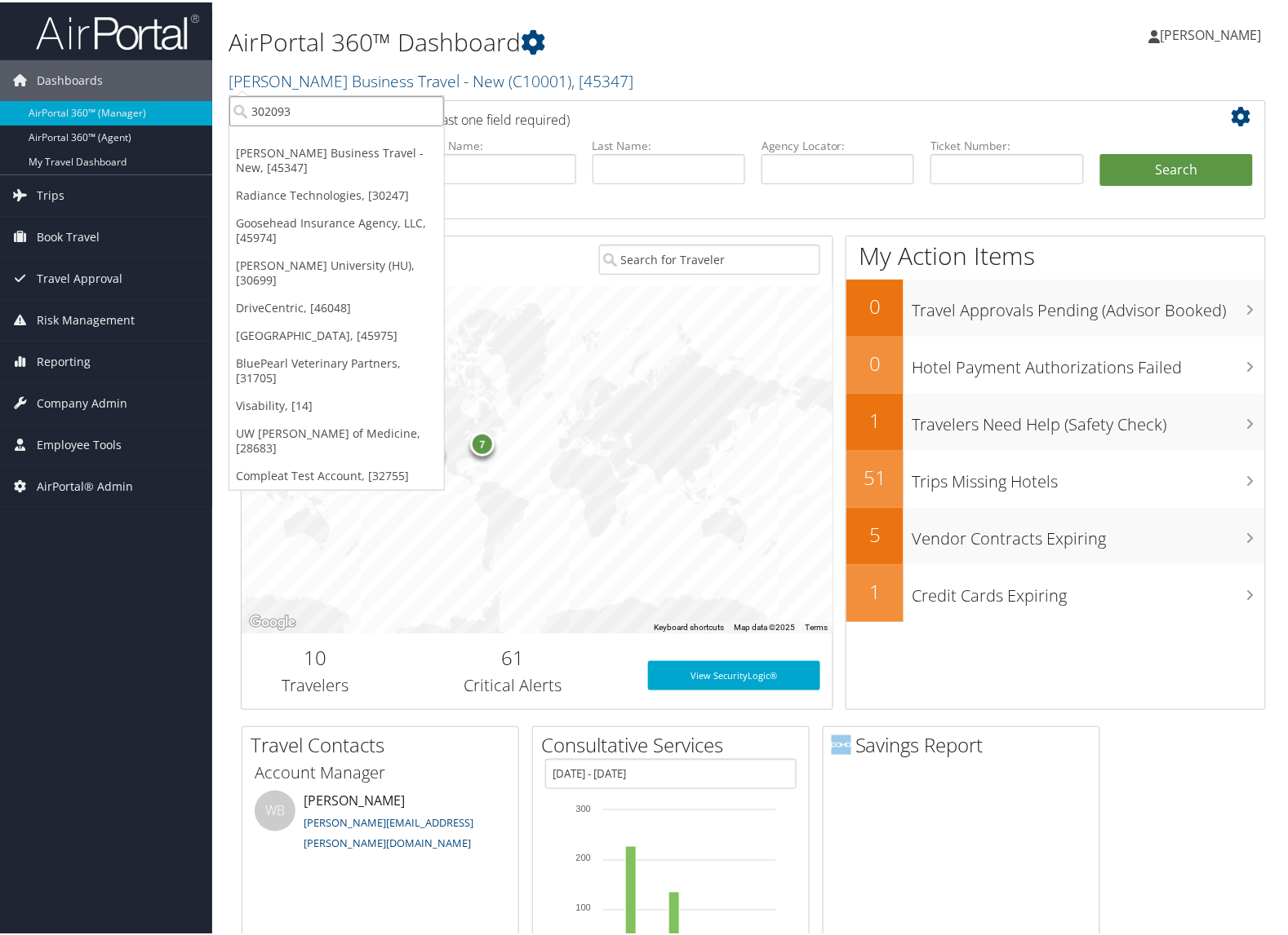
click at [307, 116] on input "302093" at bounding box center [337, 108] width 215 height 30
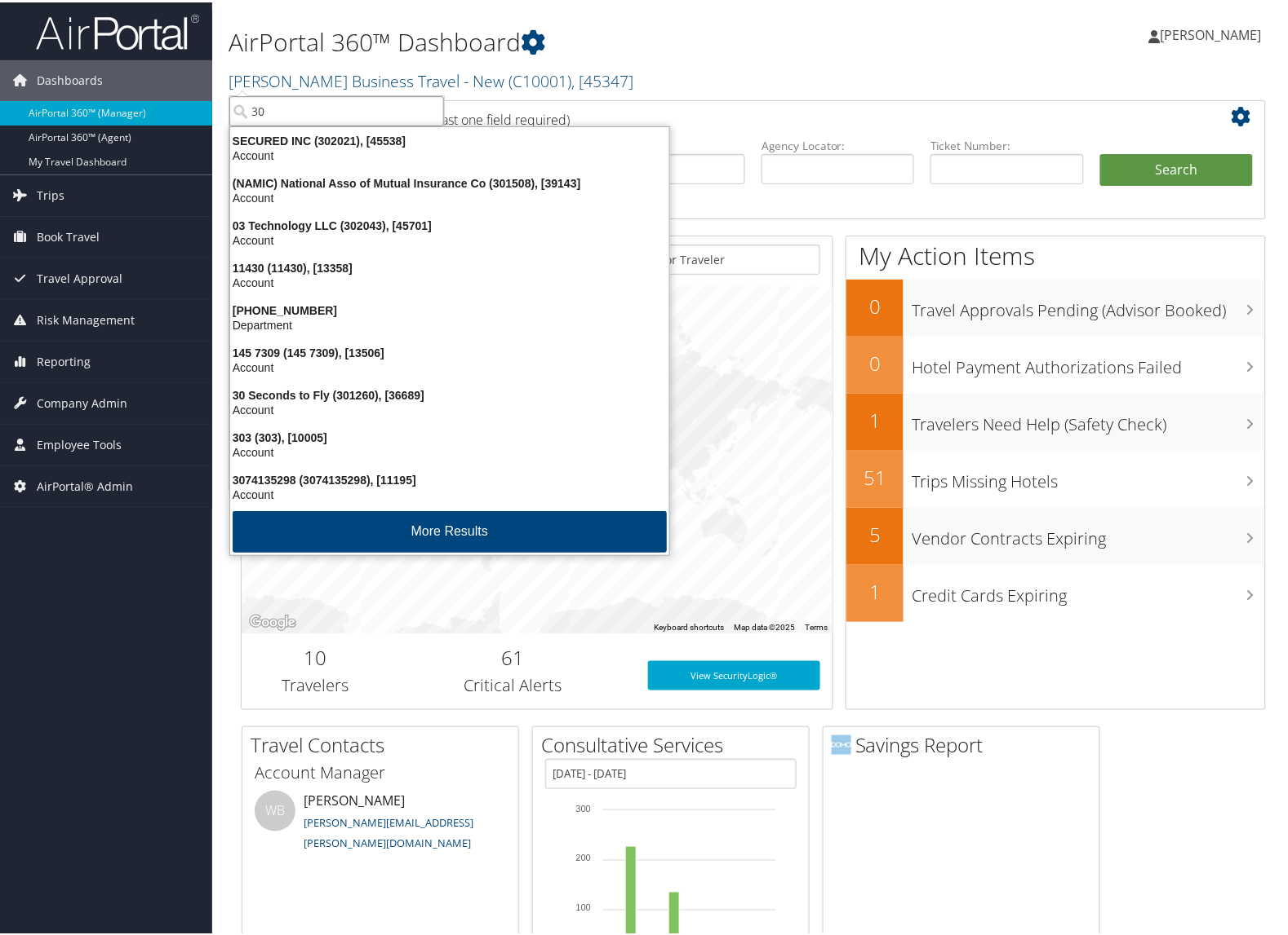
type input "30"
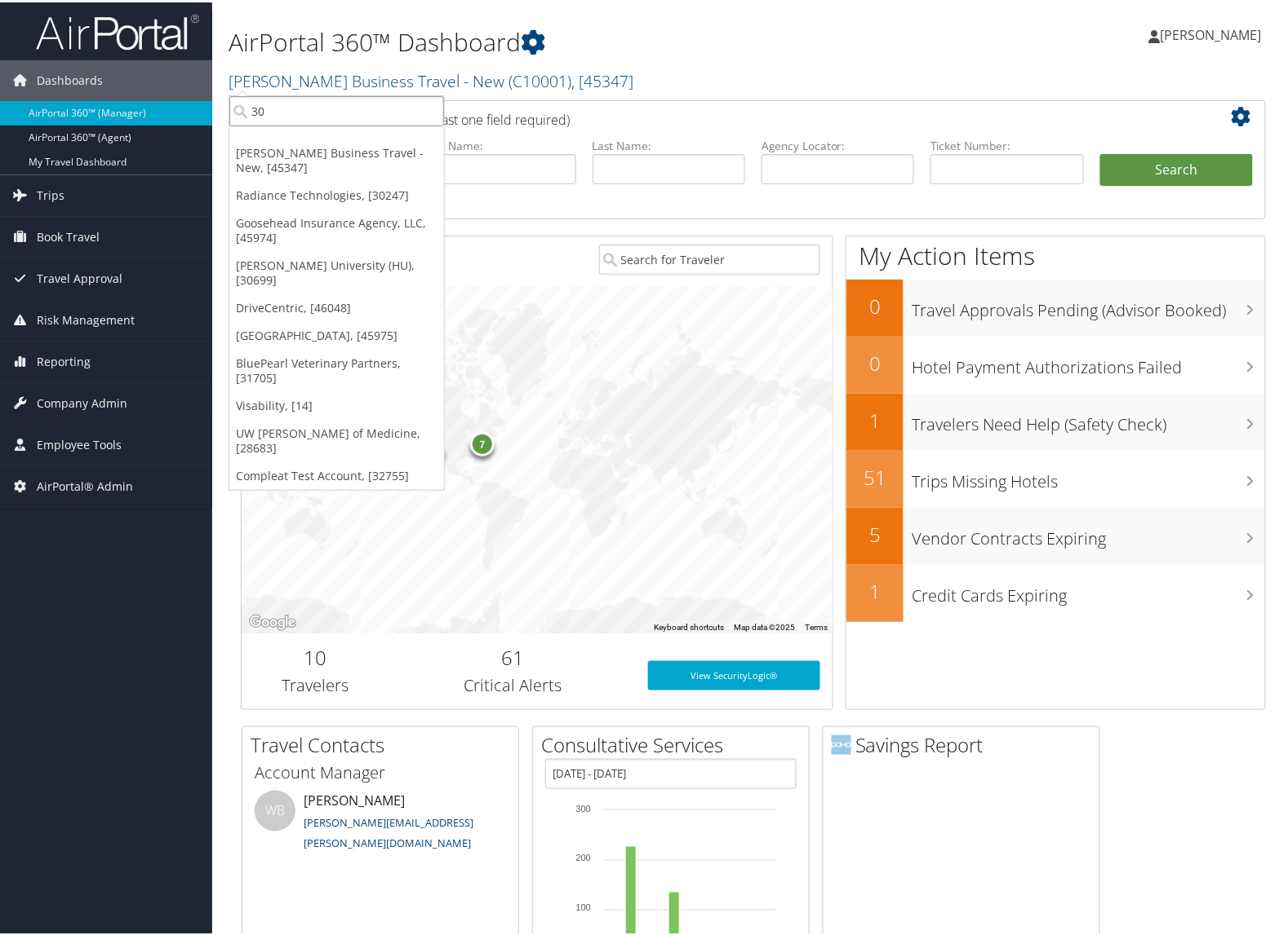
click at [391, 112] on input "30" at bounding box center [337, 108] width 215 height 30
type input "307741"
click at [357, 116] on input "307741" at bounding box center [337, 108] width 215 height 30
type input "5349"
click at [376, 108] on input "5349" at bounding box center [337, 108] width 215 height 30
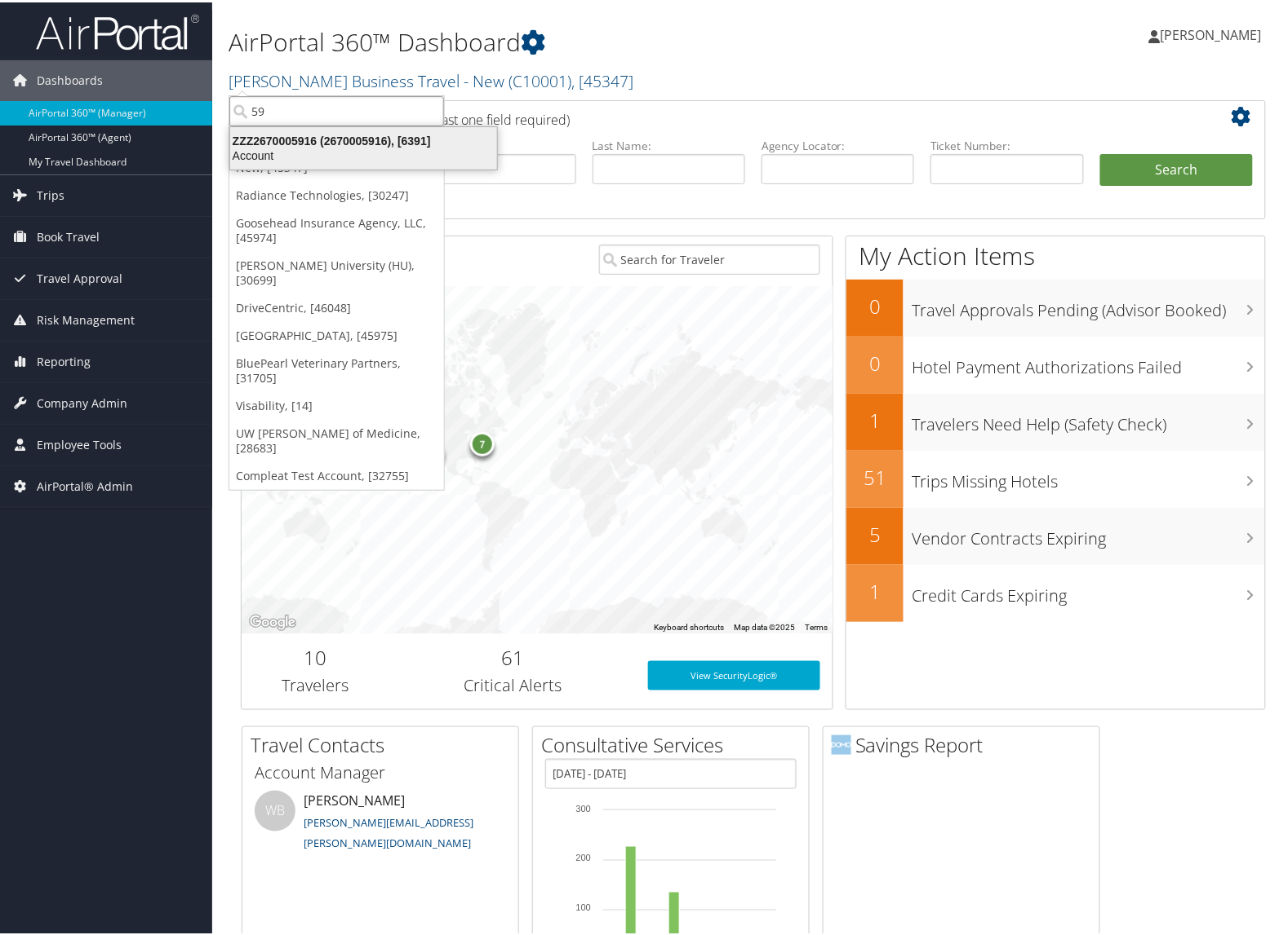
type input "5"
type input "005916"
click at [356, 112] on input "005916" at bounding box center [337, 108] width 215 height 30
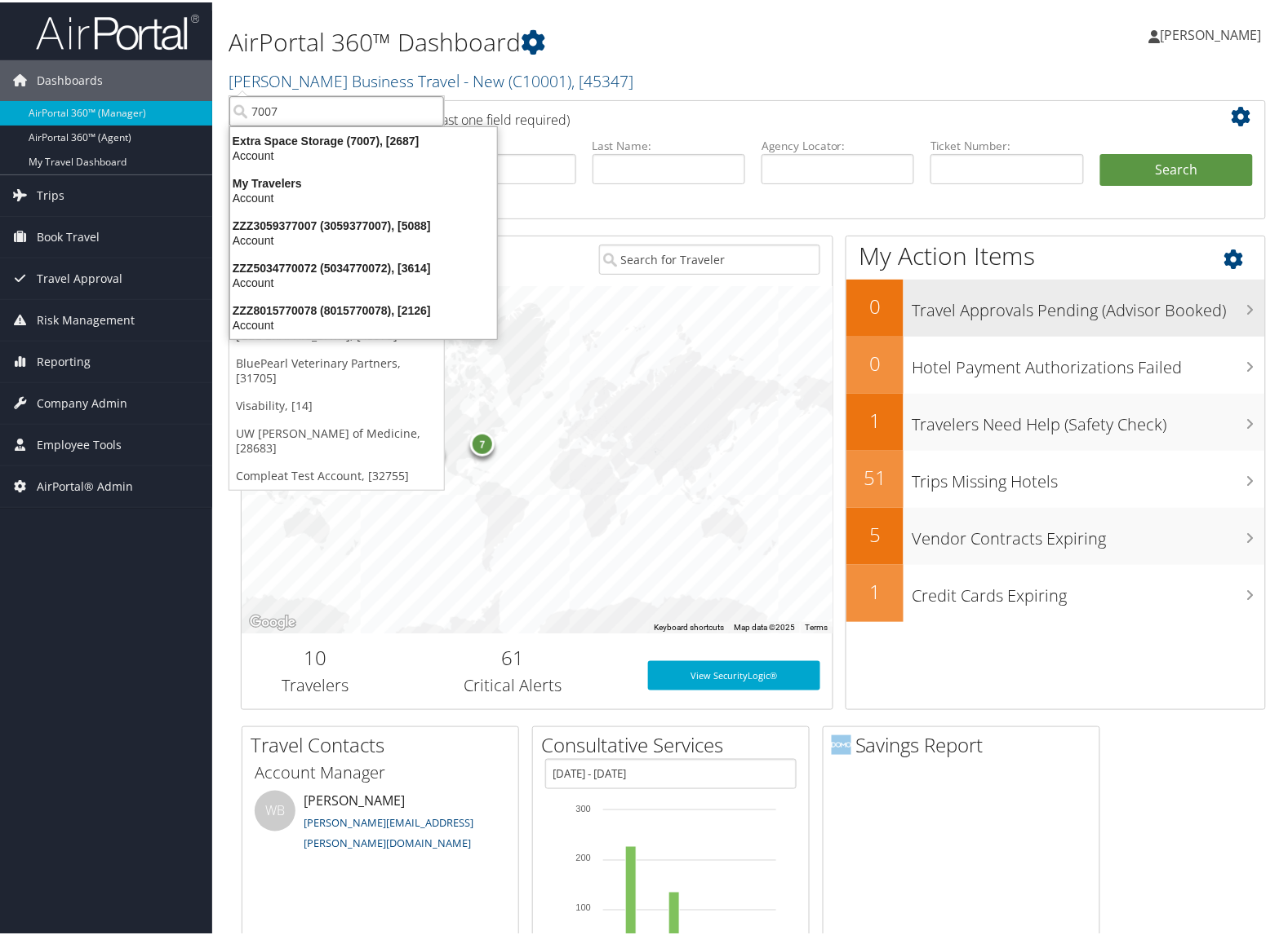
type input "7007"
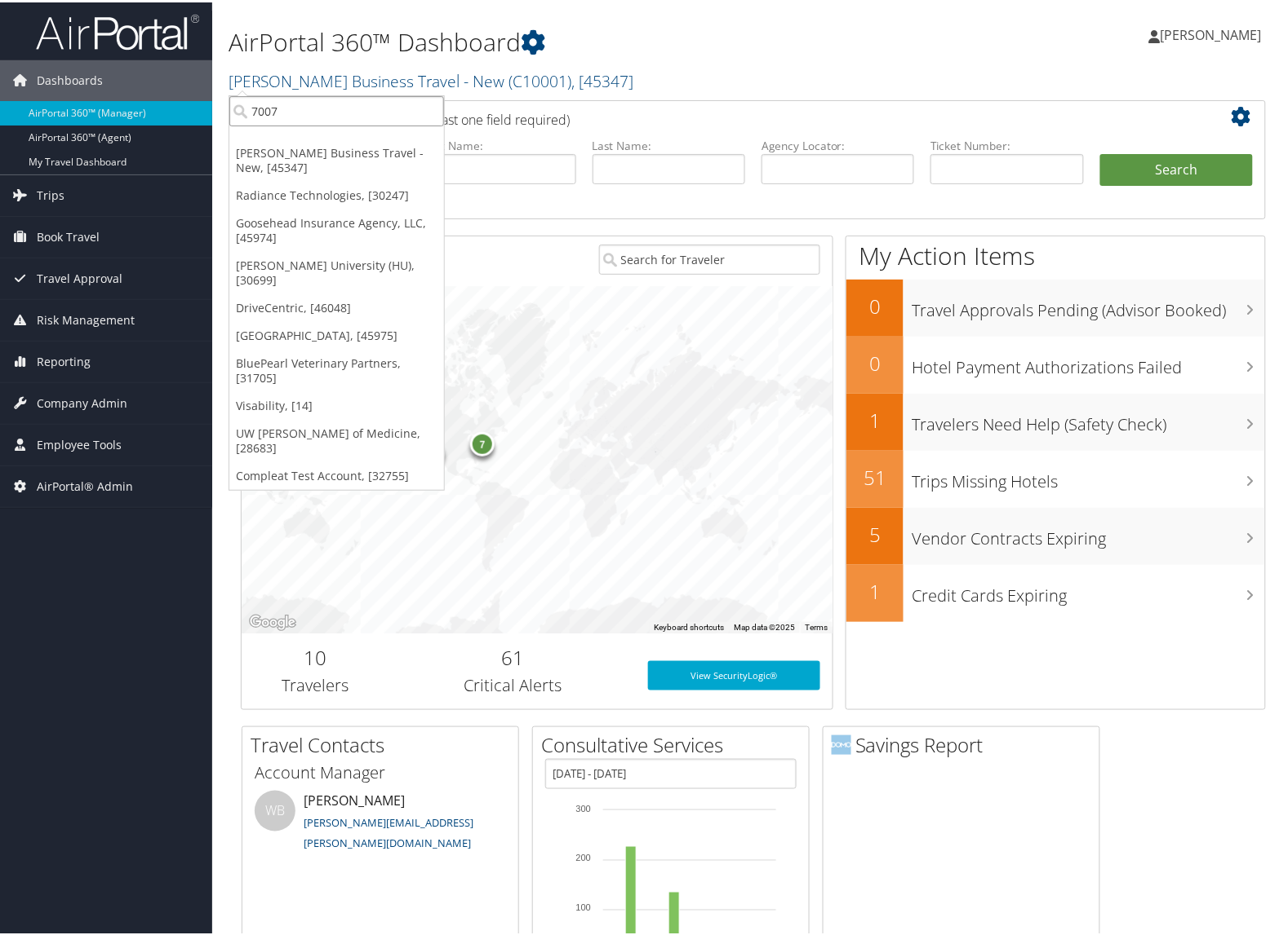
click at [303, 108] on input "7007" at bounding box center [337, 108] width 215 height 30
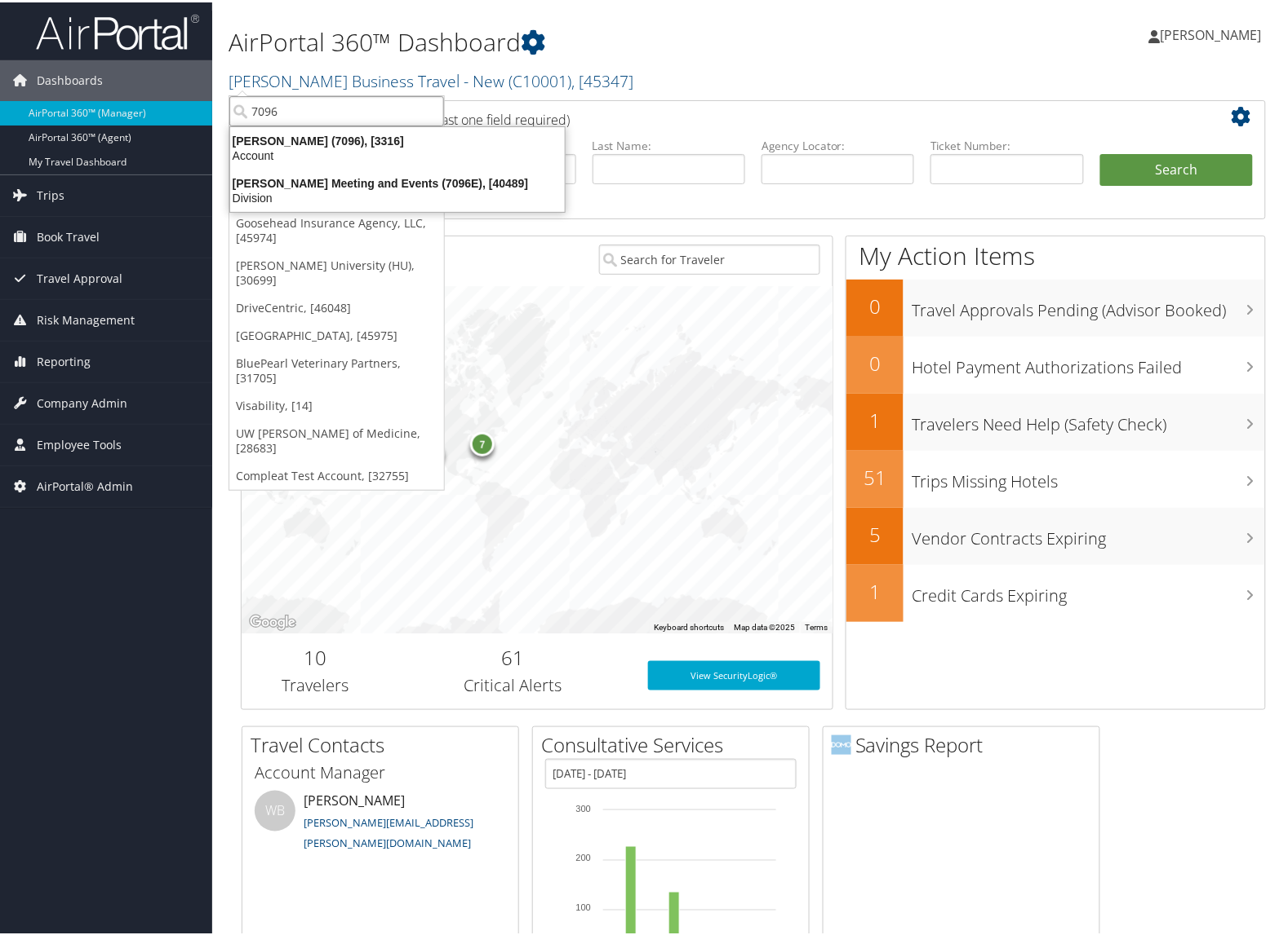
type input "7096"
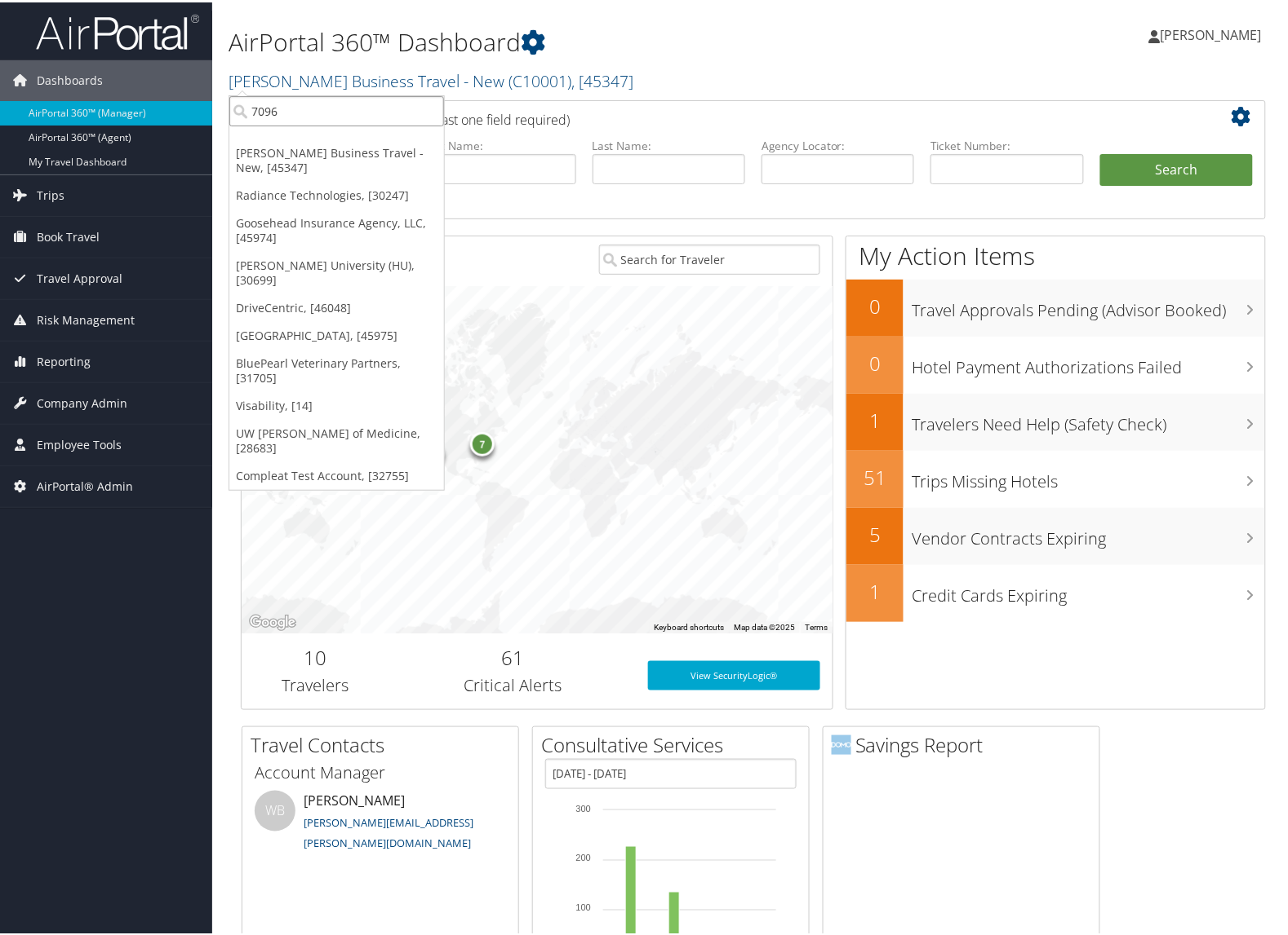
click at [368, 117] on input "7096" at bounding box center [337, 108] width 215 height 30
type input "7150"
click at [298, 103] on input "7150" at bounding box center [337, 108] width 215 height 30
type input "7292"
click at [321, 112] on input "7292" at bounding box center [337, 108] width 215 height 30
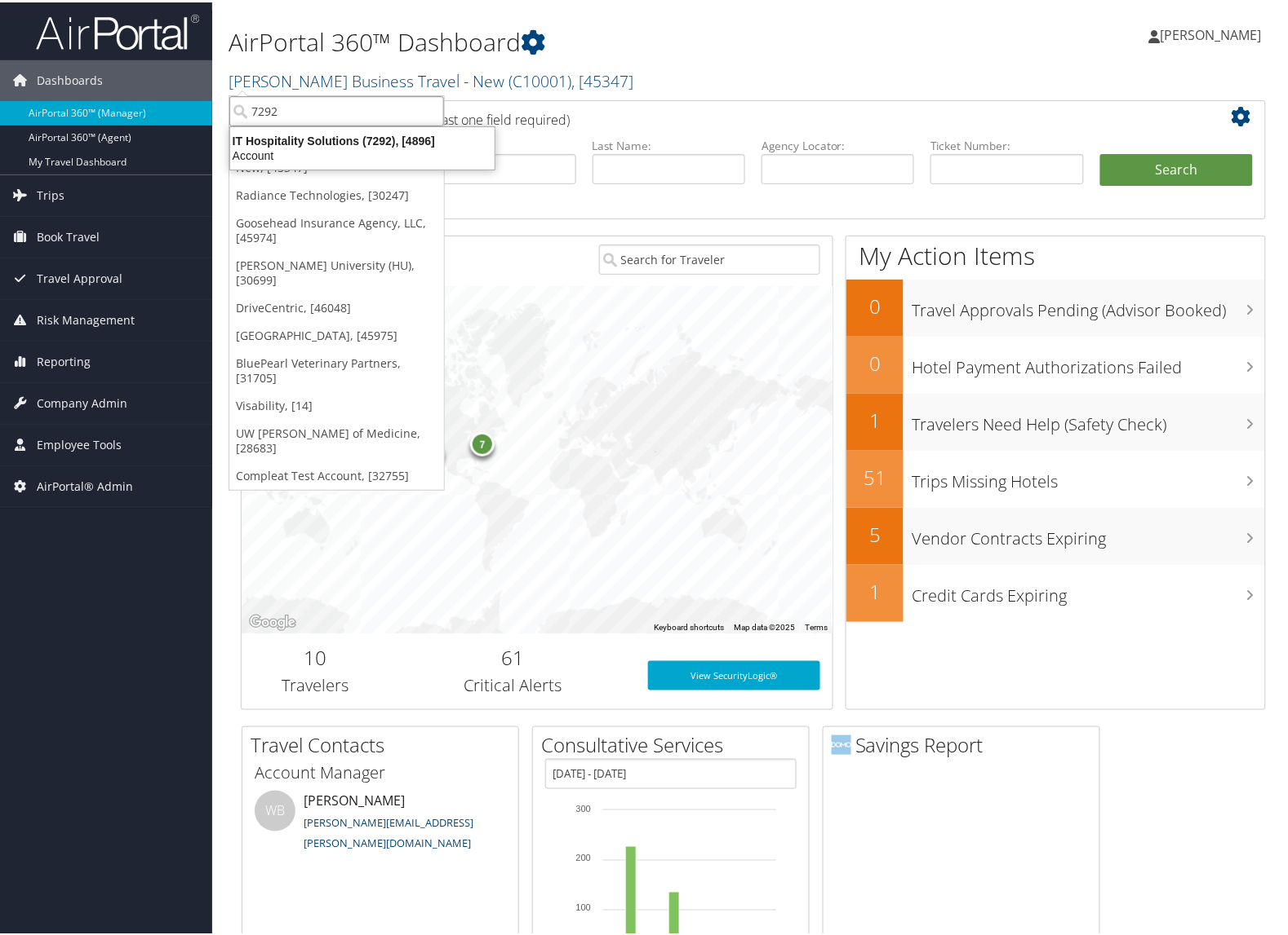
type input "7292"
click at [353, 98] on input "7292" at bounding box center [337, 108] width 215 height 30
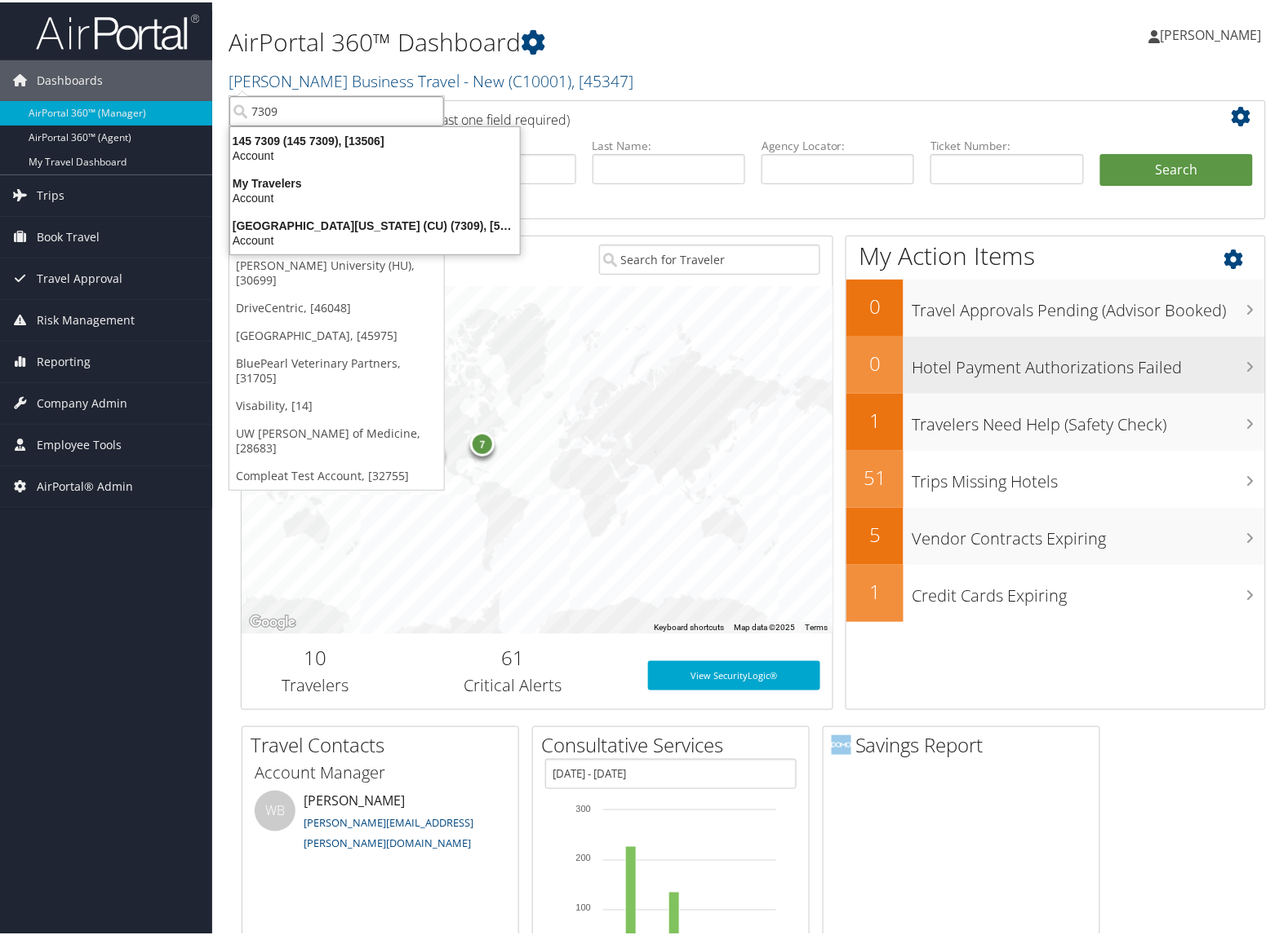
type input "7309"
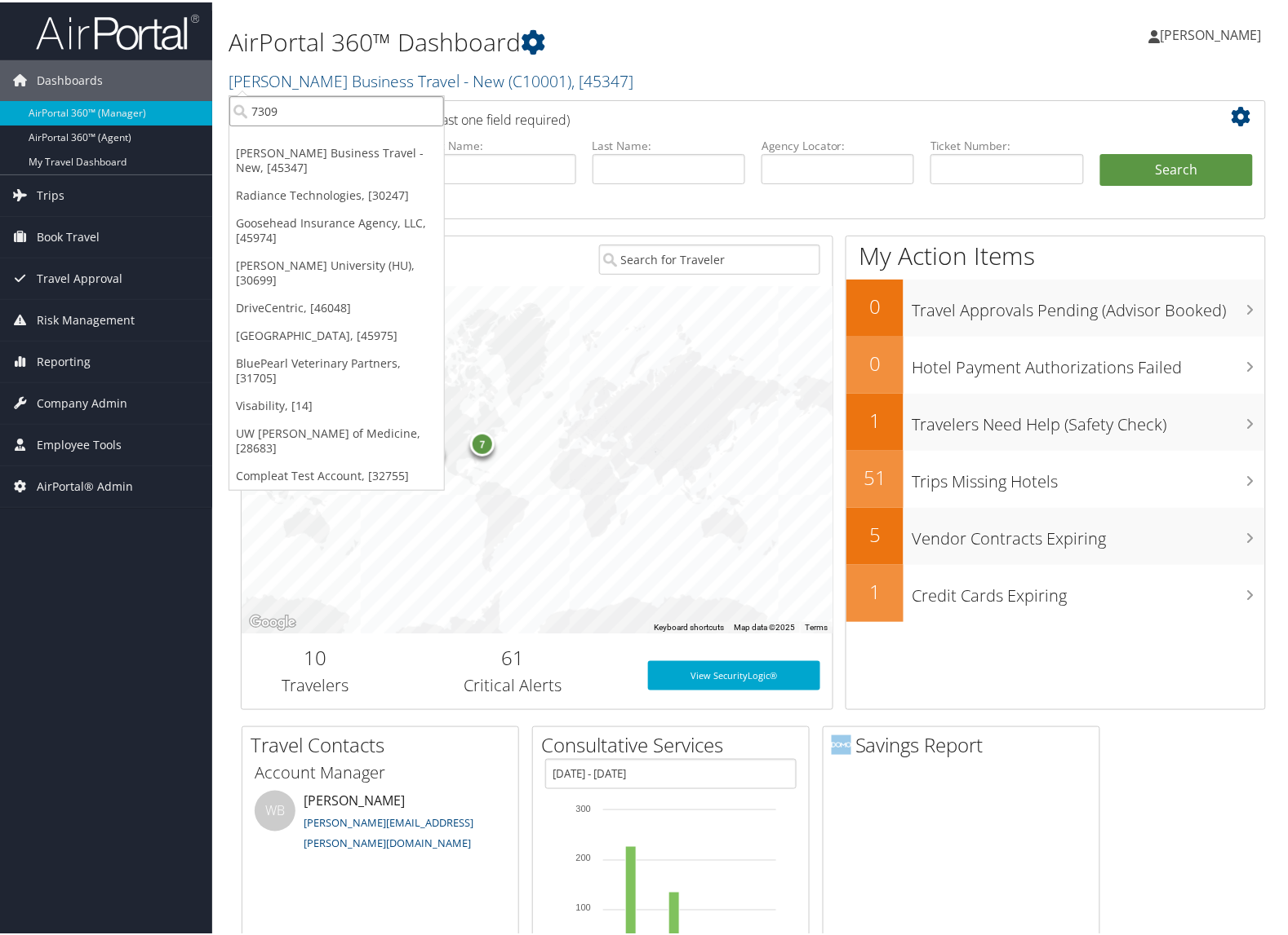
click at [368, 103] on input "7309" at bounding box center [337, 108] width 215 height 30
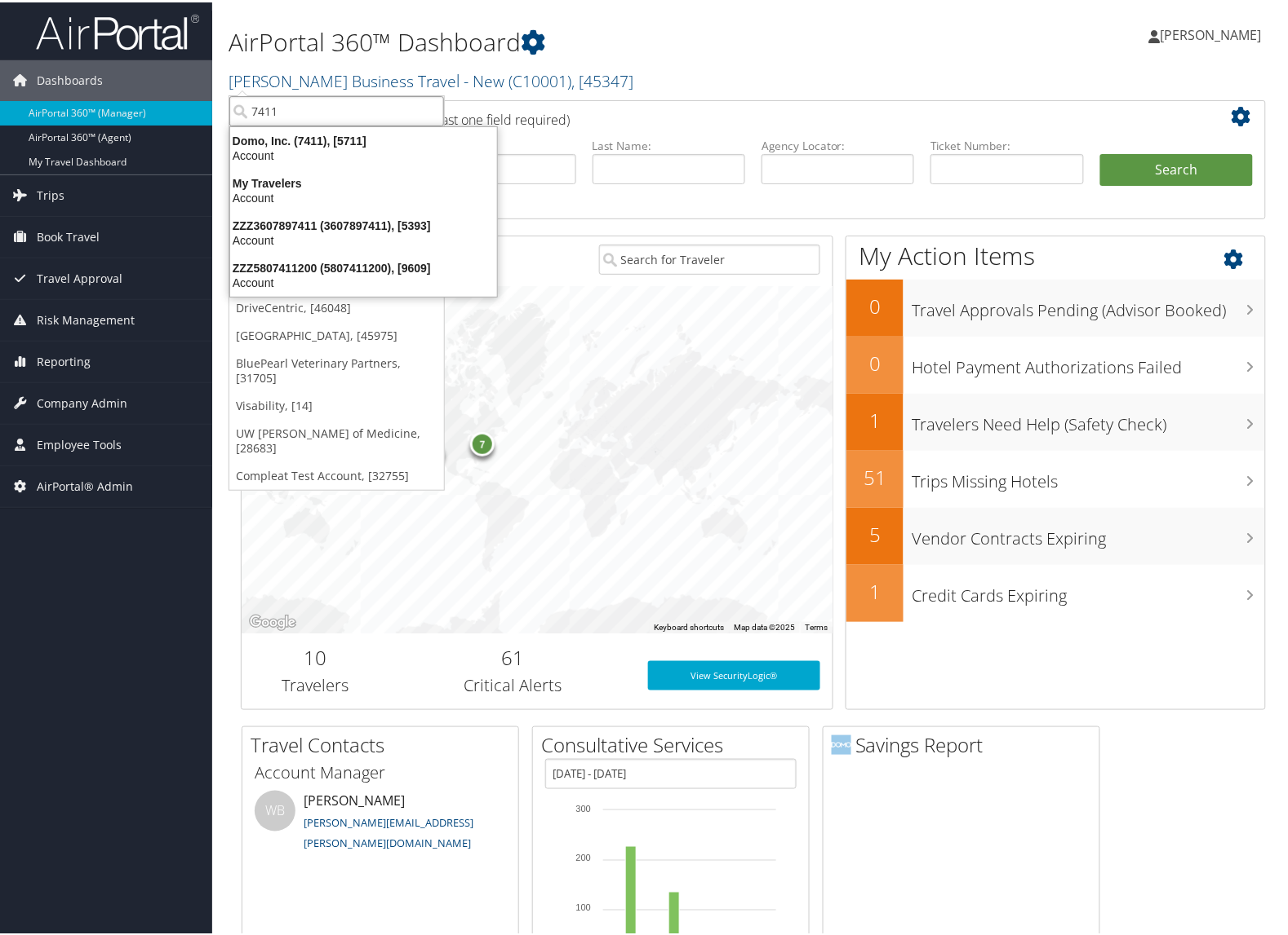
type input "7411"
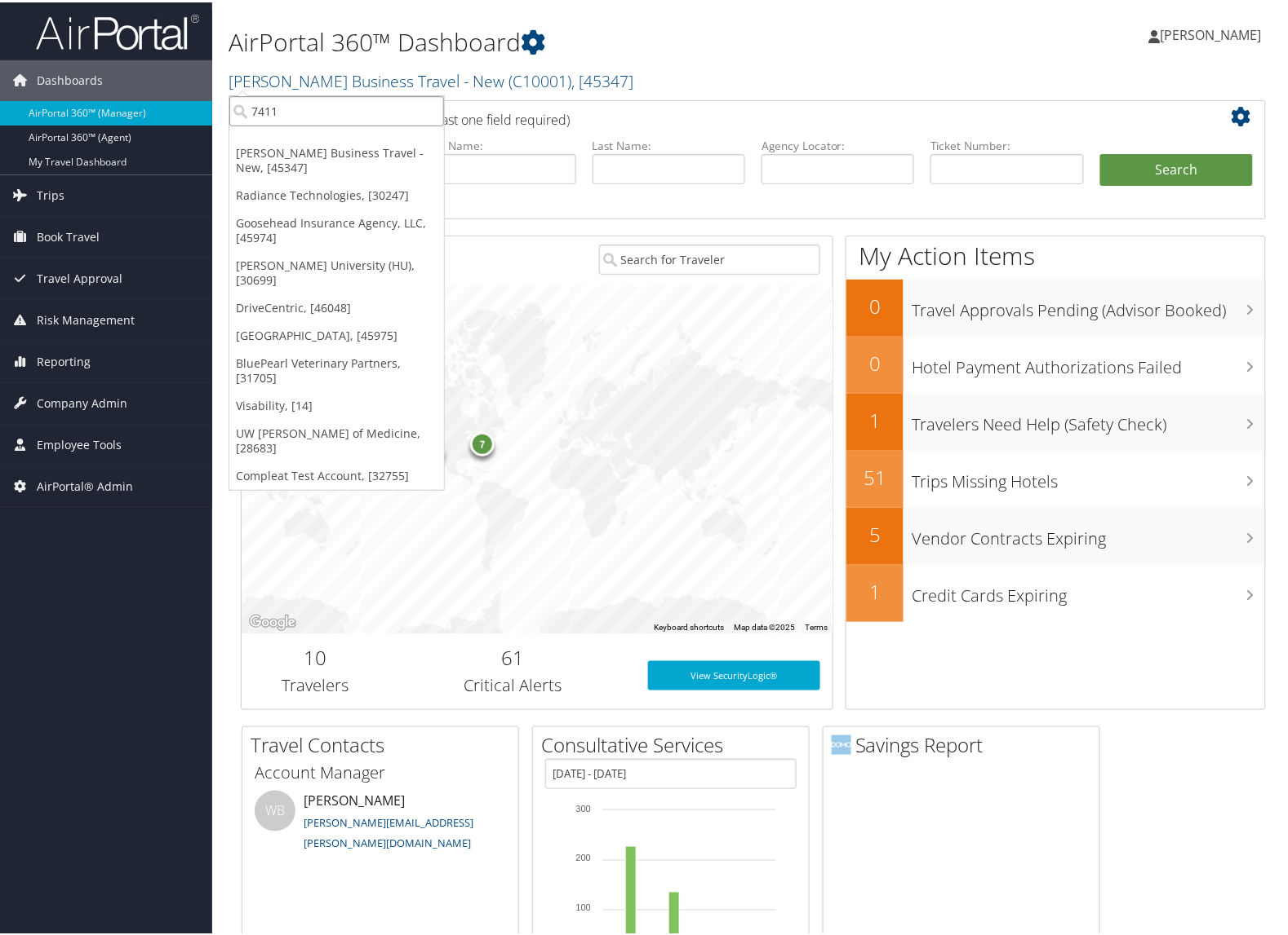
click at [361, 116] on input "7411" at bounding box center [337, 108] width 215 height 30
type input "7"
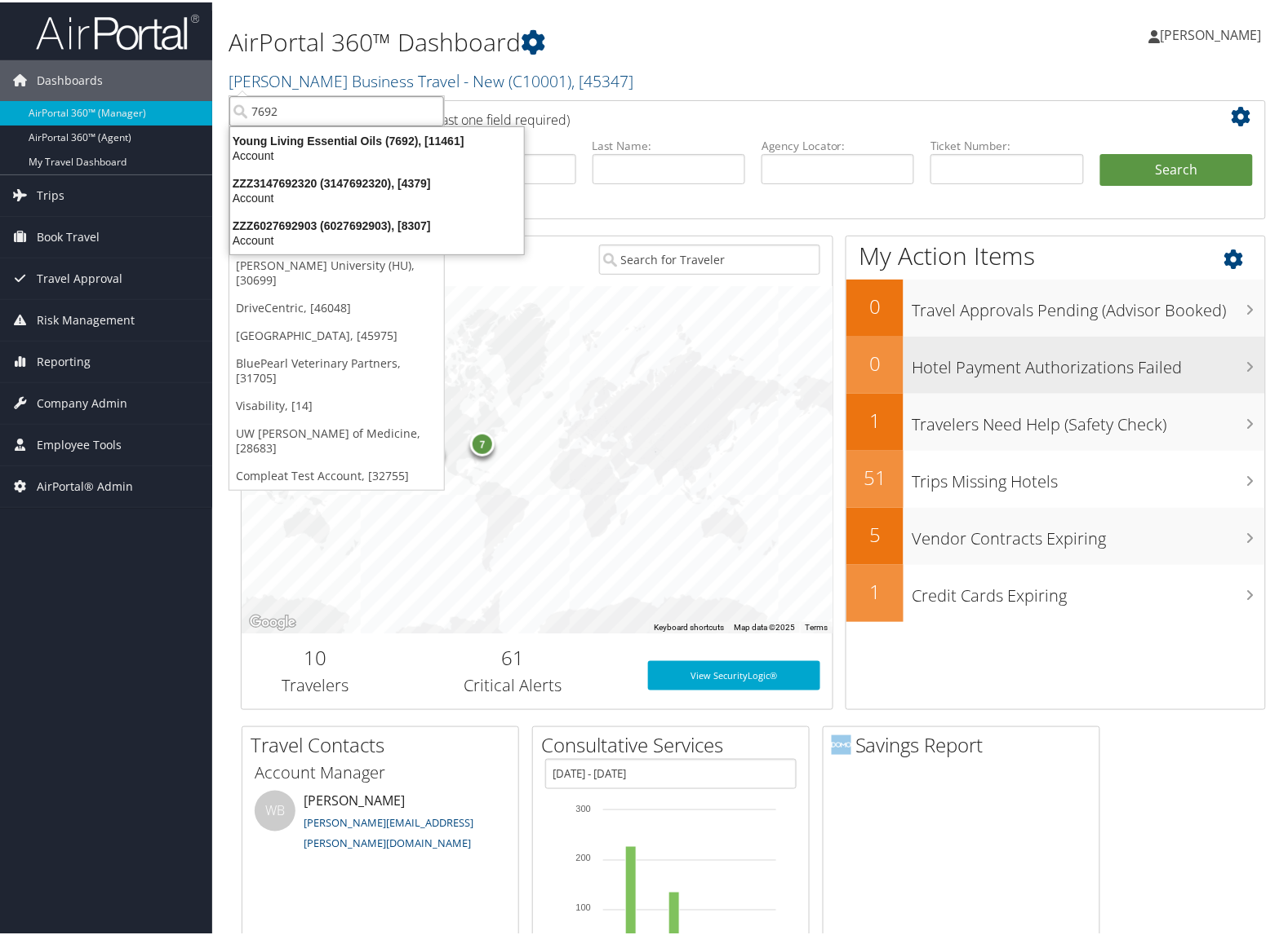
type input "7692"
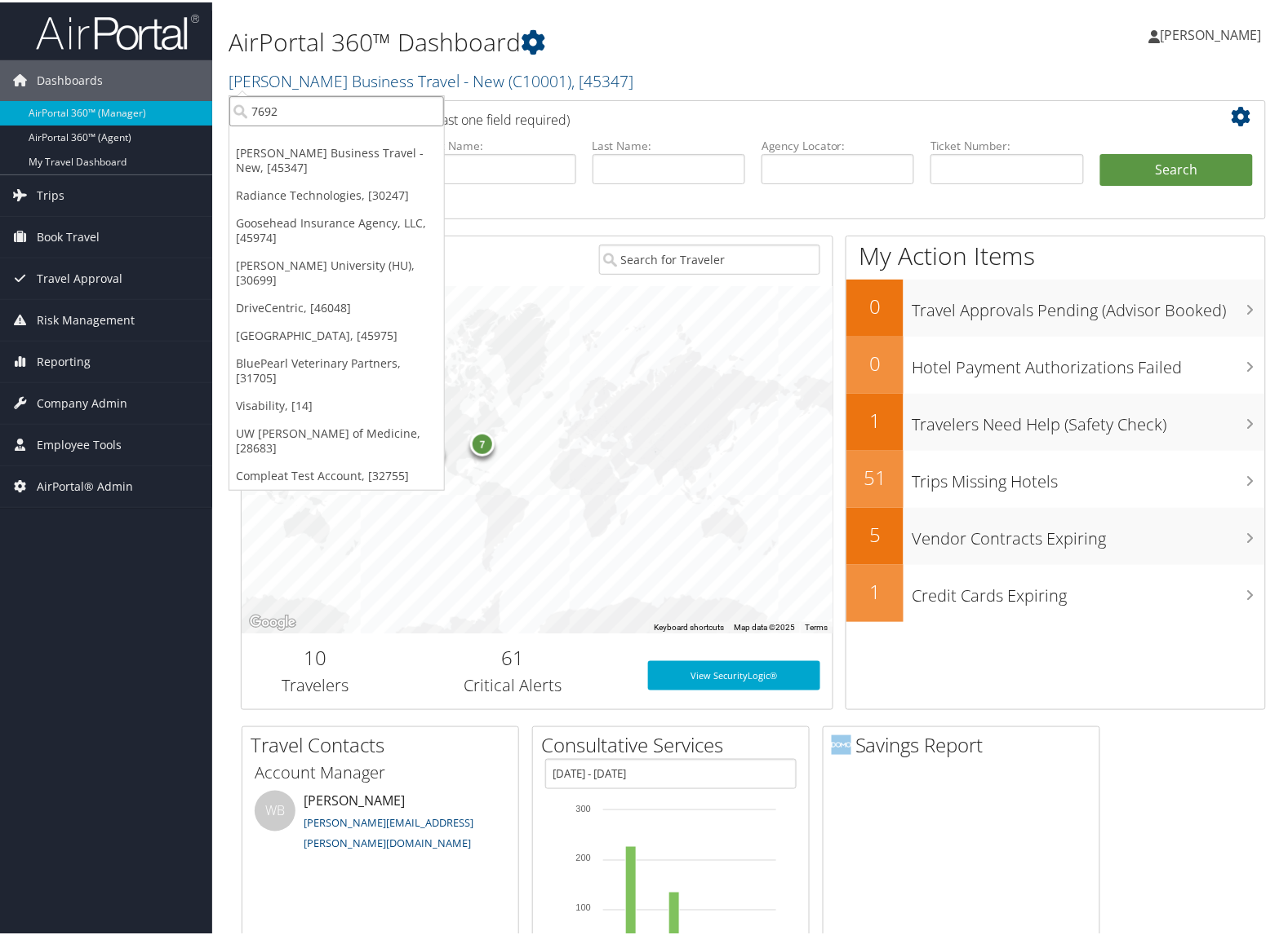
click at [384, 118] on input "7692" at bounding box center [337, 108] width 215 height 30
type input "301998"
click at [331, 112] on input "301998" at bounding box center [337, 108] width 215 height 30
click at [331, 111] on input "search" at bounding box center [337, 108] width 215 height 30
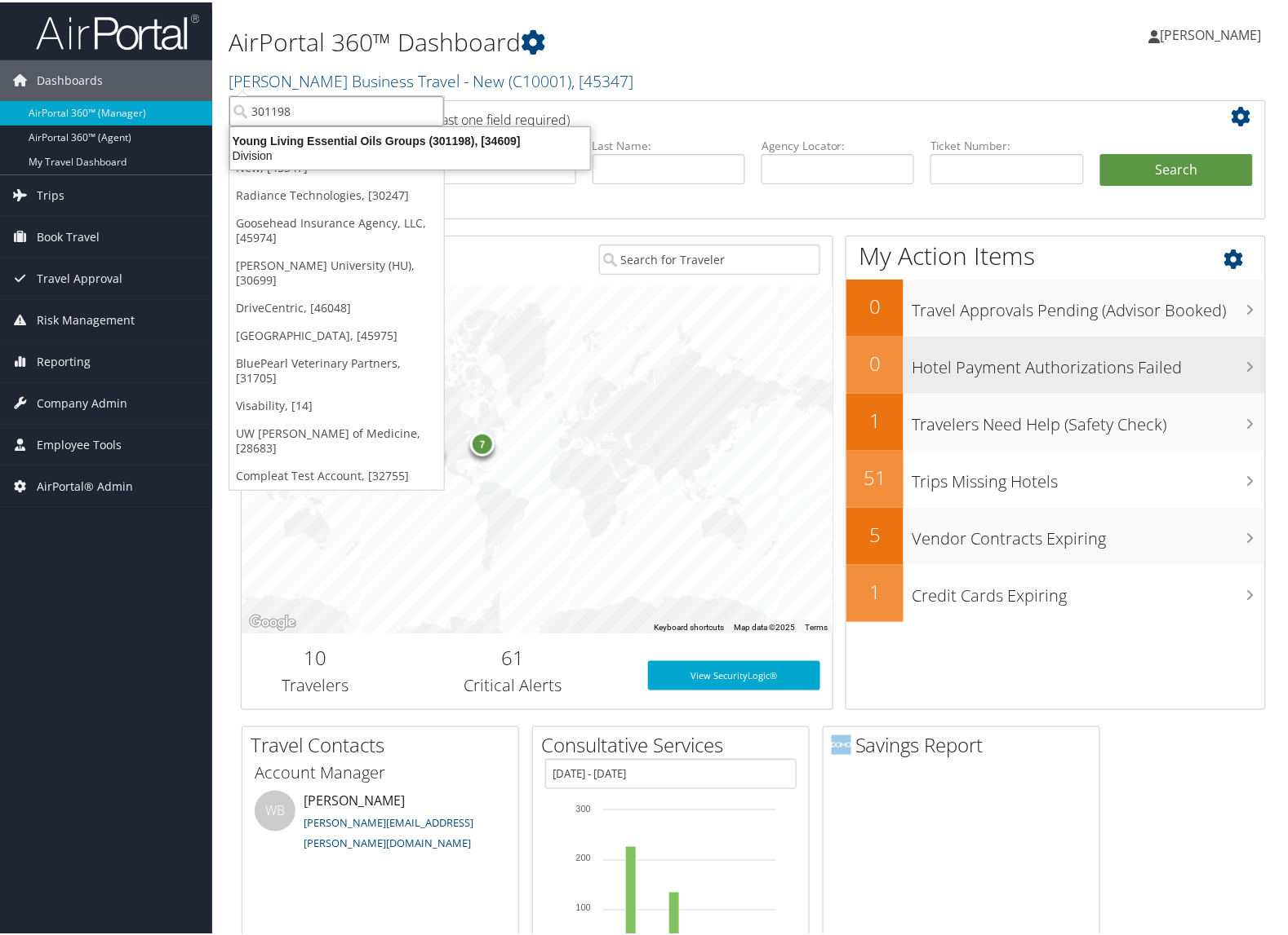
type input "301198"
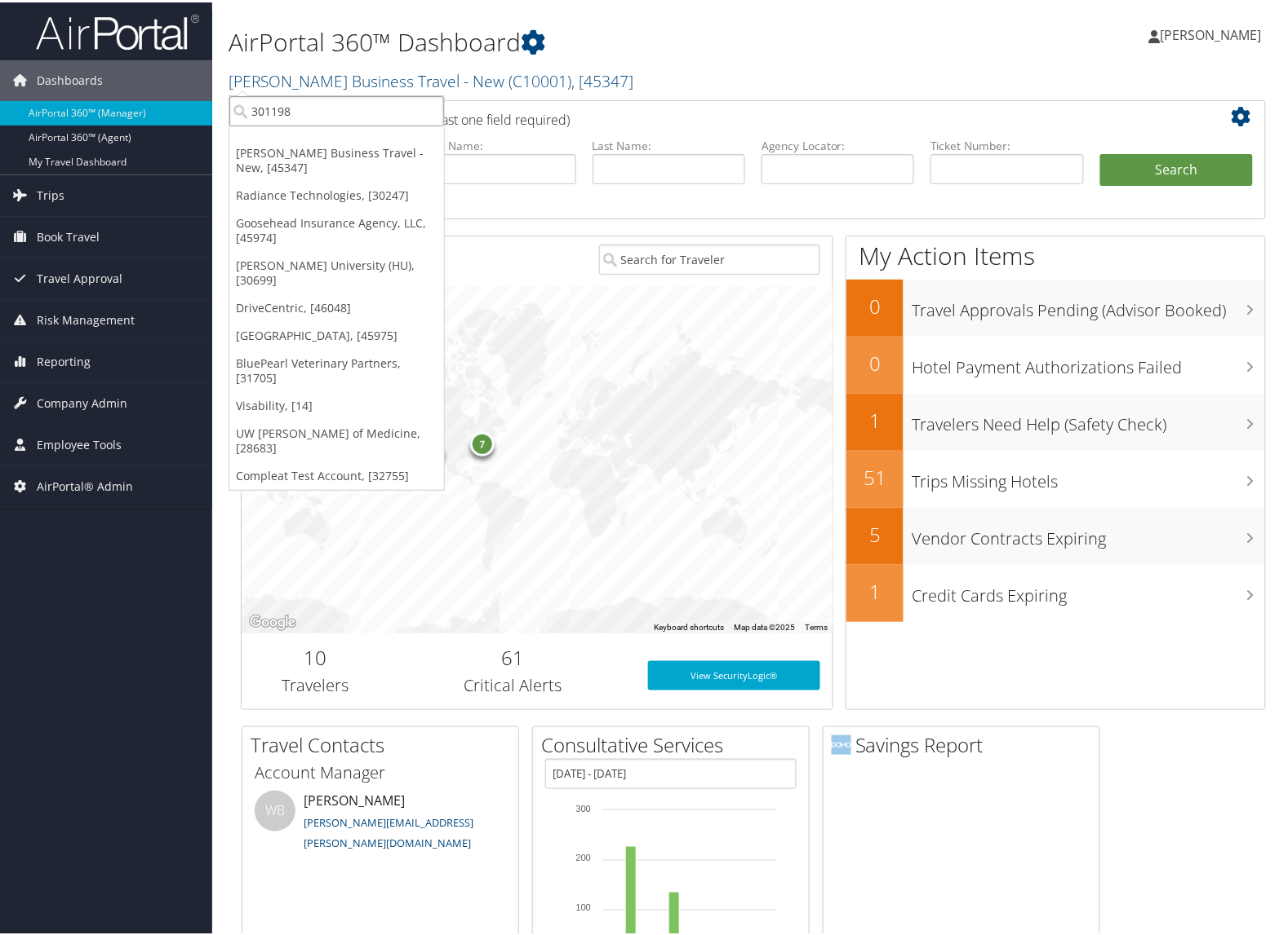
click at [304, 107] on input "301198" at bounding box center [337, 108] width 215 height 30
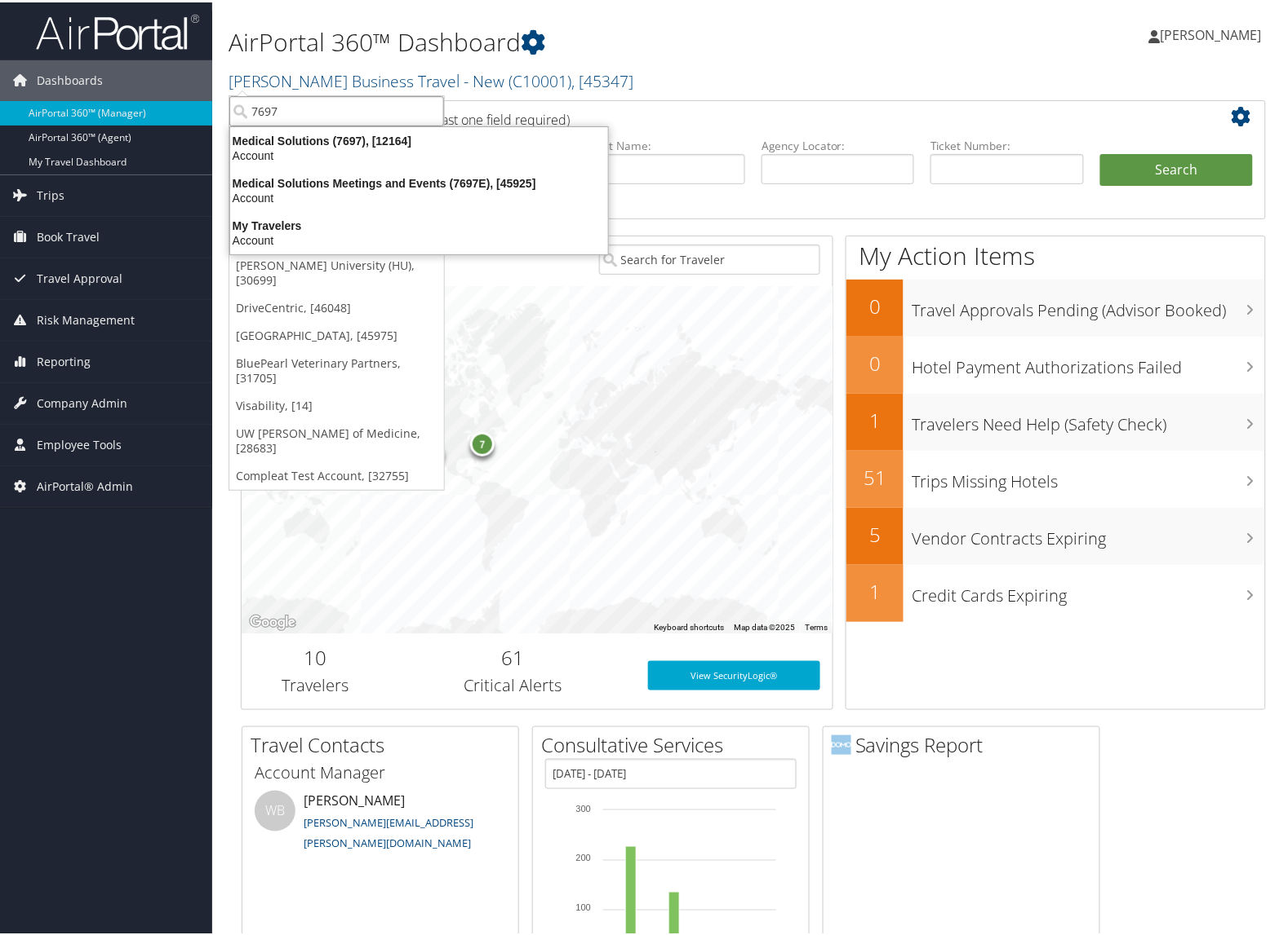
type input "7697"
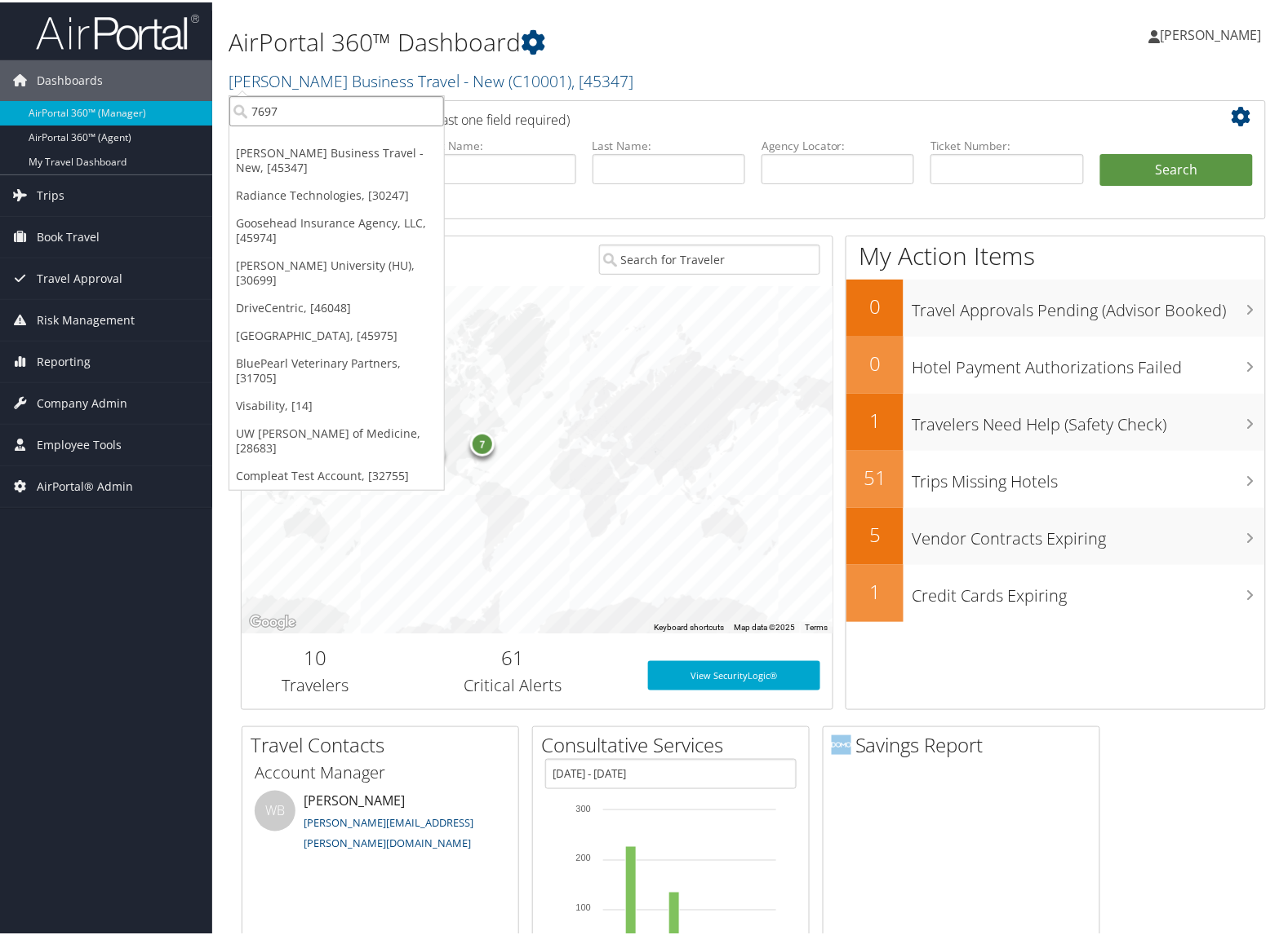
click at [282, 115] on input "7697" at bounding box center [337, 108] width 215 height 30
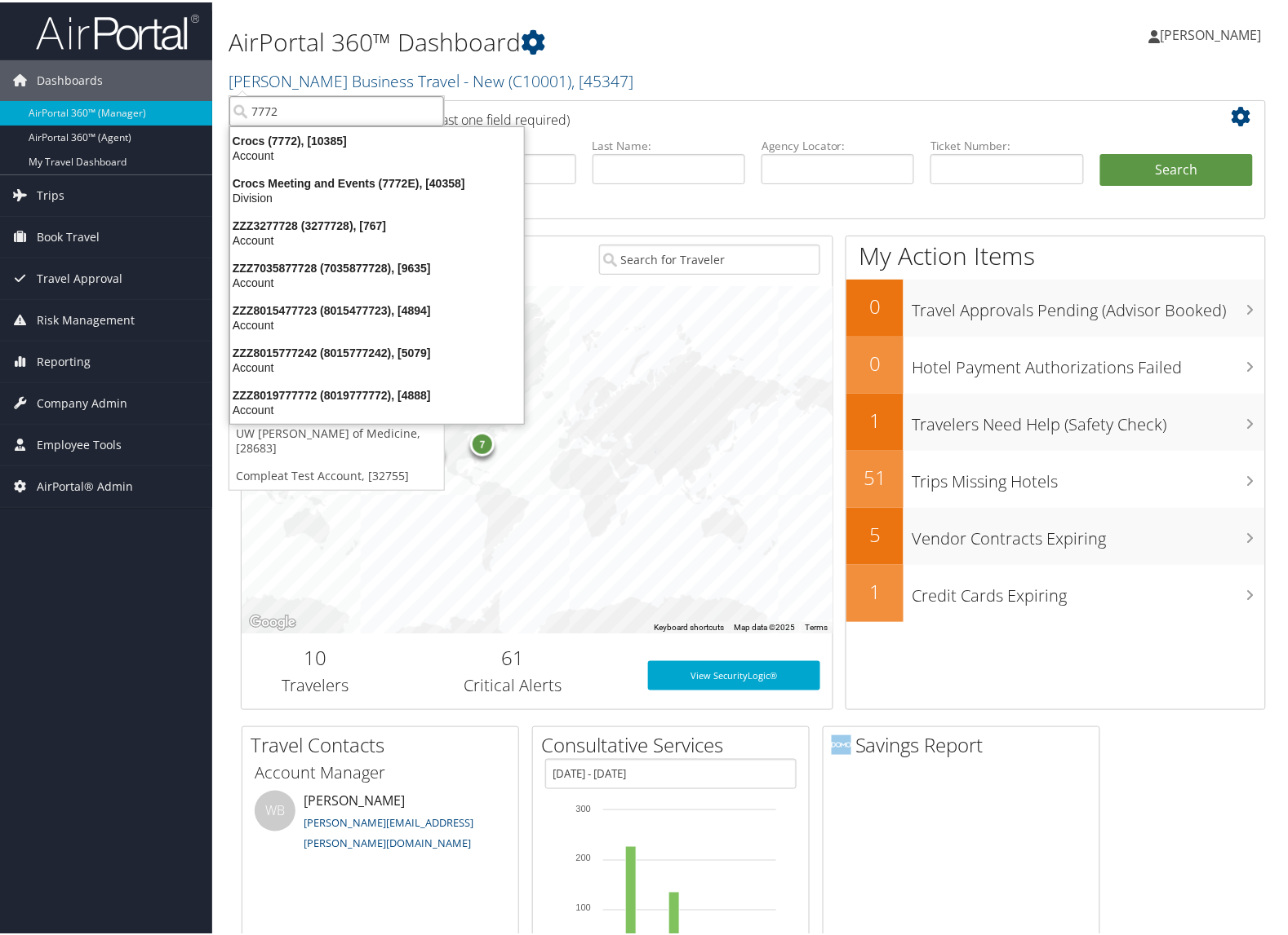
type input "7772"
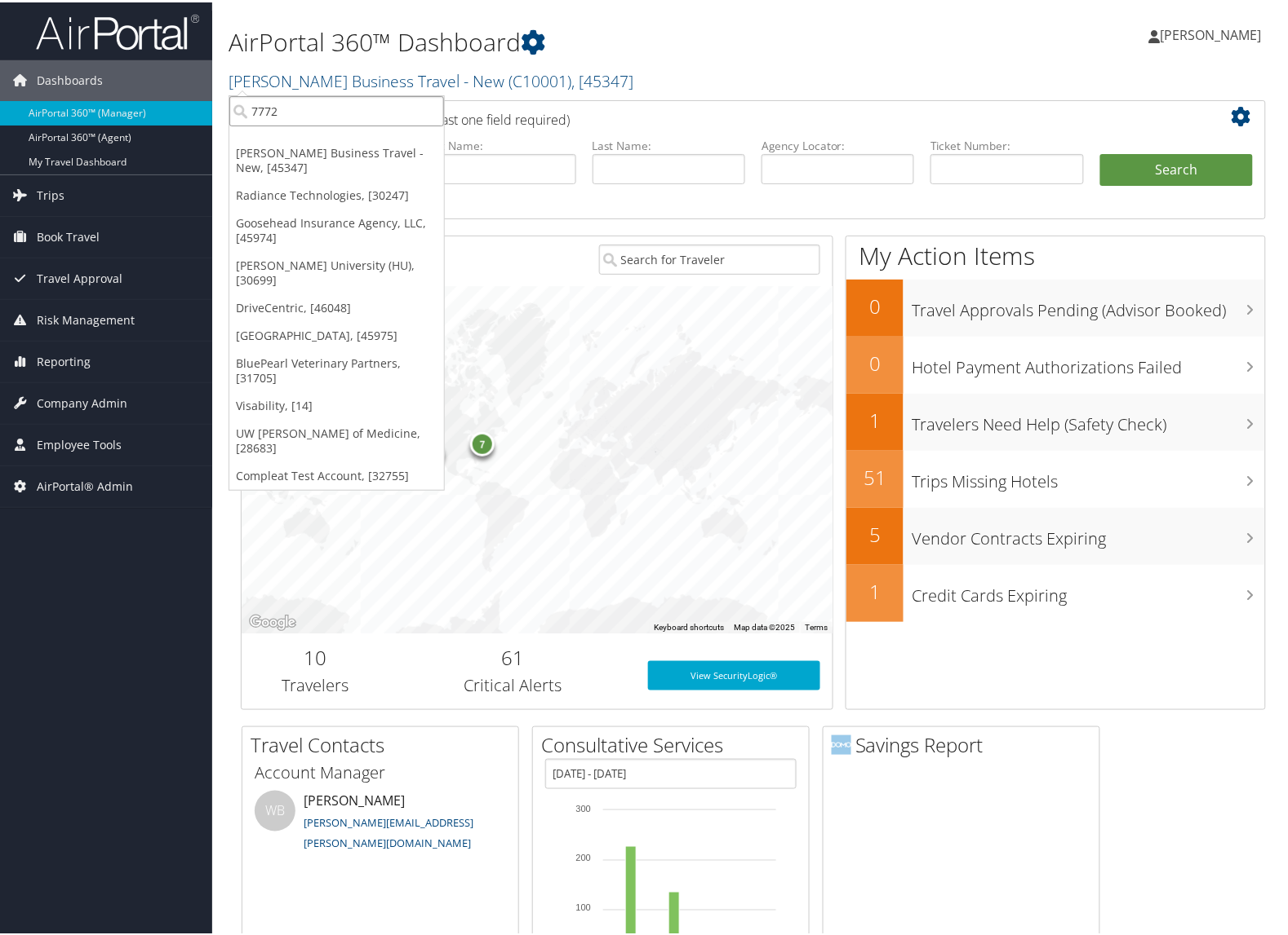
click at [306, 118] on input "7772" at bounding box center [337, 108] width 215 height 30
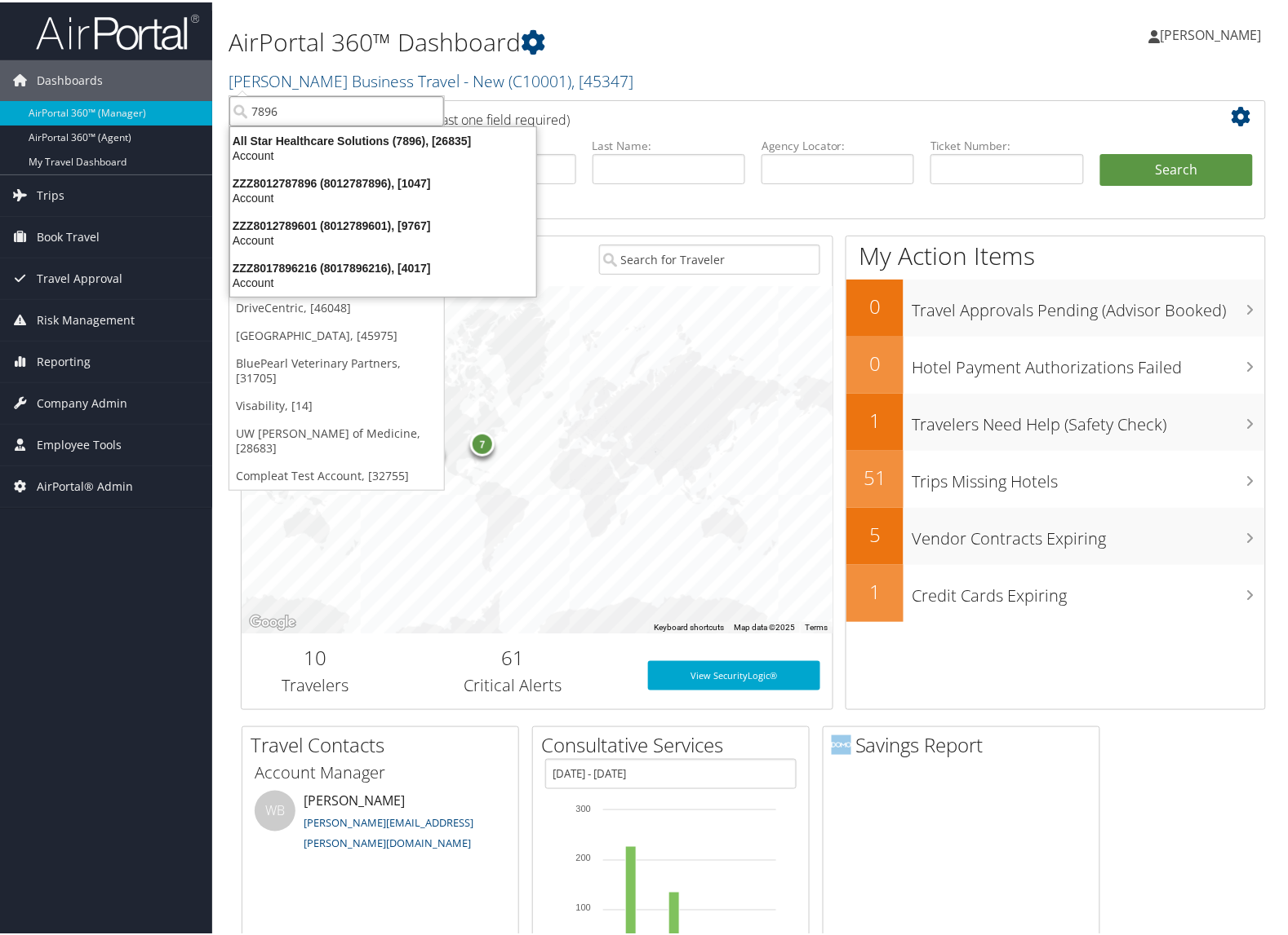
type input "7896"
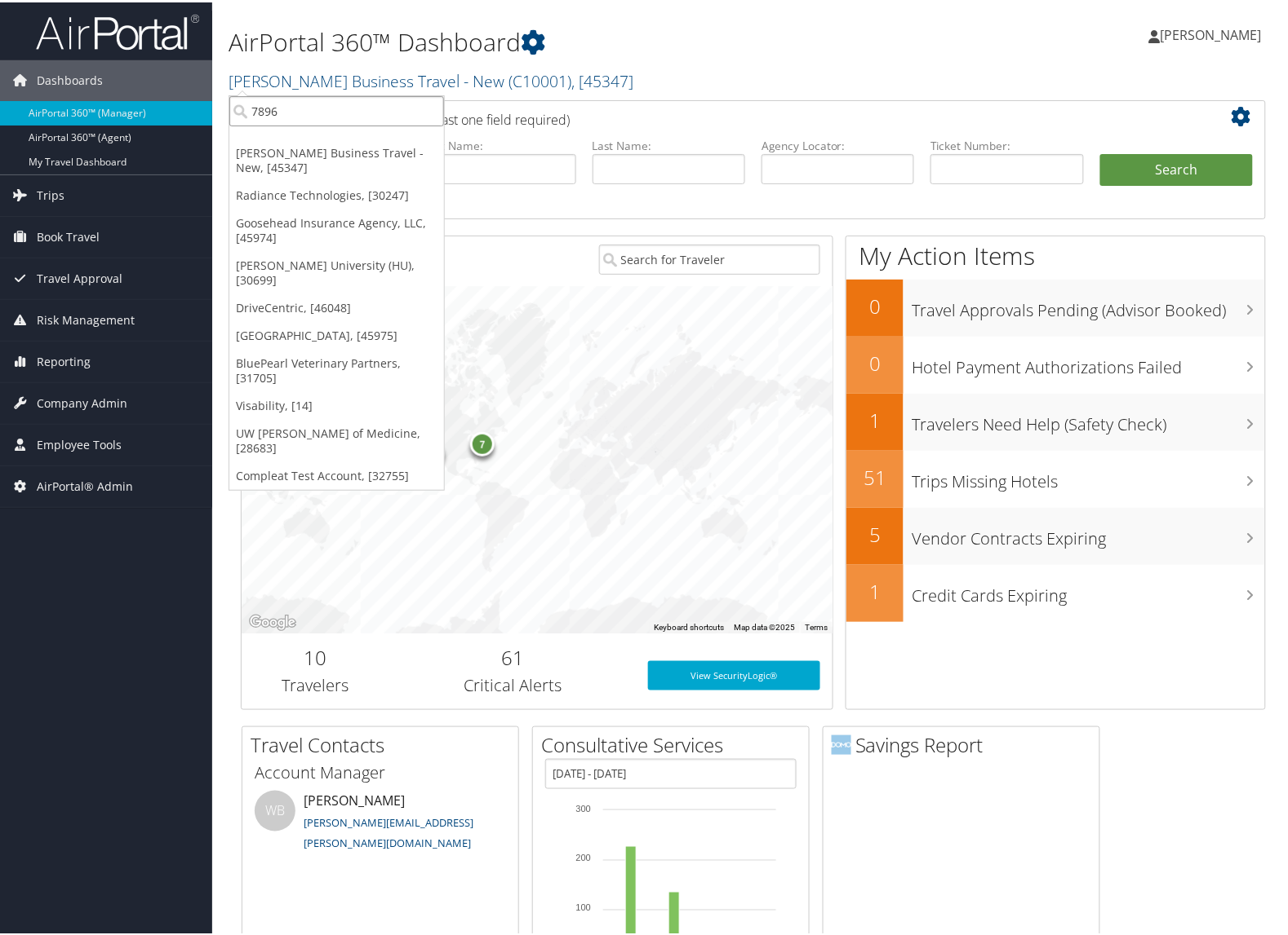
click at [298, 112] on input "7896" at bounding box center [337, 108] width 215 height 30
type input "aut100"
drag, startPoint x: 87, startPoint y: 98, endPoint x: 358, endPoint y: 145, distance: 275.0
click at [87, 98] on span "Dashboards" at bounding box center [70, 77] width 67 height 41
